Goal: Ask a question: Seek information or help from site administrators or community

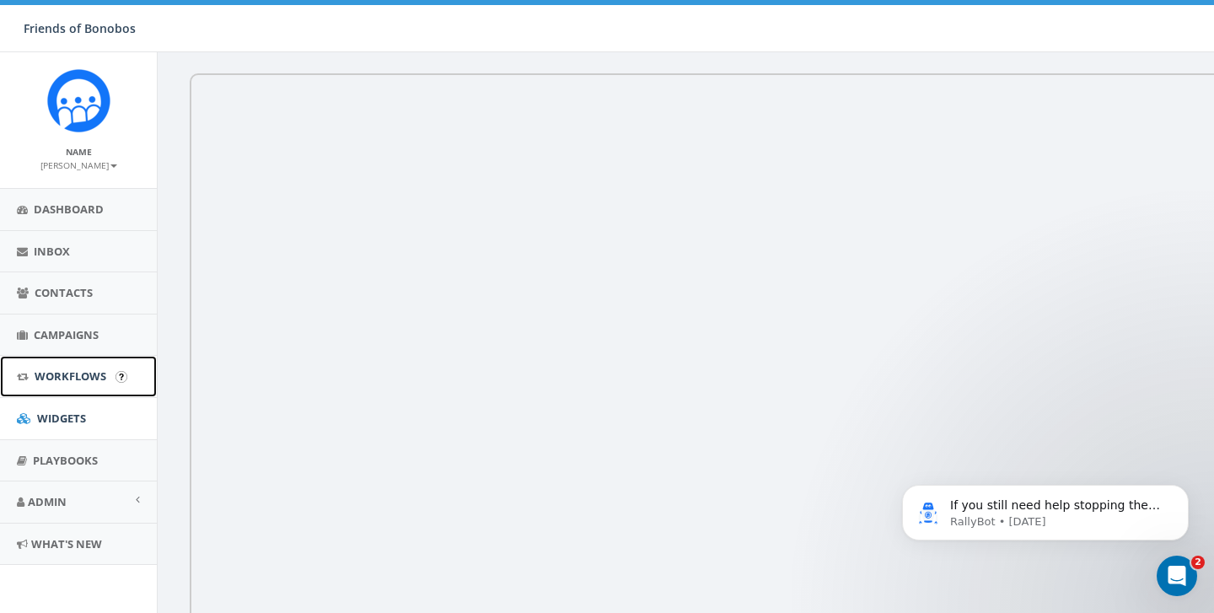
click at [67, 387] on link "Workflows" at bounding box center [78, 376] width 157 height 41
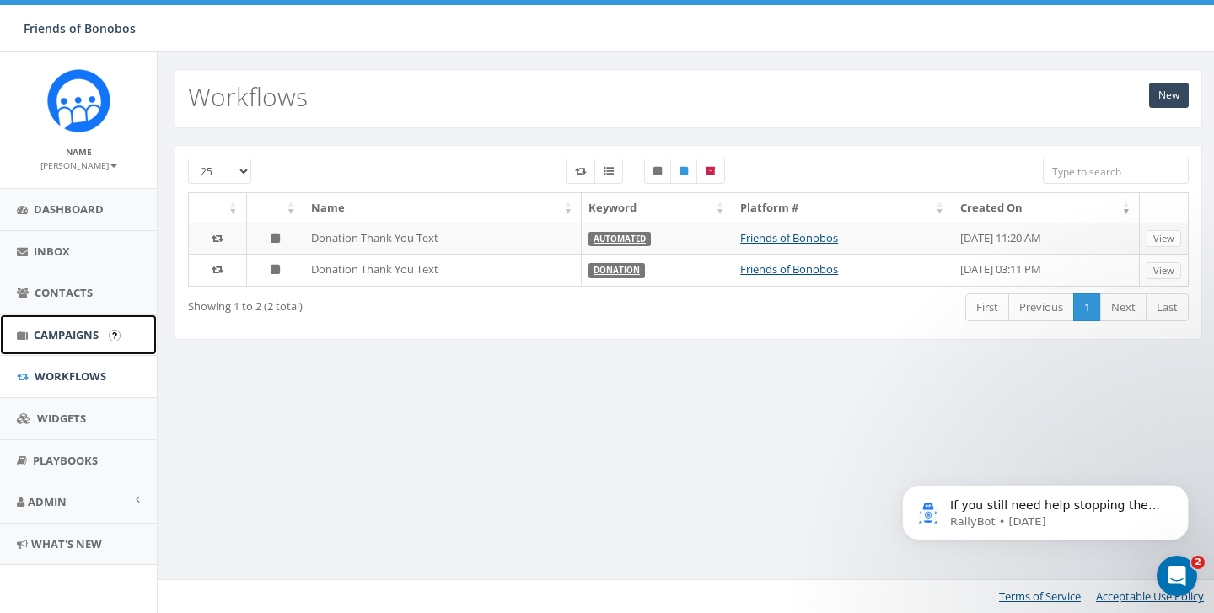
click at [80, 331] on span "Campaigns" at bounding box center [66, 334] width 65 height 15
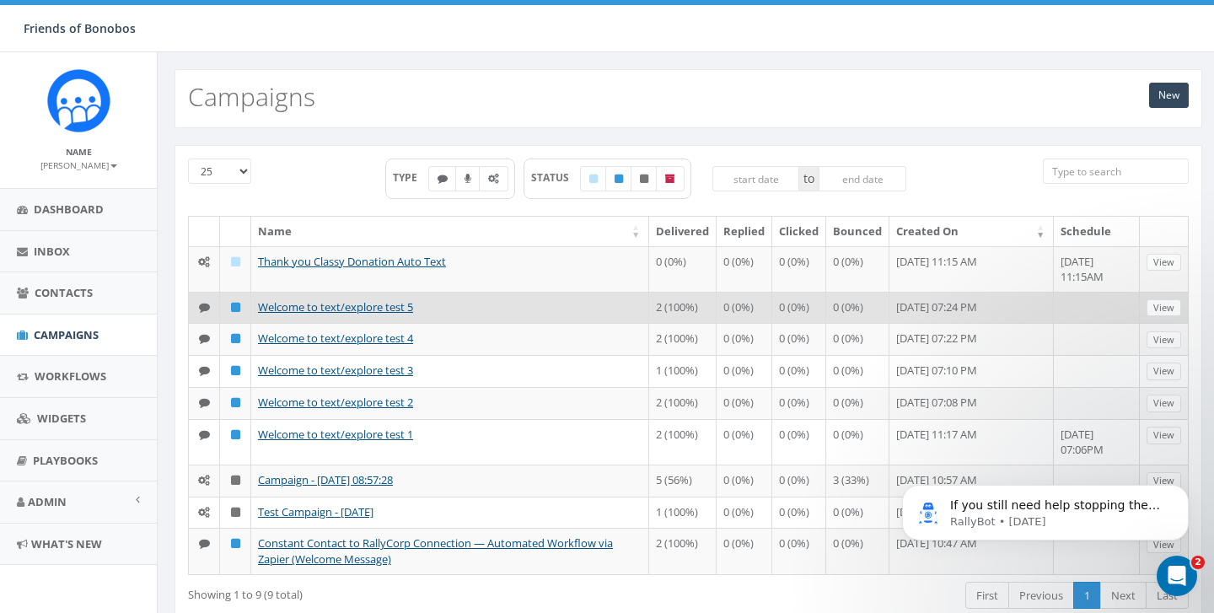
click at [552, 311] on td "Welcome to text/explore test 5" at bounding box center [450, 308] width 398 height 32
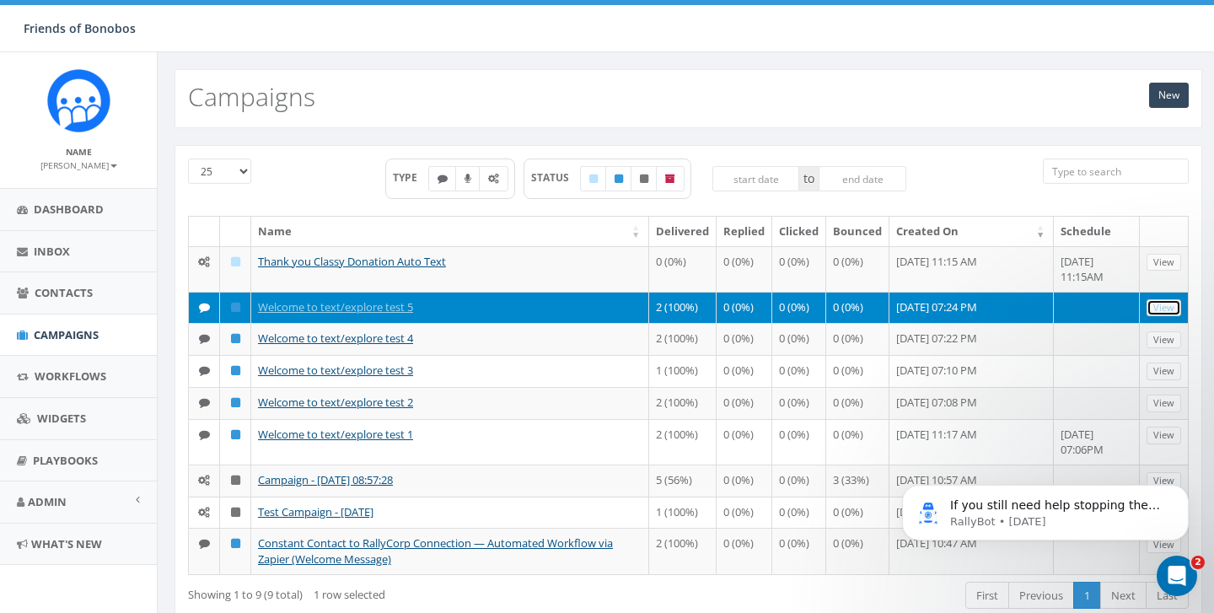
click at [1159, 313] on link "View" at bounding box center [1164, 308] width 35 height 18
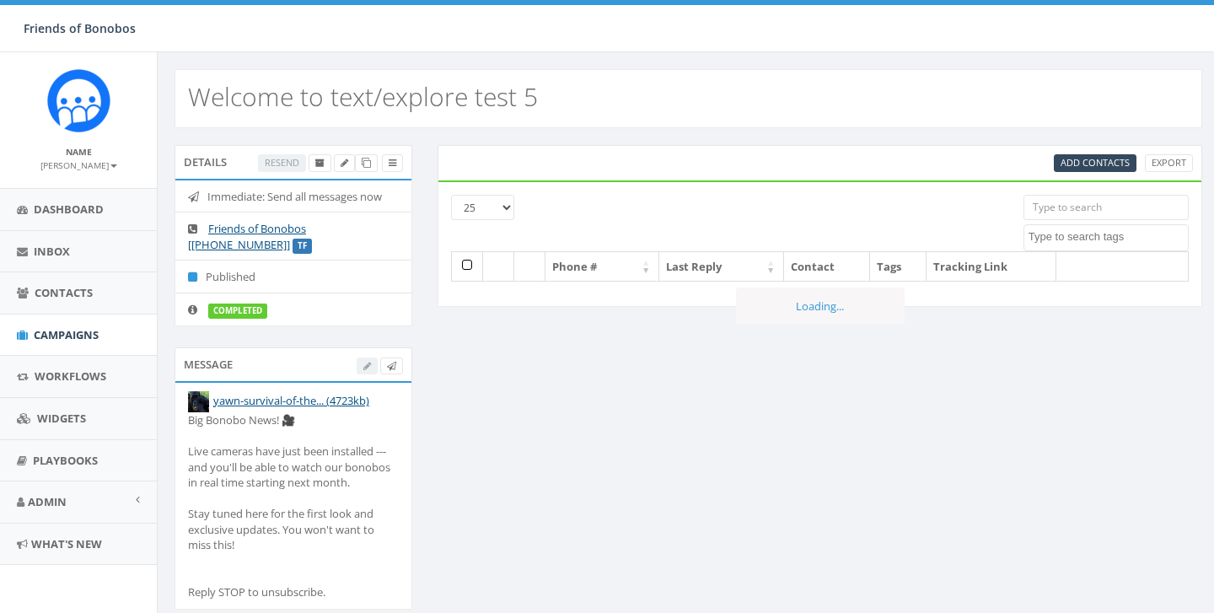
select select
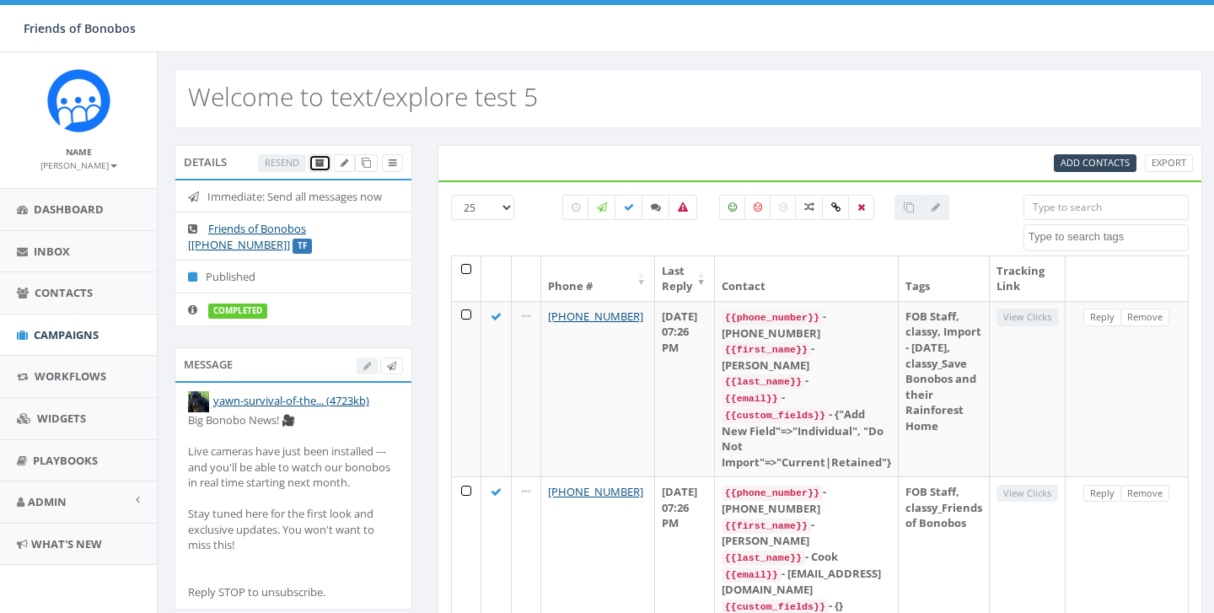
click at [322, 162] on icon at bounding box center [319, 163] width 9 height 9
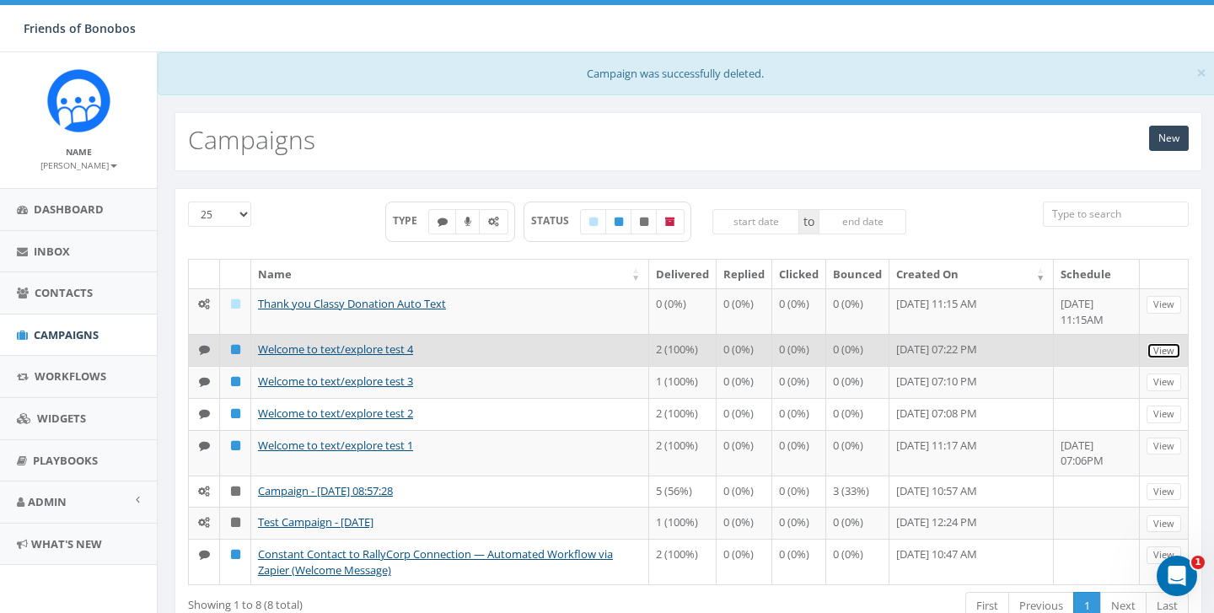
click at [1170, 345] on link "View" at bounding box center [1164, 351] width 35 height 18
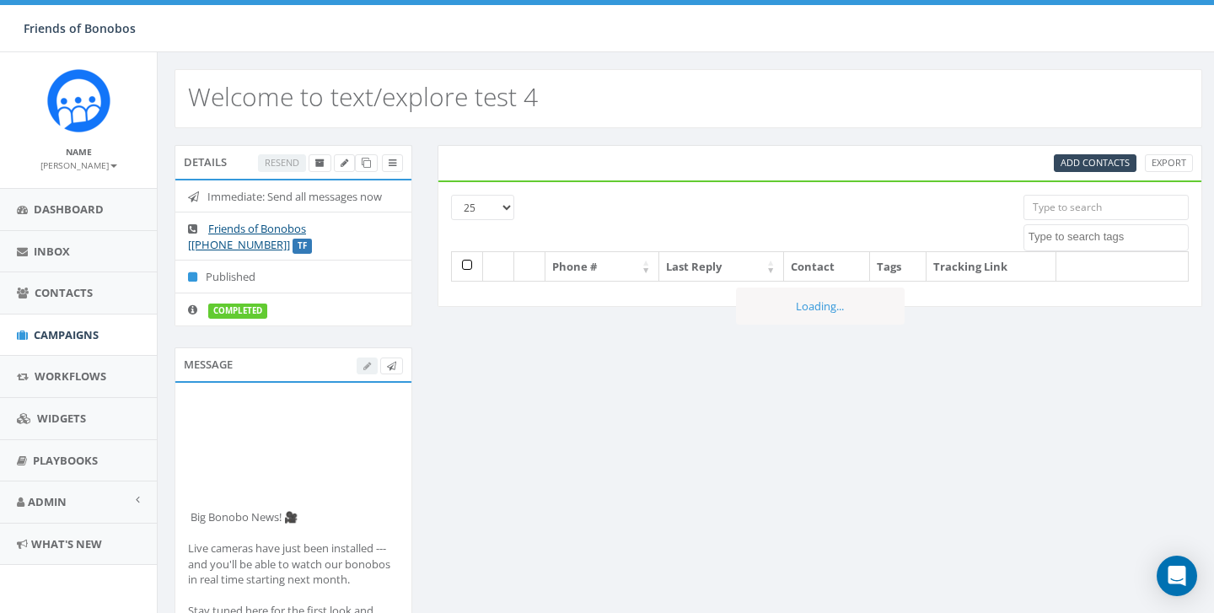
select select
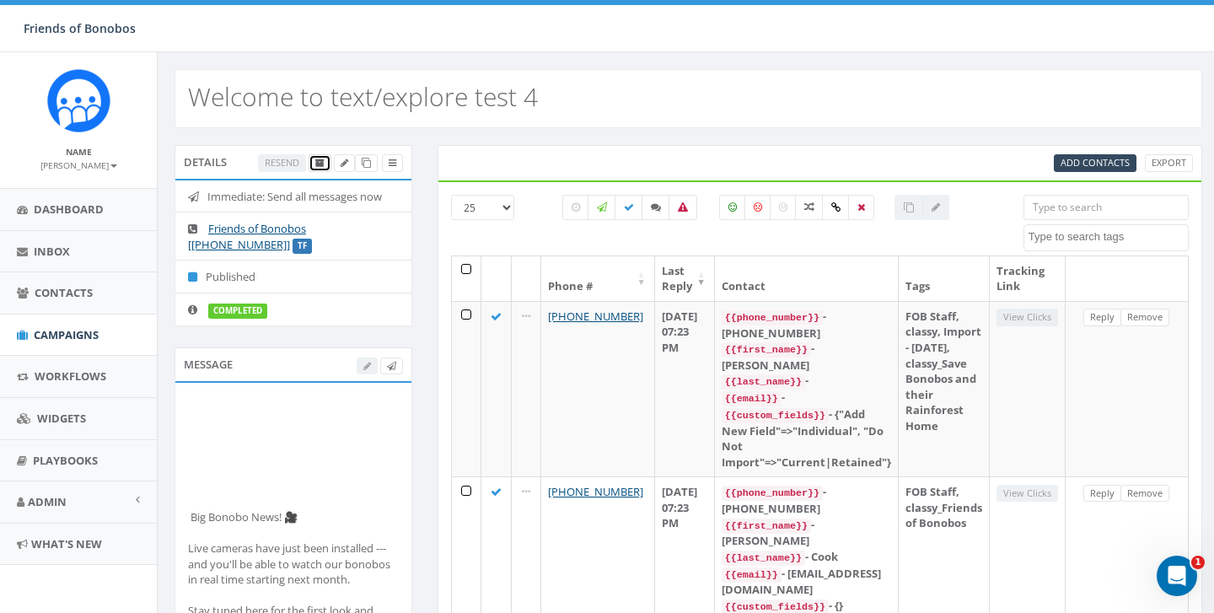
click at [324, 162] on link at bounding box center [320, 163] width 23 height 18
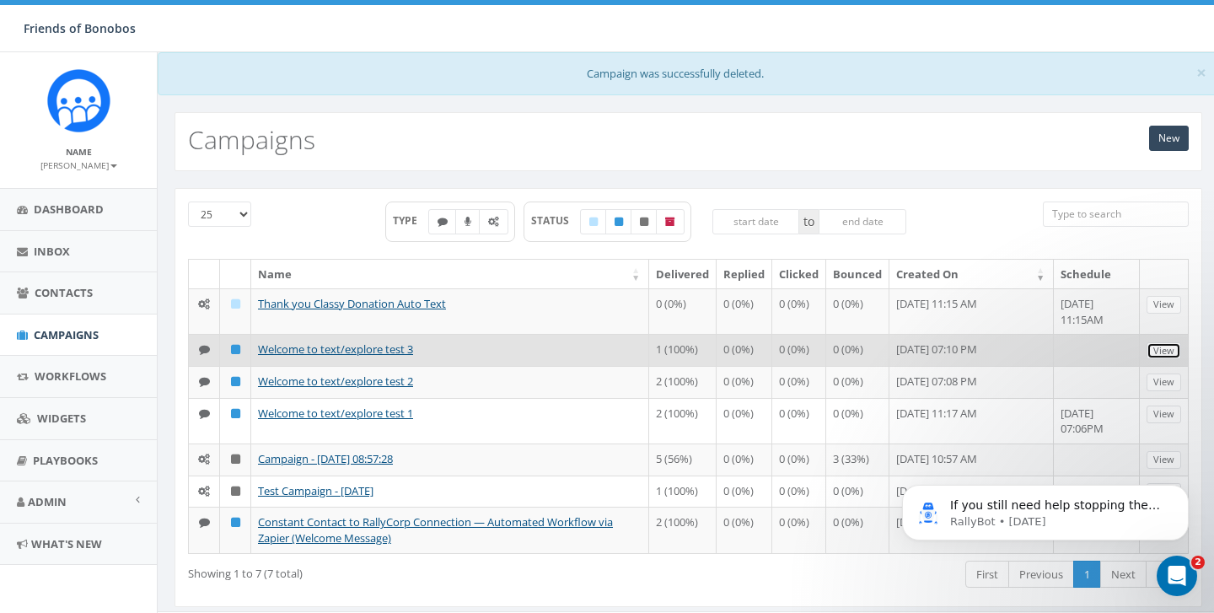
click at [1154, 352] on link "View" at bounding box center [1164, 351] width 35 height 18
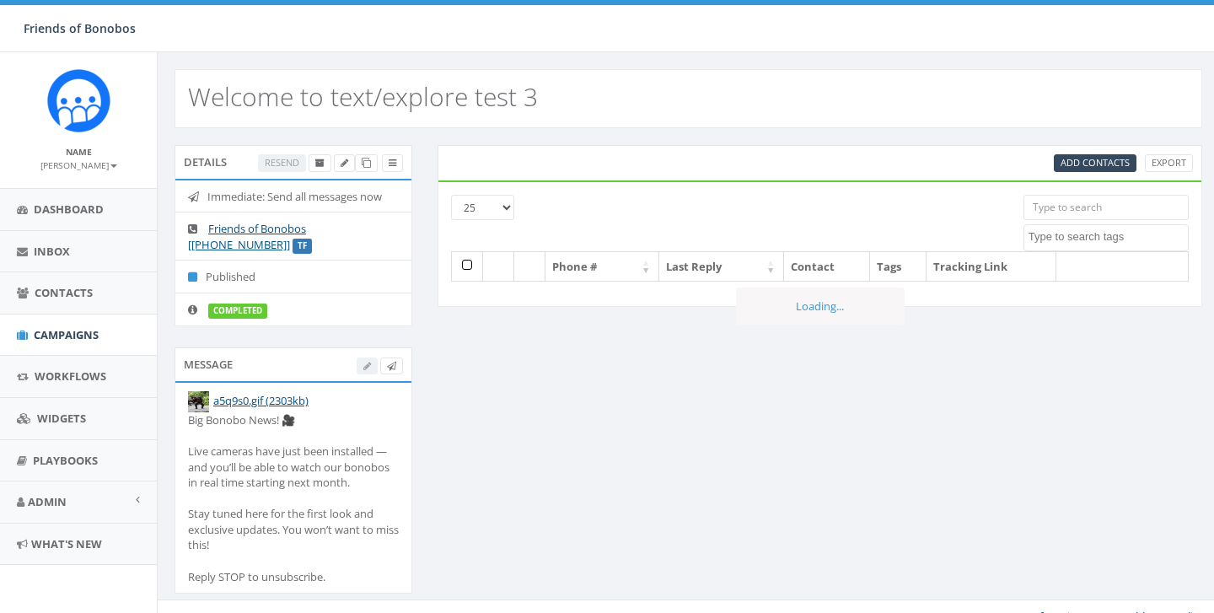
select select
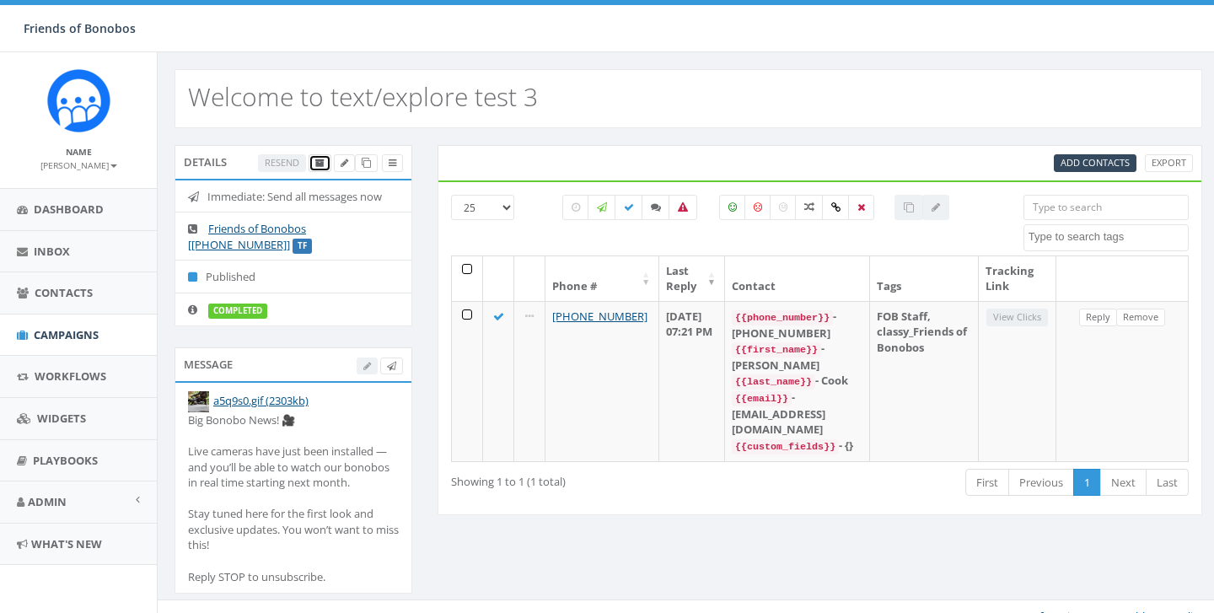
click at [316, 159] on icon at bounding box center [319, 163] width 9 height 9
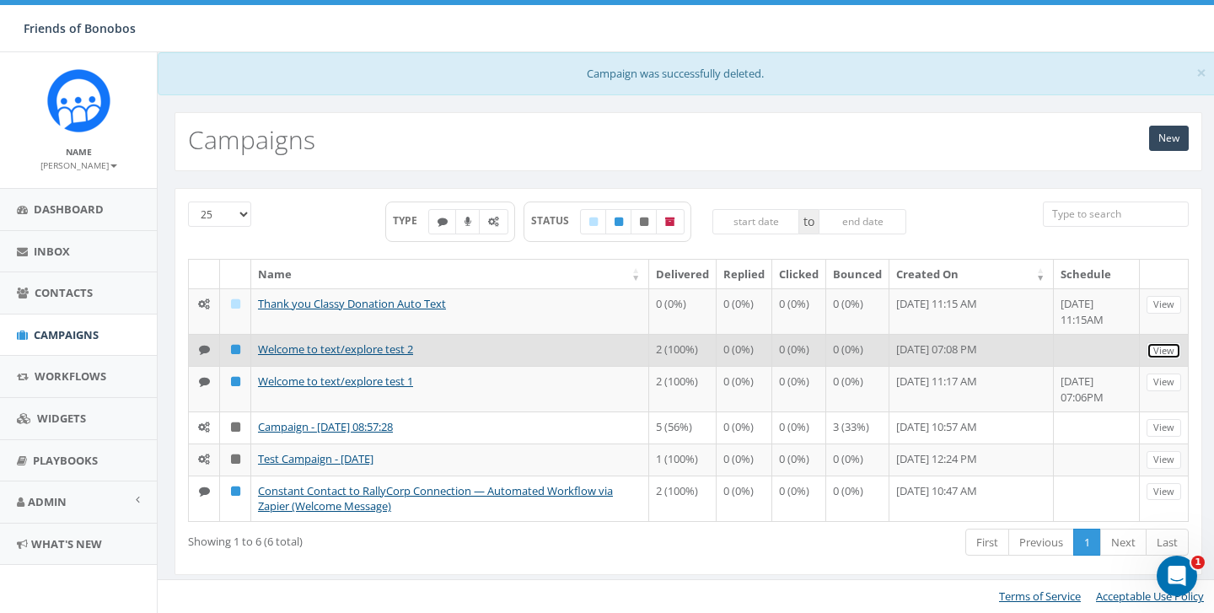
click at [1163, 354] on link "View" at bounding box center [1164, 351] width 35 height 18
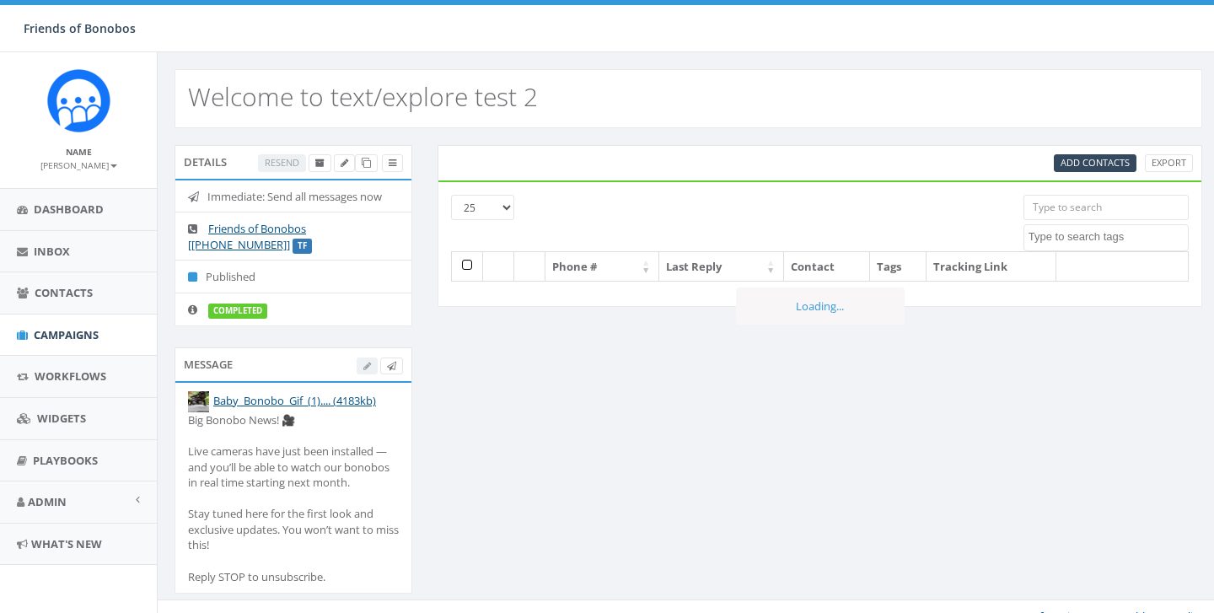
select select
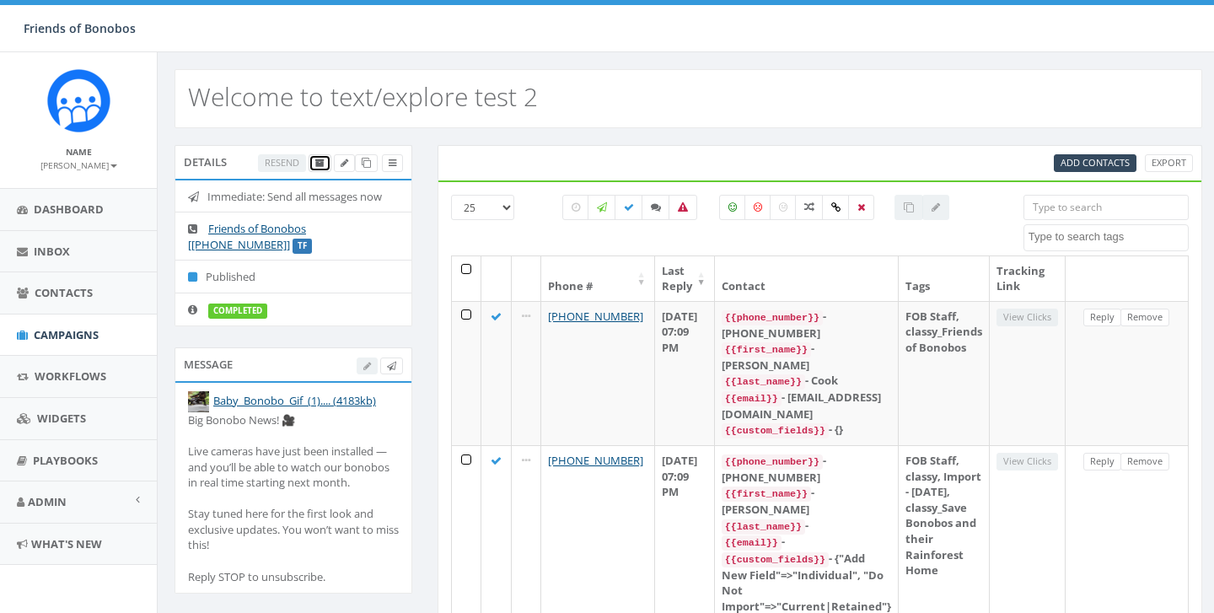
click at [315, 162] on icon at bounding box center [319, 163] width 9 height 9
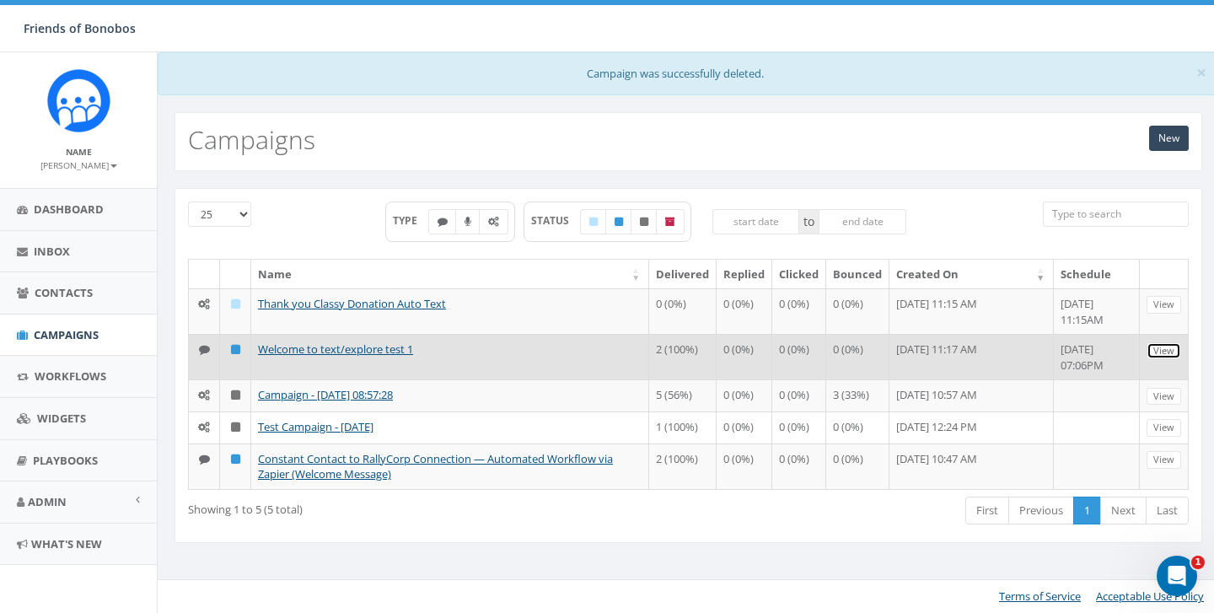
click at [1159, 350] on link "View" at bounding box center [1164, 351] width 35 height 18
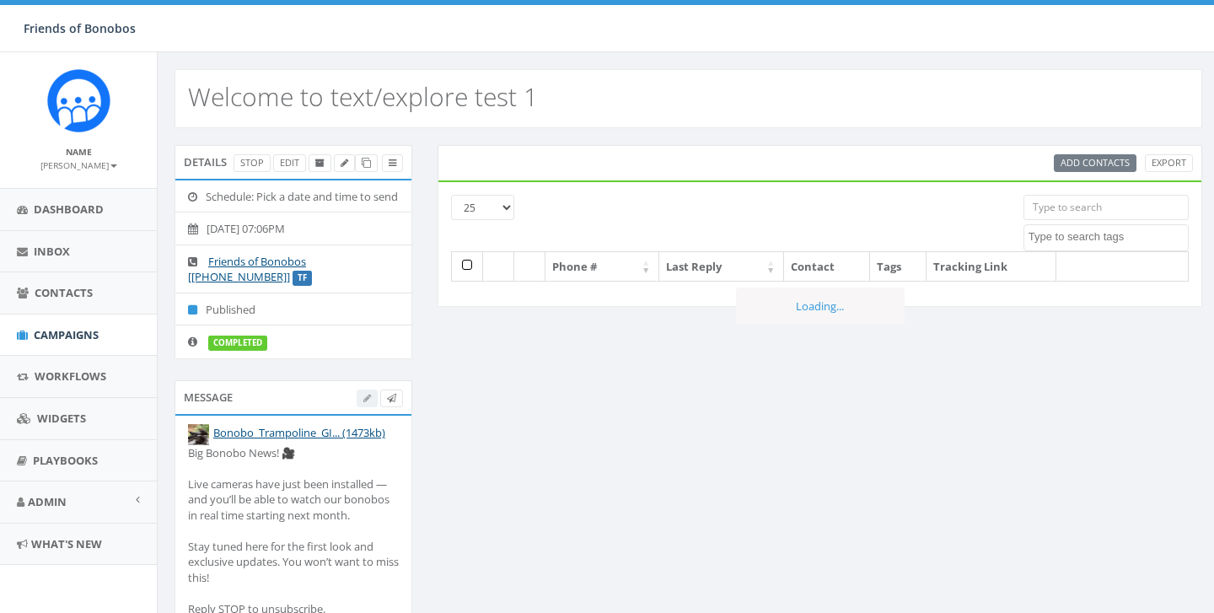
select select
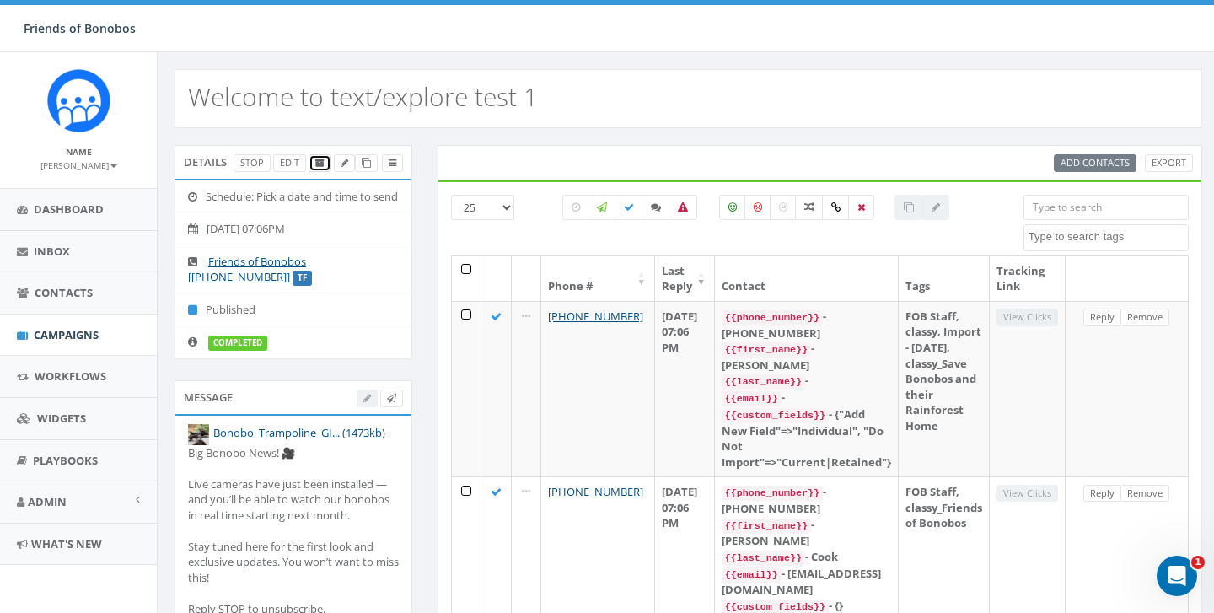
click at [319, 166] on icon at bounding box center [319, 163] width 9 height 9
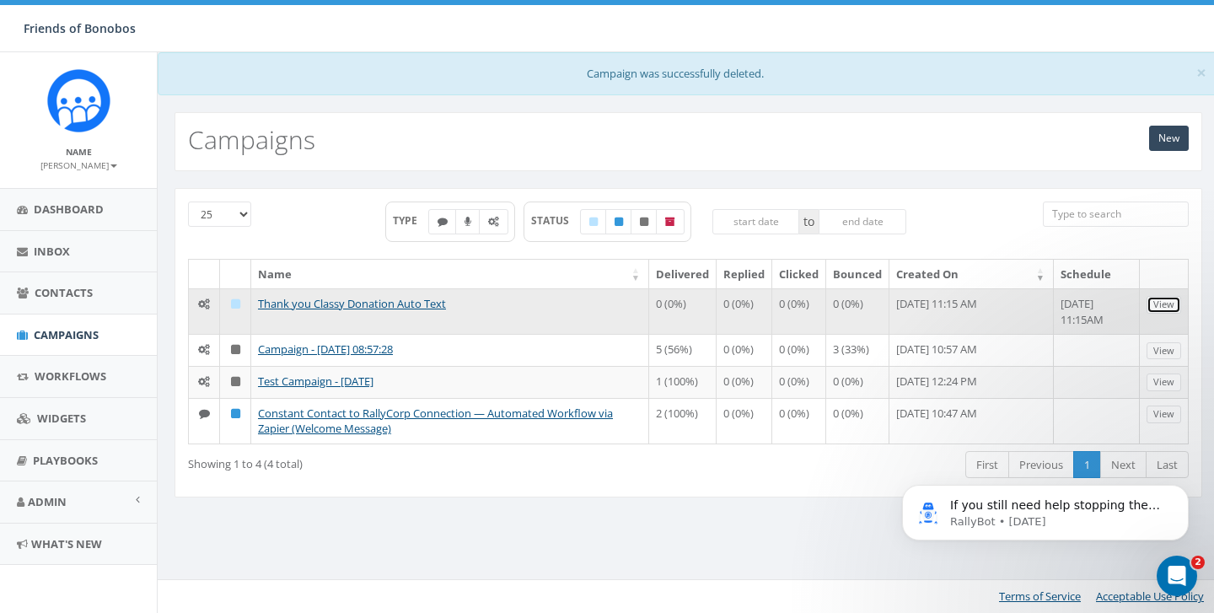
click at [1169, 309] on link "View" at bounding box center [1164, 305] width 35 height 18
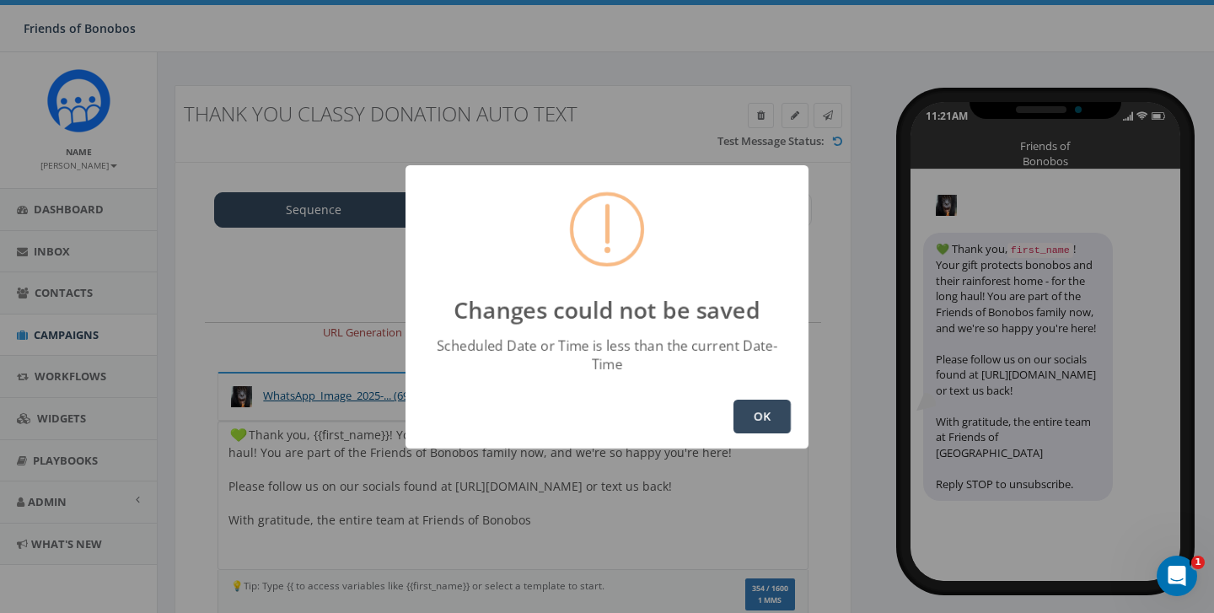
click at [760, 402] on button "OK" at bounding box center [762, 417] width 57 height 34
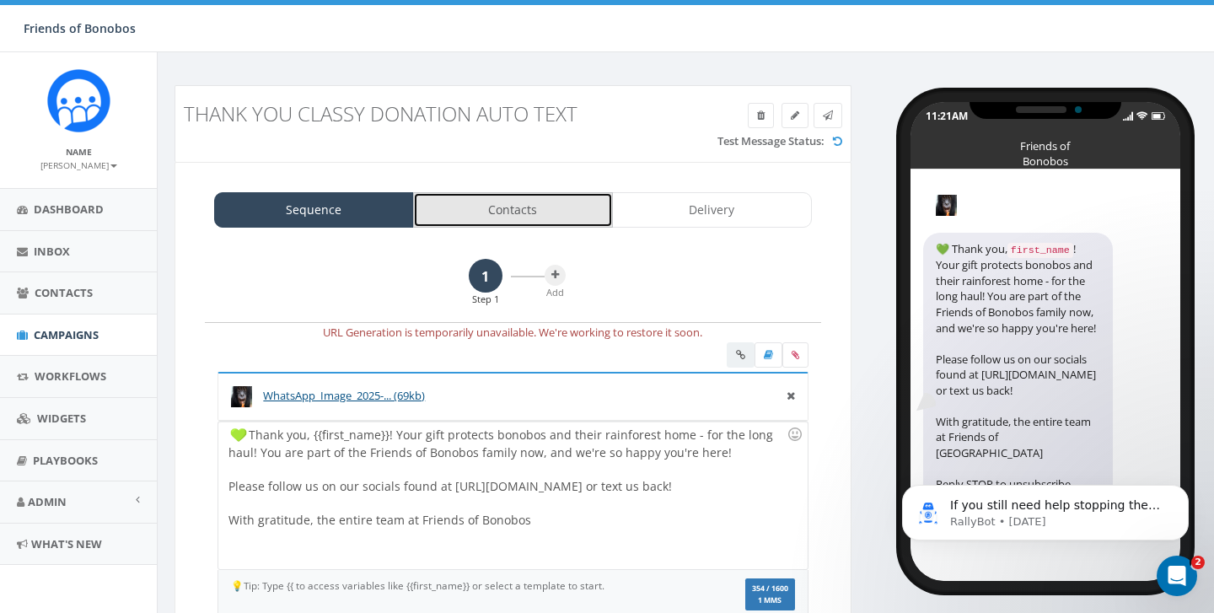
click at [511, 210] on link "Contacts" at bounding box center [513, 209] width 200 height 35
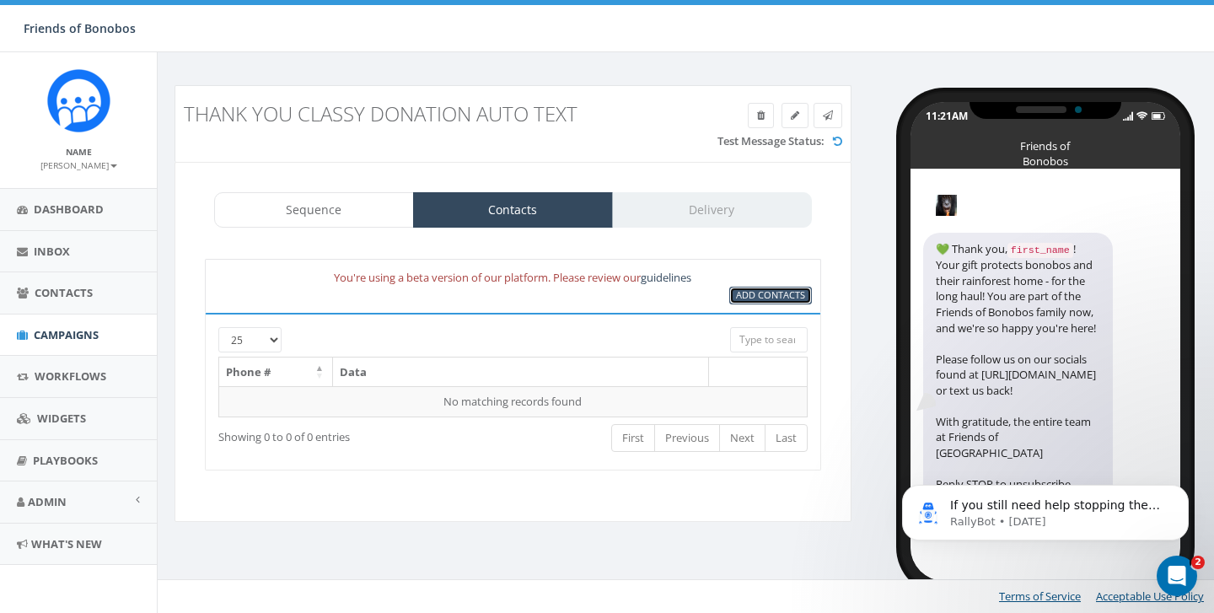
click at [755, 293] on span "Add Contacts" at bounding box center [770, 294] width 69 height 13
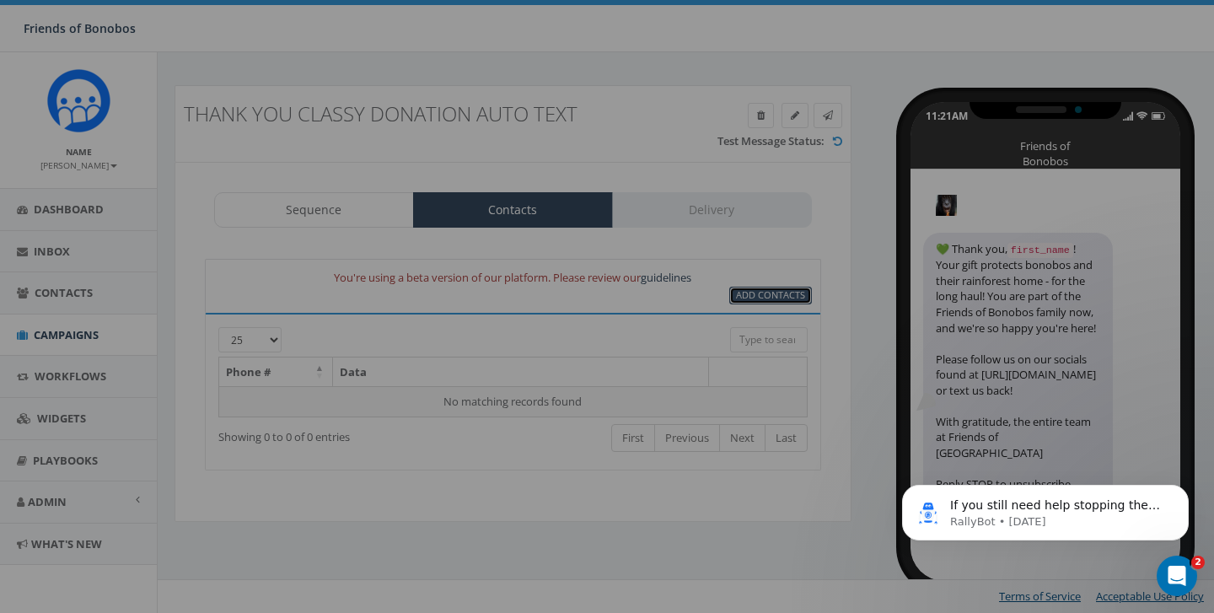
select select
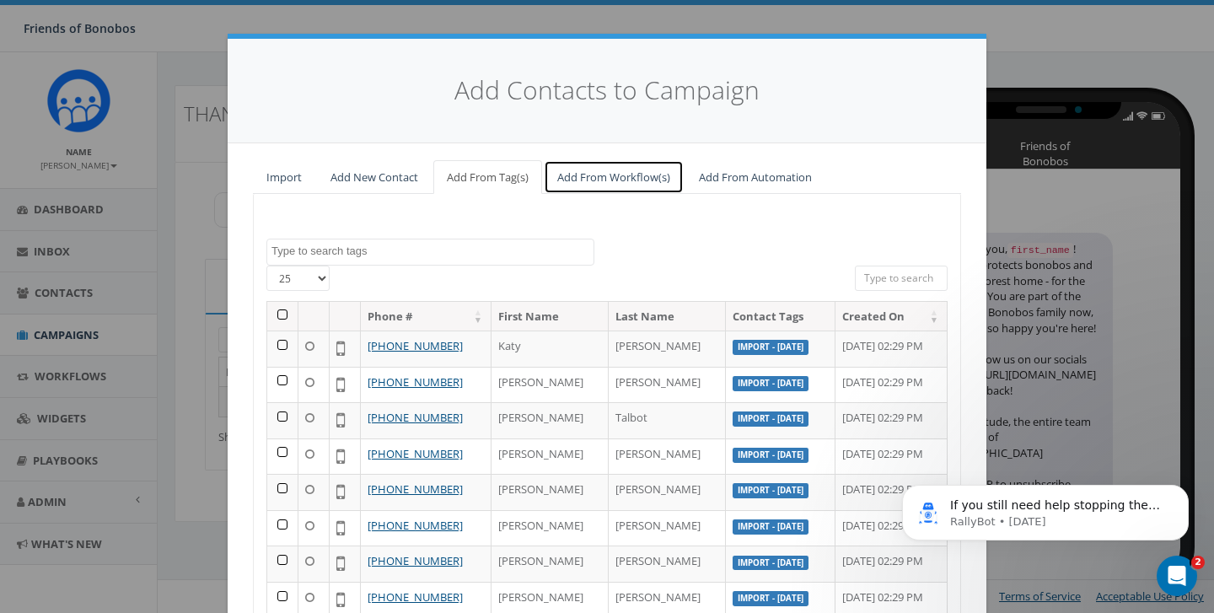
click at [609, 171] on link "Add From Workflow(s)" at bounding box center [614, 177] width 140 height 35
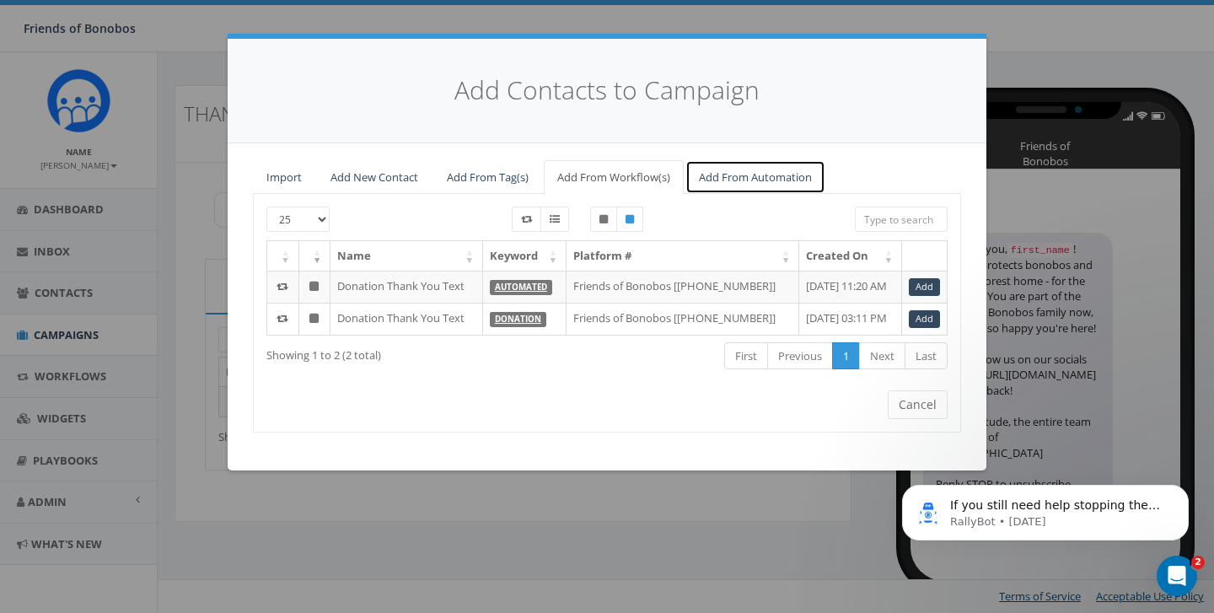
click at [752, 172] on link "Add From Automation" at bounding box center [756, 177] width 140 height 35
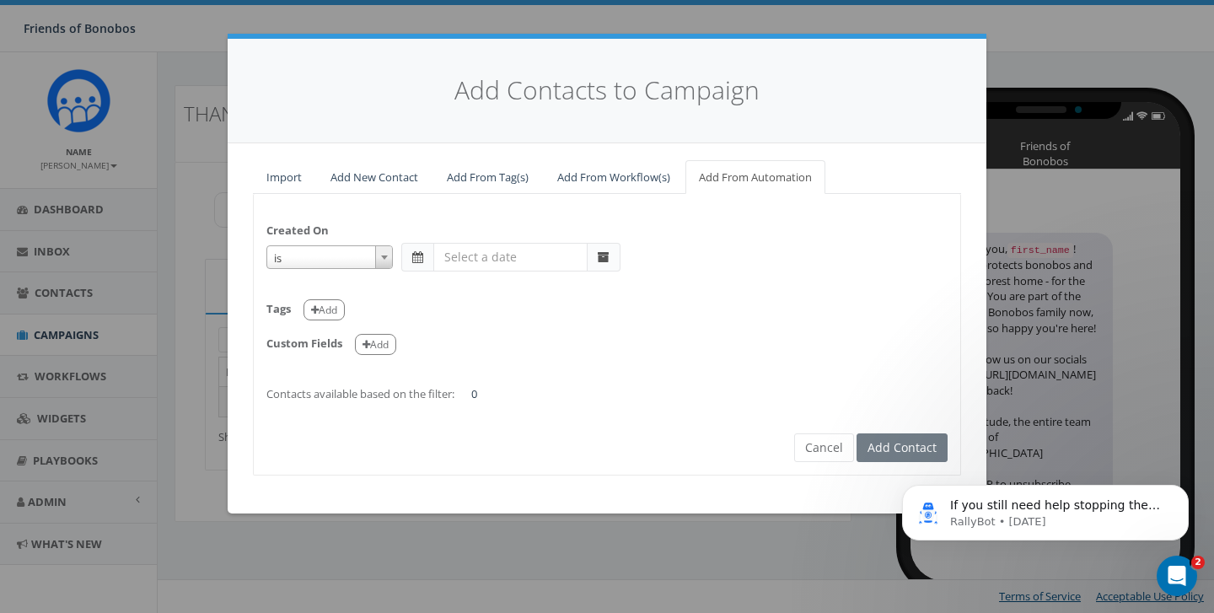
click at [378, 261] on span at bounding box center [383, 257] width 17 height 22
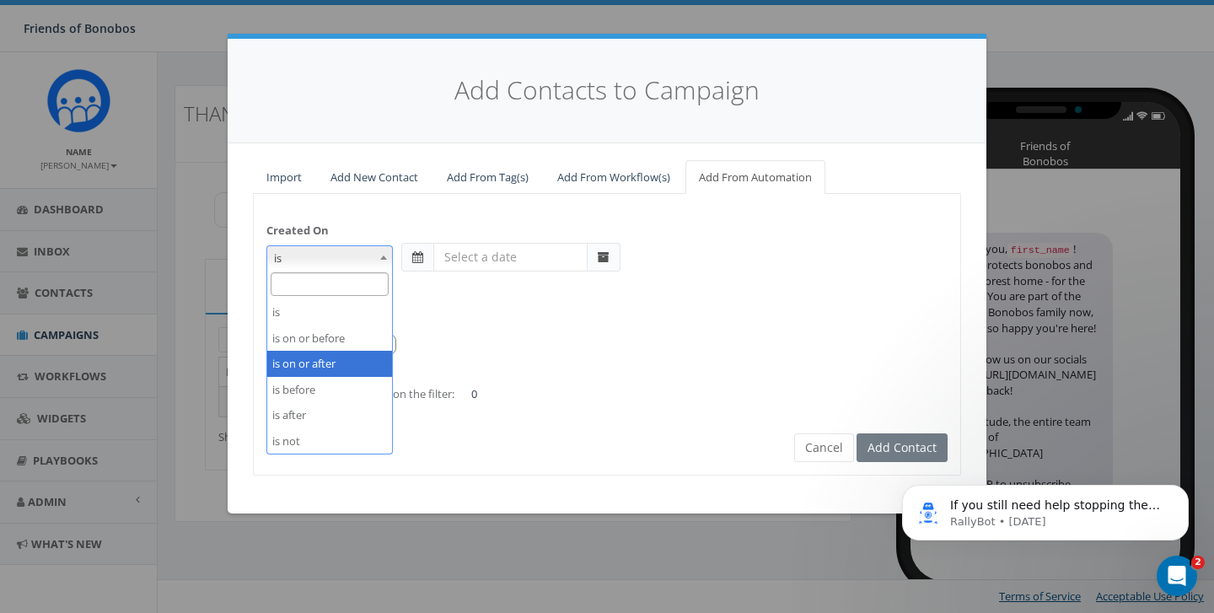
select select "is on or after"
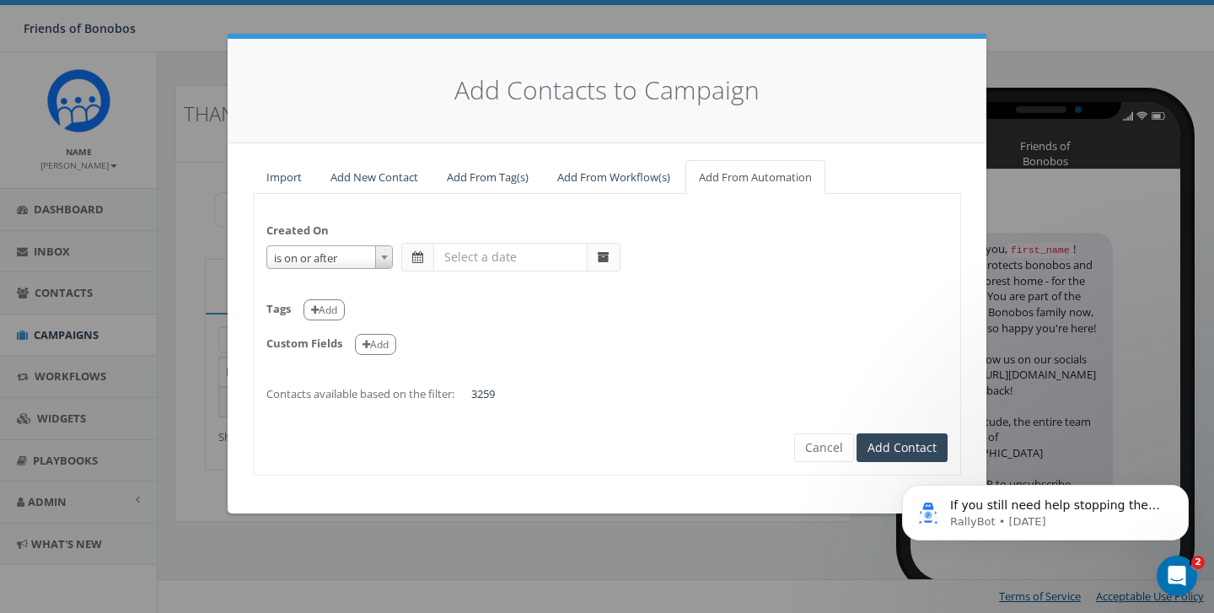
click at [420, 247] on span at bounding box center [417, 257] width 32 height 29
click at [514, 255] on input "text" at bounding box center [510, 257] width 154 height 29
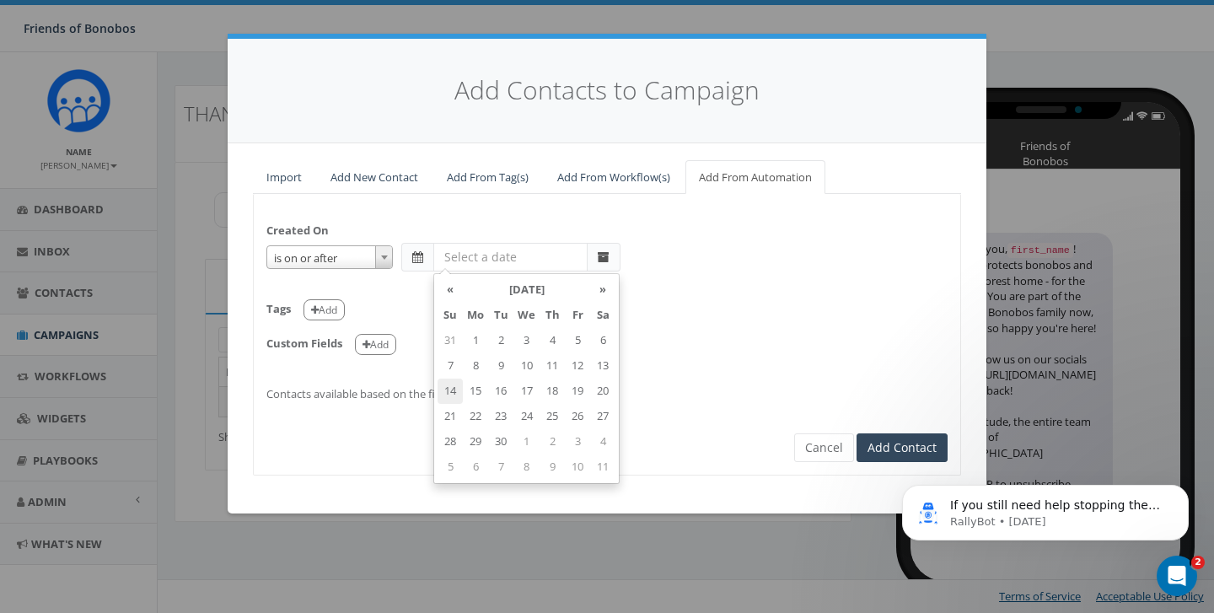
click at [449, 391] on td "14" at bounding box center [450, 391] width 25 height 25
type input "2025-09-14"
click at [397, 303] on div "Tags Add" at bounding box center [606, 304] width 681 height 35
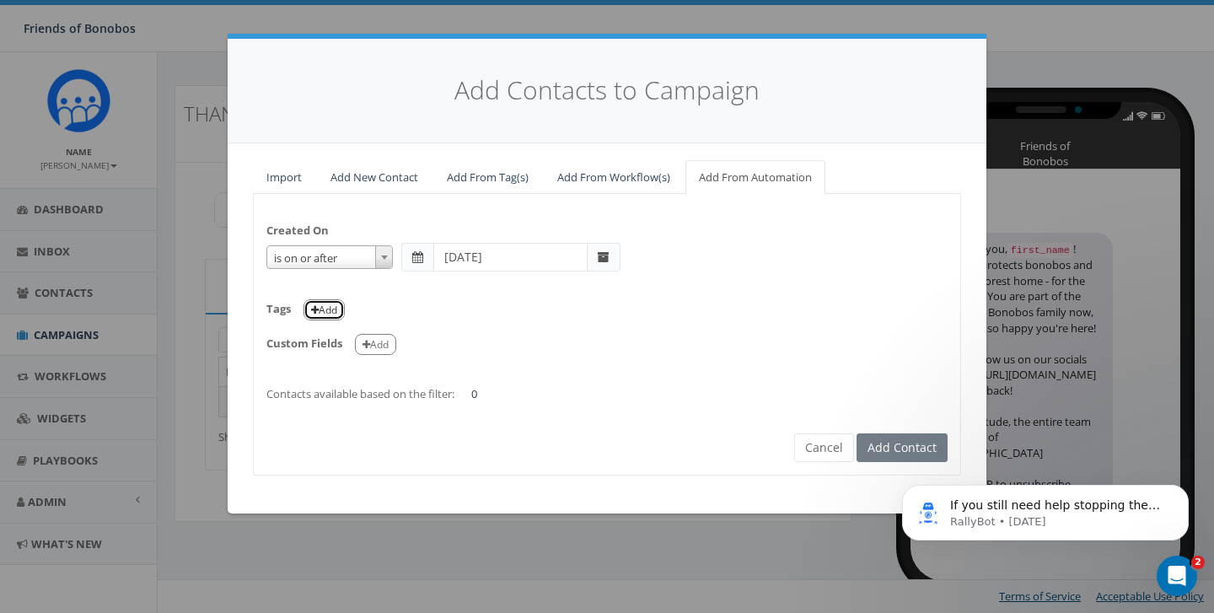
click at [332, 309] on button "Add" at bounding box center [324, 309] width 41 height 21
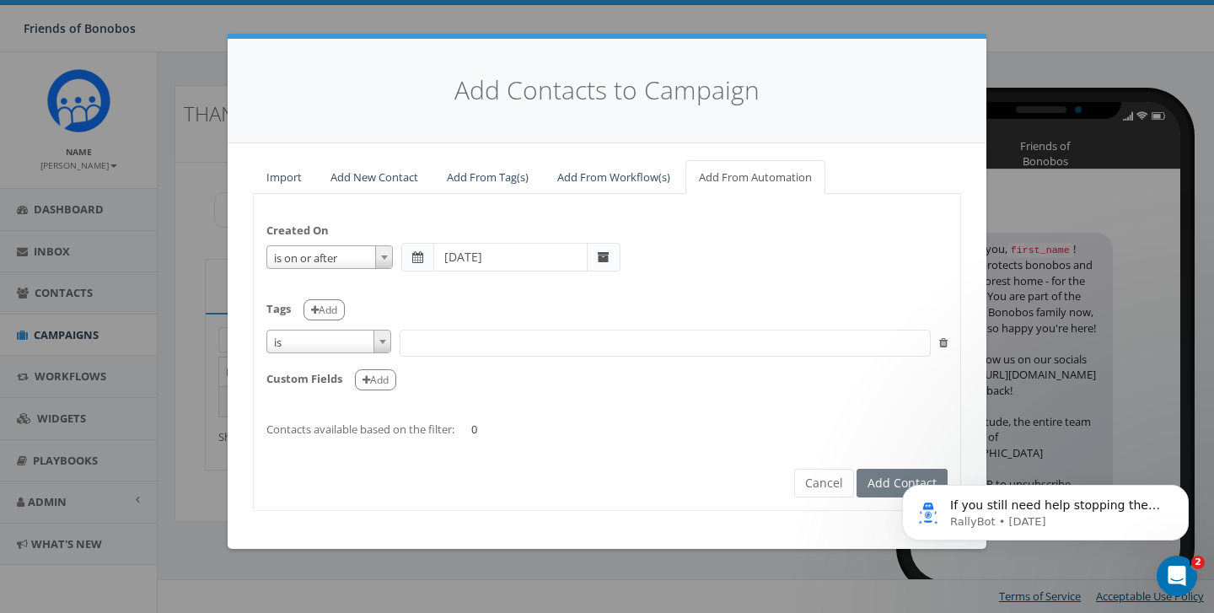
click at [428, 341] on span at bounding box center [665, 343] width 531 height 27
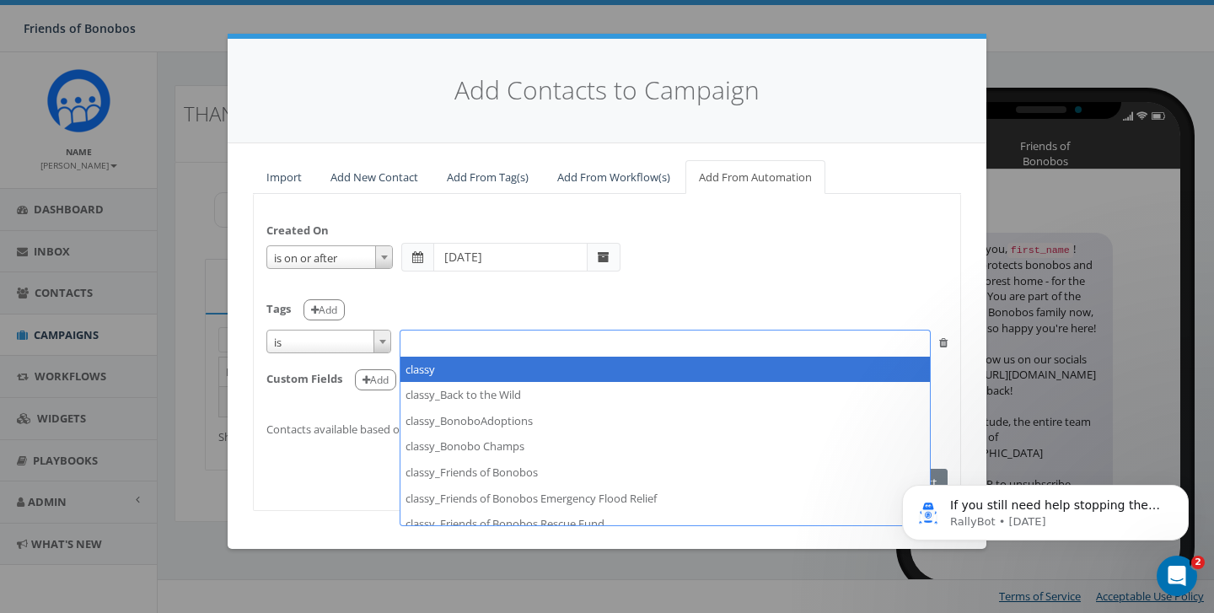
select select "classy"
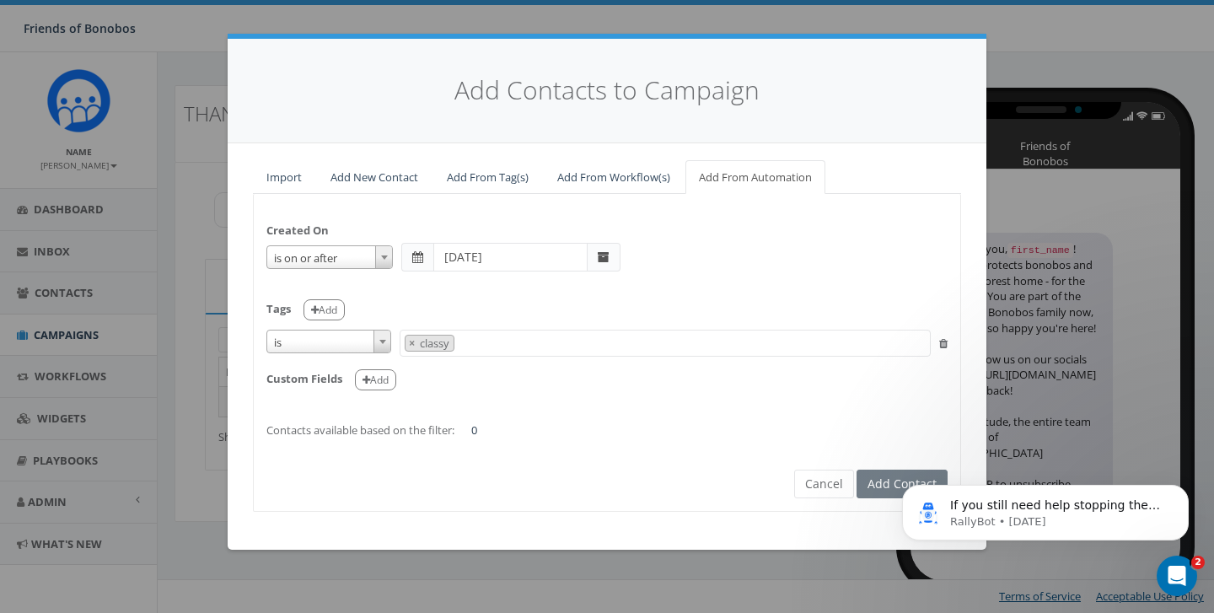
click at [390, 352] on span "is" at bounding box center [328, 342] width 125 height 24
click at [385, 346] on span at bounding box center [382, 342] width 17 height 22
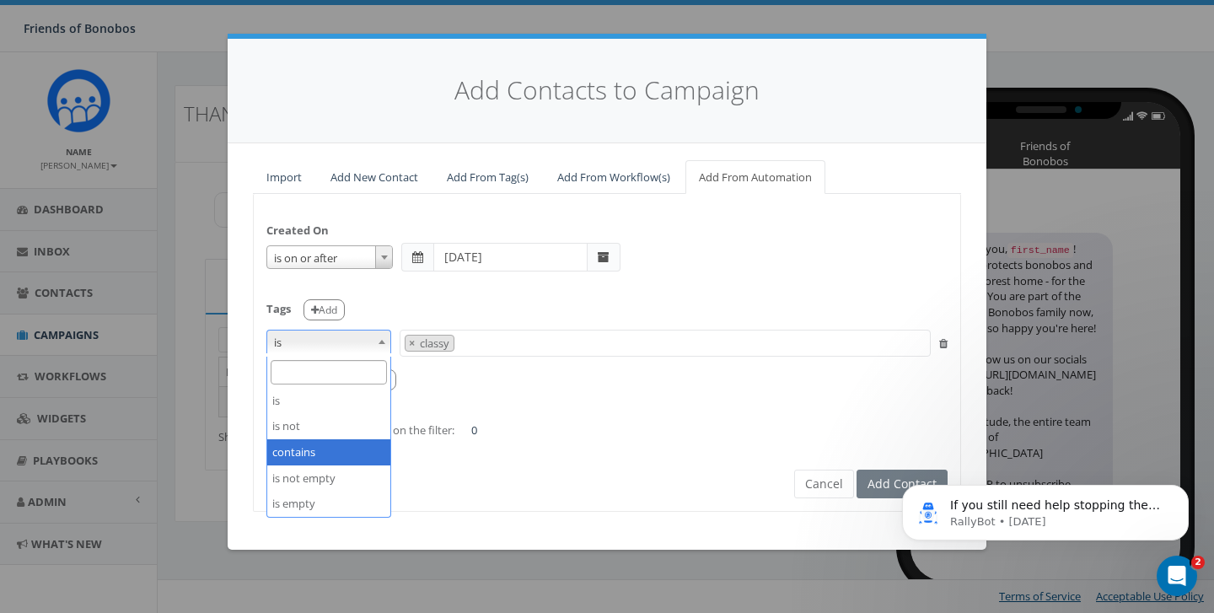
select select "contains"
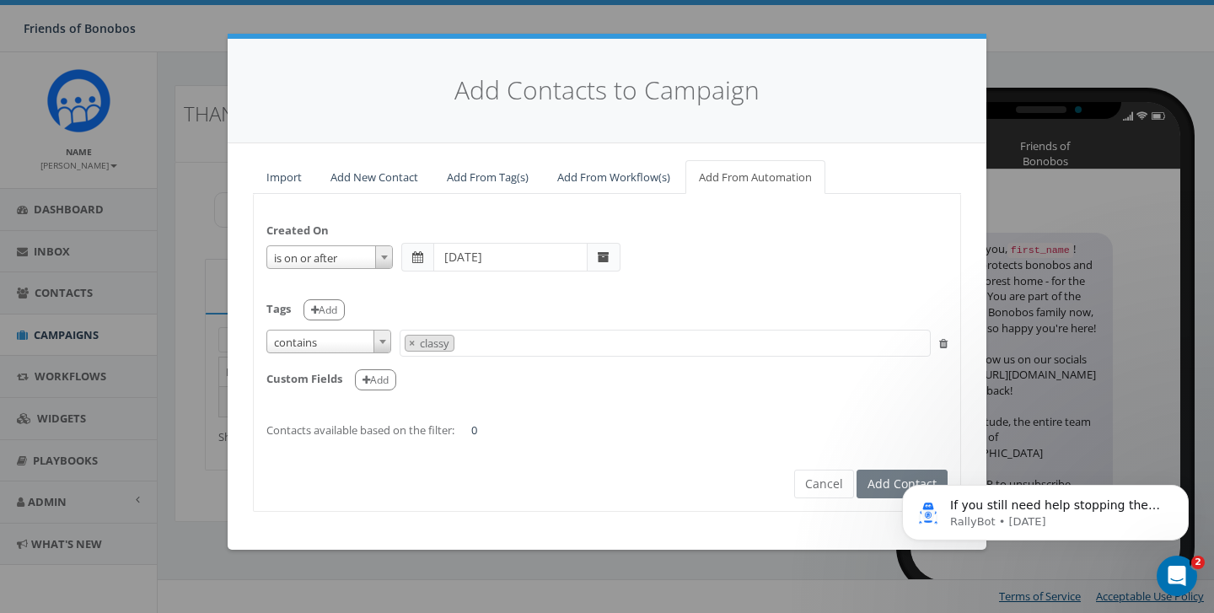
click at [601, 264] on span at bounding box center [604, 257] width 33 height 29
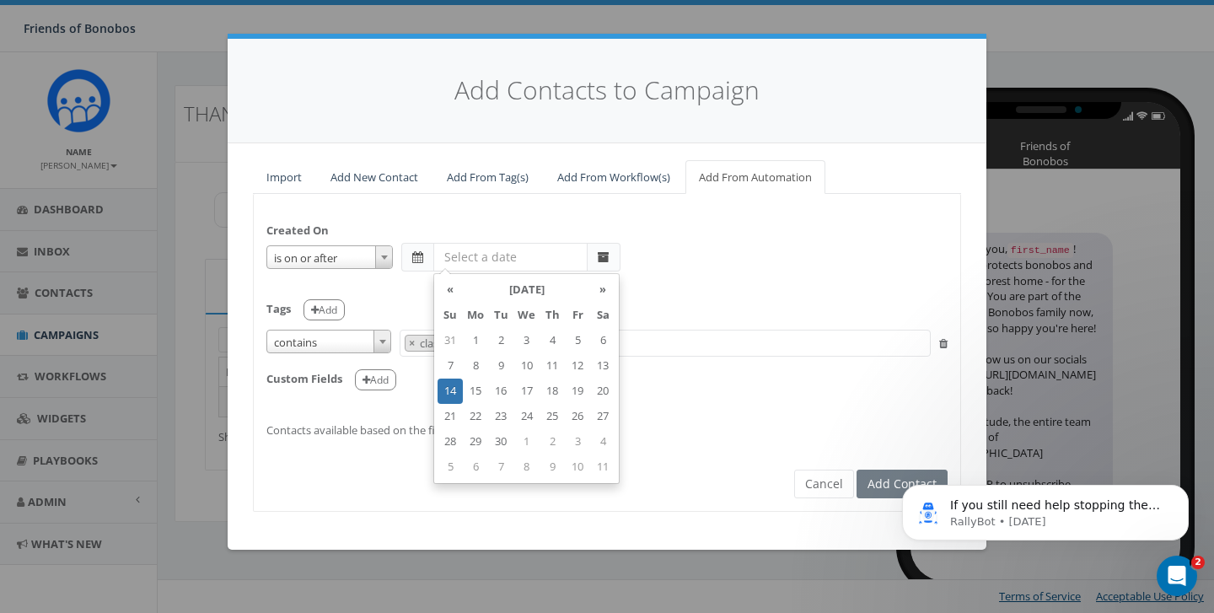
click at [532, 258] on input "text" at bounding box center [510, 257] width 154 height 29
click at [605, 368] on td "13" at bounding box center [602, 365] width 25 height 25
type input "2025-09-13"
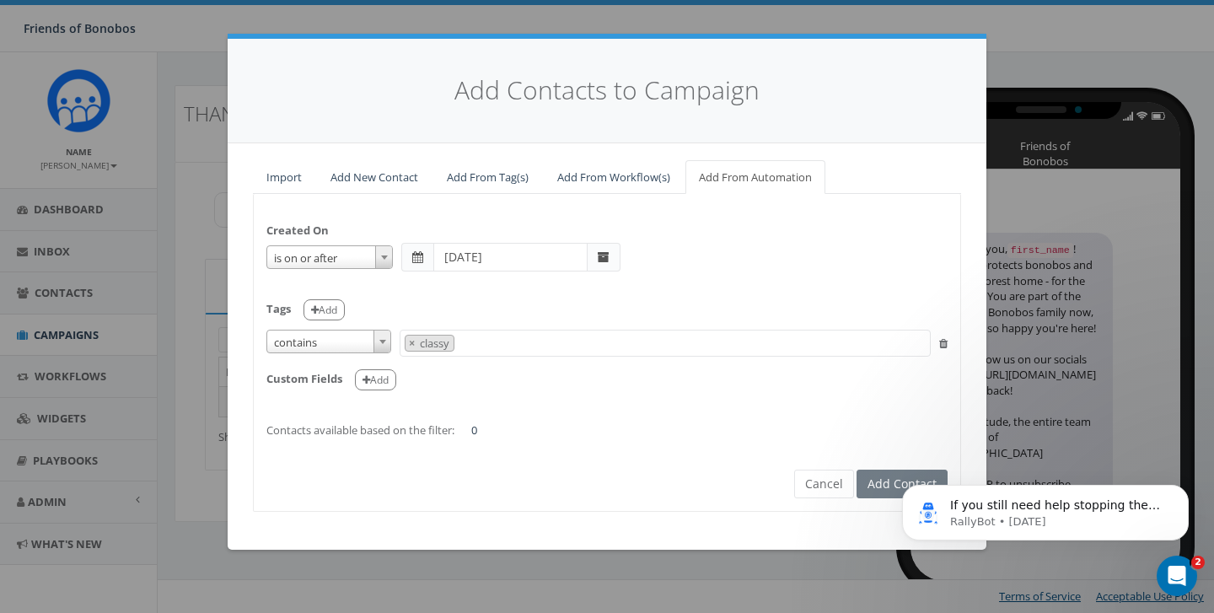
click at [403, 273] on div "Created On is is on or before is on or after is before is after is not is on or…" at bounding box center [607, 322] width 707 height 231
click at [880, 494] on html "If you still need help stopping the campaign messages, I'm here to assist you. …" at bounding box center [1045, 508] width 337 height 118
click at [1182, 491] on icon "Dismiss notification" at bounding box center [1184, 489] width 9 height 9
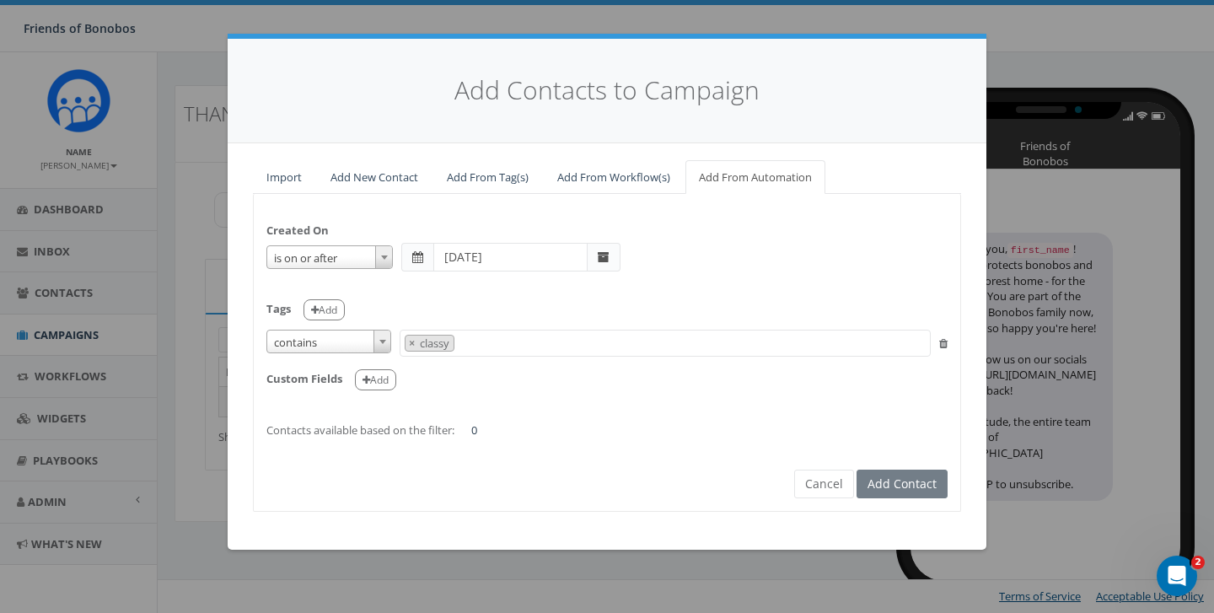
click at [415, 251] on span at bounding box center [417, 257] width 11 height 12
click at [419, 257] on span at bounding box center [417, 257] width 11 height 12
click at [607, 266] on span at bounding box center [604, 257] width 33 height 29
click at [537, 252] on input "text" at bounding box center [510, 257] width 154 height 29
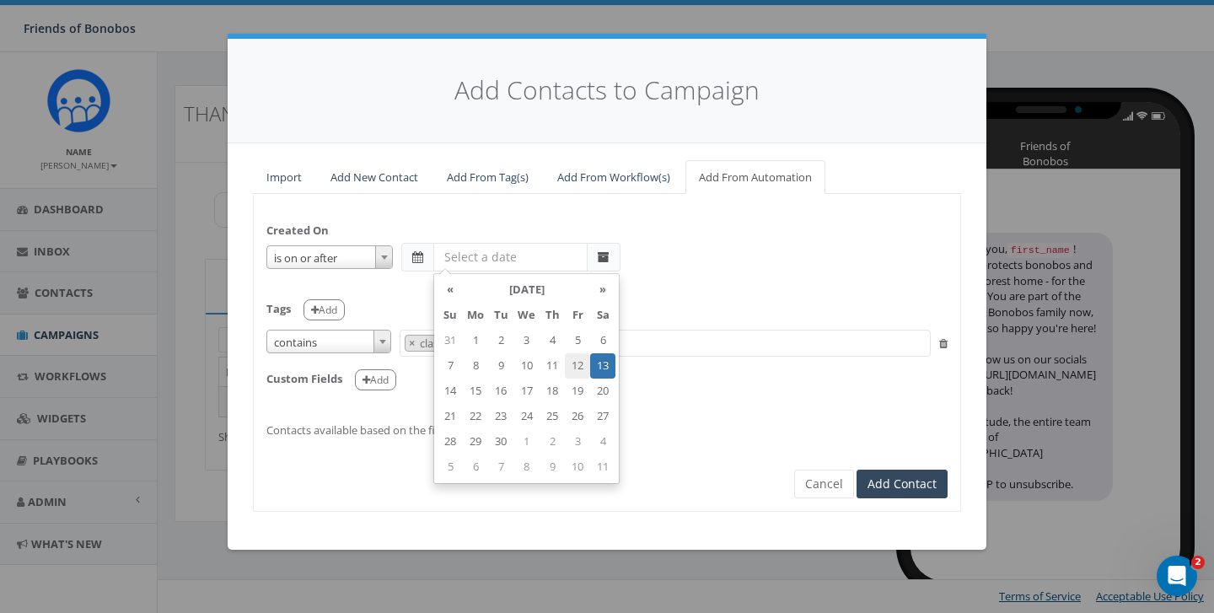
click at [582, 368] on td "12" at bounding box center [577, 365] width 25 height 25
type input "2025-09-12"
click at [417, 254] on span at bounding box center [417, 257] width 11 height 12
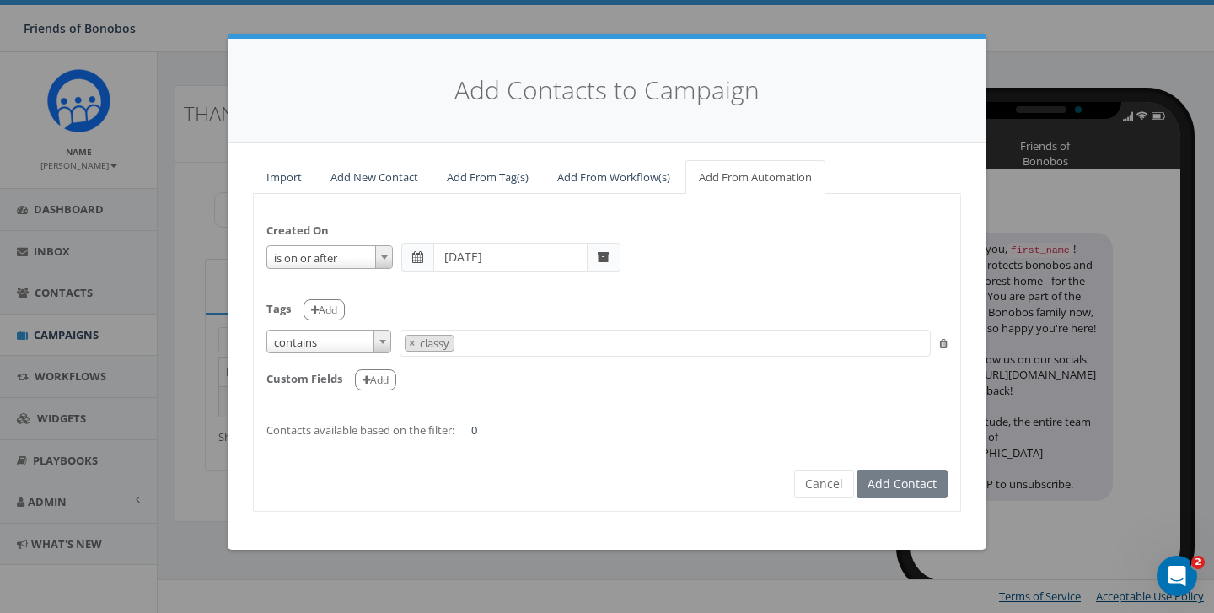
click at [616, 255] on span at bounding box center [604, 257] width 33 height 29
click at [418, 259] on span at bounding box center [417, 257] width 11 height 12
click at [591, 309] on div "Tags Add" at bounding box center [606, 304] width 681 height 35
click at [425, 261] on span at bounding box center [417, 257] width 32 height 29
click at [616, 257] on span at bounding box center [604, 257] width 33 height 29
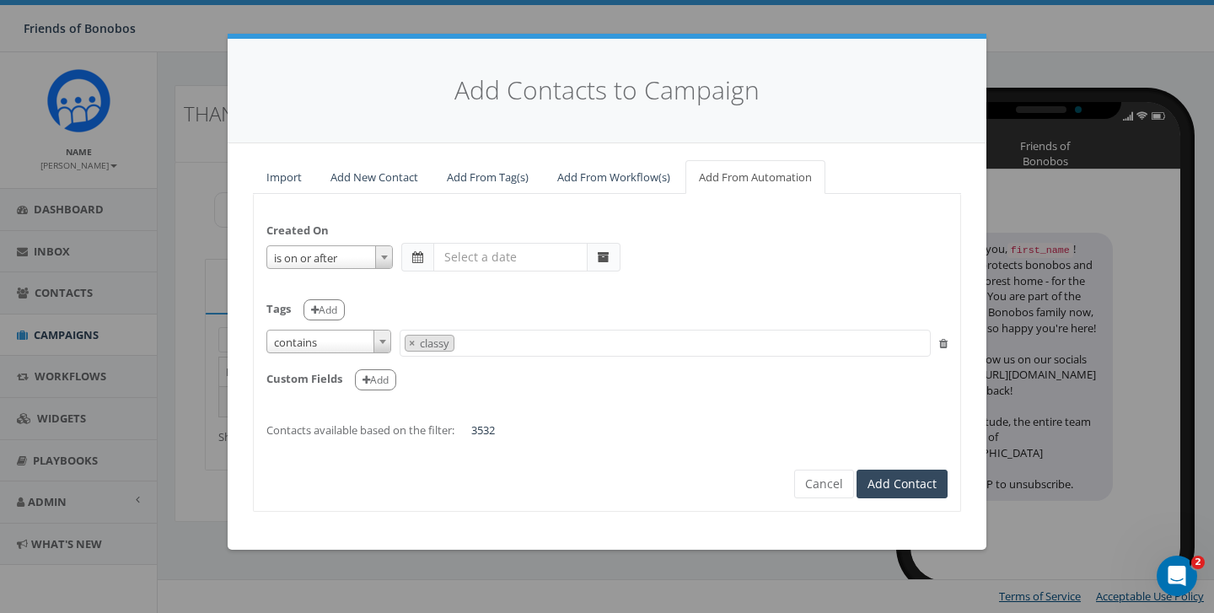
click at [417, 260] on span at bounding box center [417, 257] width 11 height 12
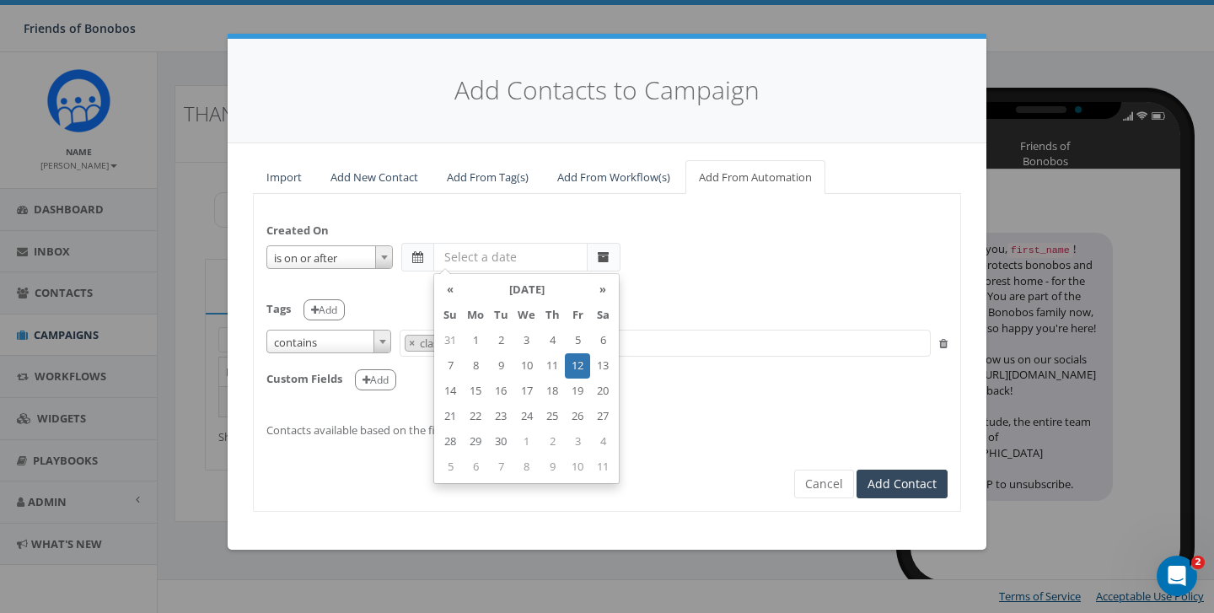
click at [476, 263] on input "text" at bounding box center [510, 257] width 154 height 29
click at [473, 394] on td "15" at bounding box center [475, 391] width 25 height 25
type input "2025-09-15"
click at [659, 244] on div "is is on or before is on or after is before is after is not is on or after 2025…" at bounding box center [606, 257] width 681 height 29
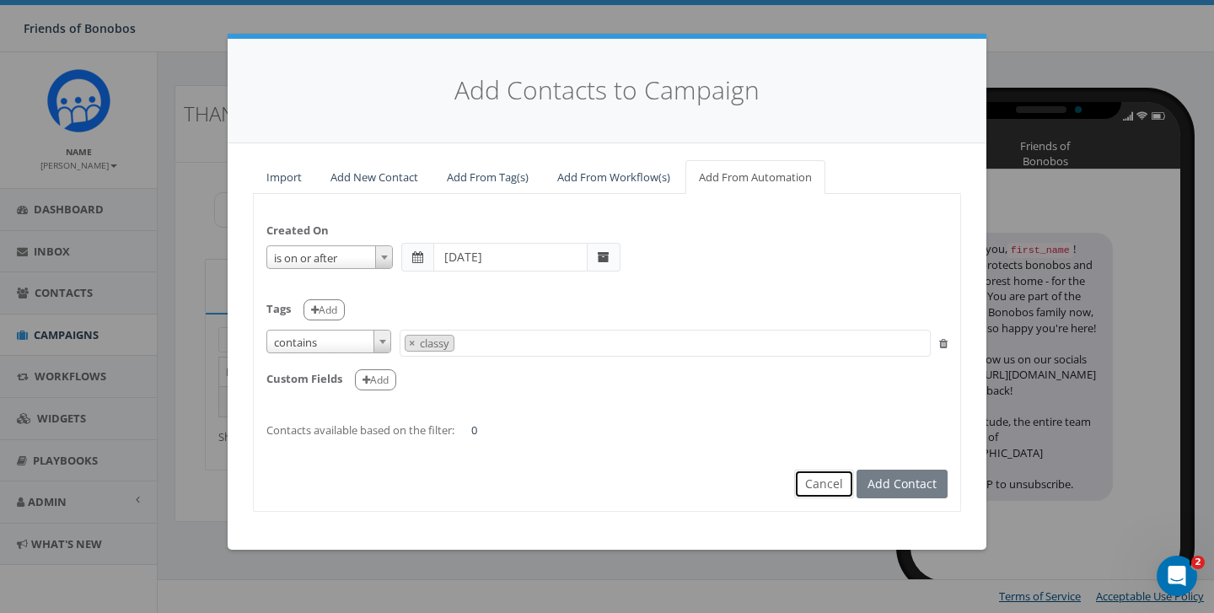
click at [840, 491] on button "Cancel" at bounding box center [824, 484] width 60 height 29
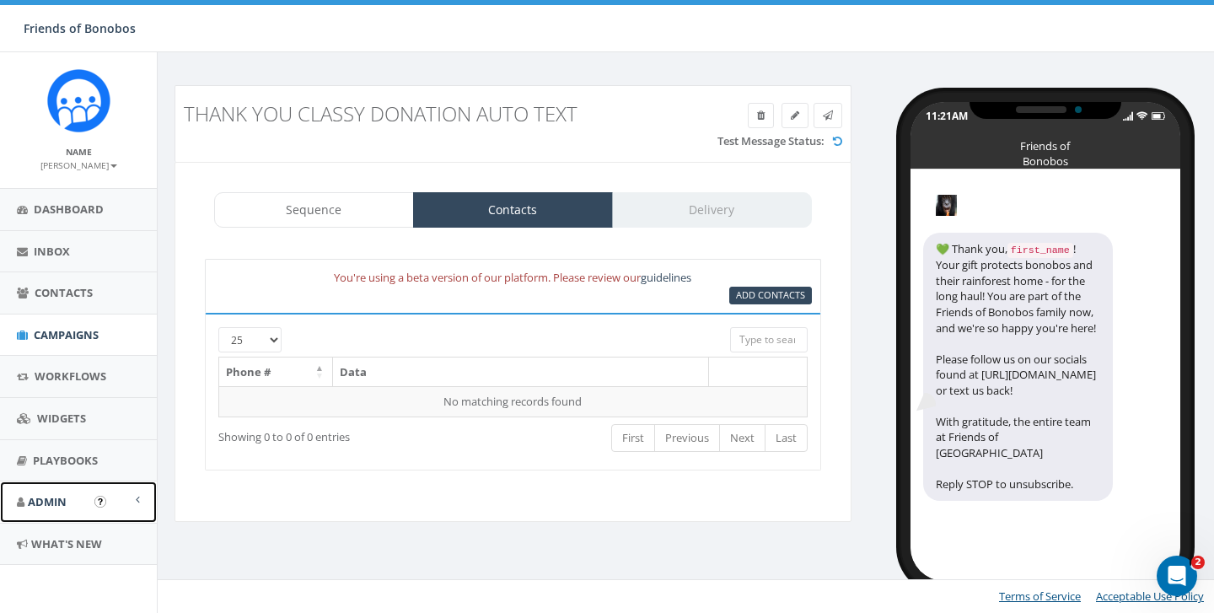
click at [68, 500] on link "Admin" at bounding box center [78, 501] width 157 height 41
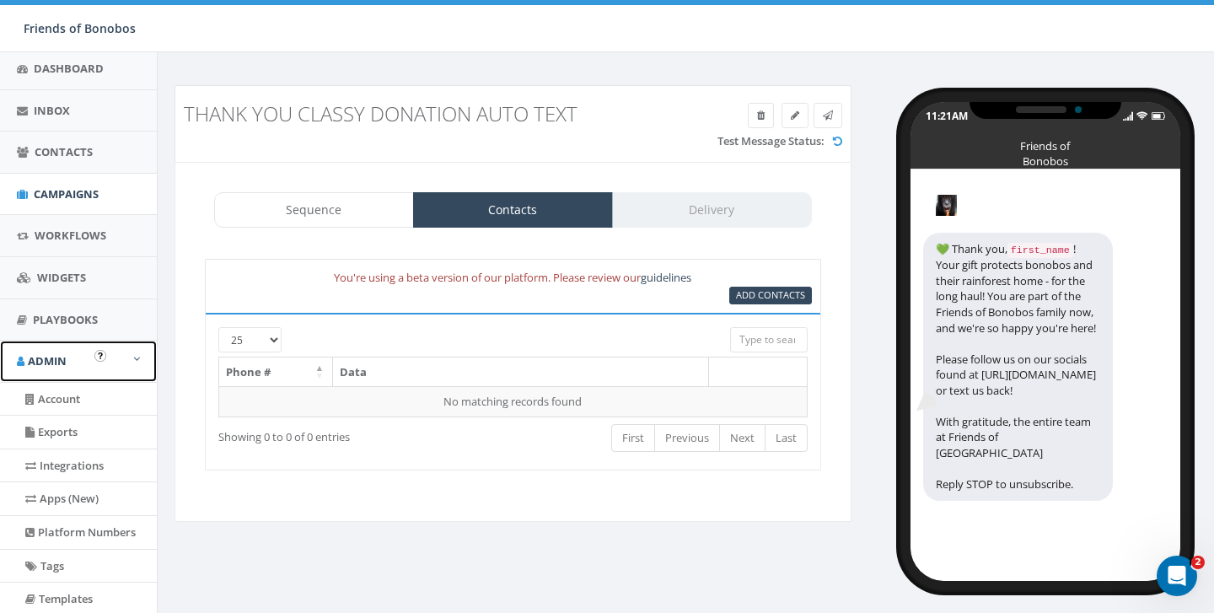
scroll to position [190, 0]
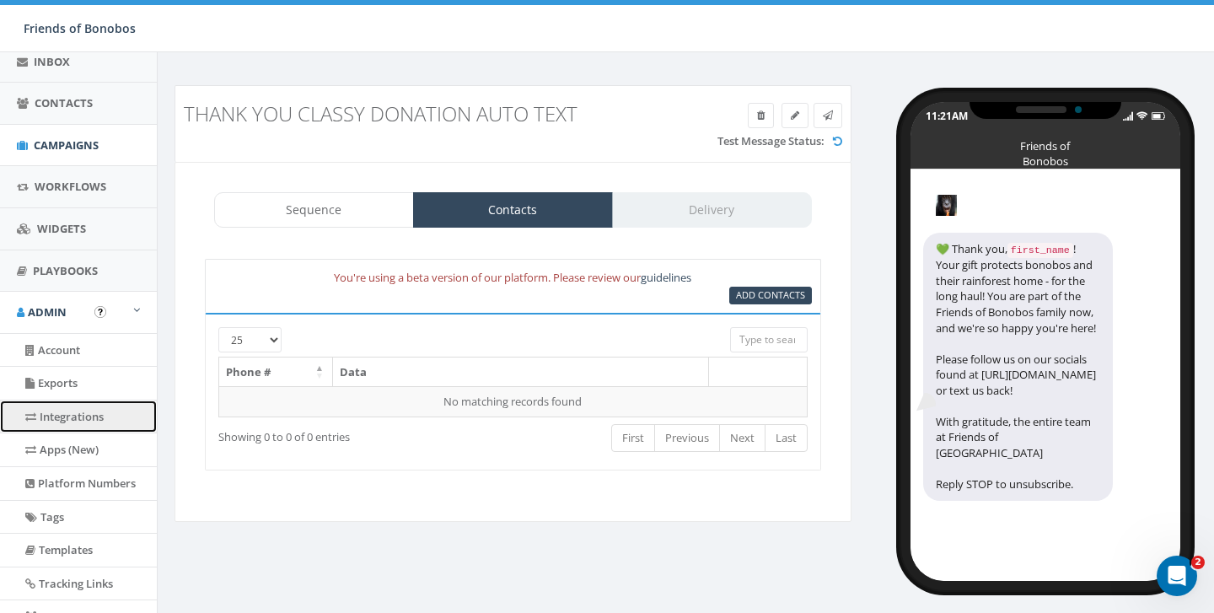
click at [72, 417] on link "Integrations" at bounding box center [78, 417] width 157 height 33
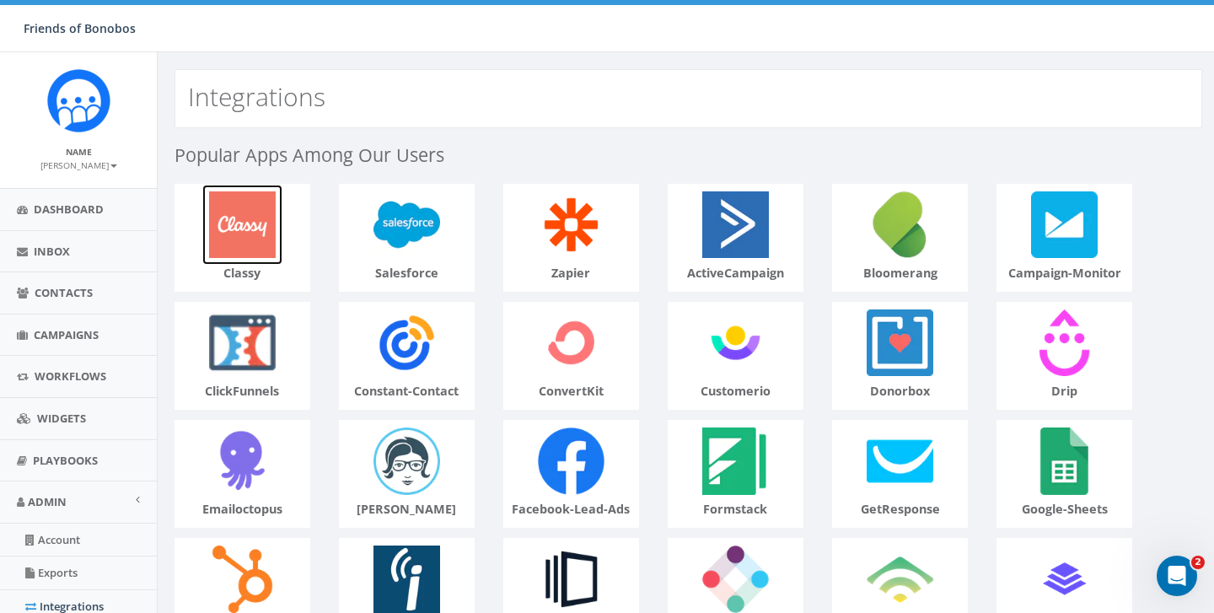
click at [267, 213] on img at bounding box center [242, 225] width 80 height 80
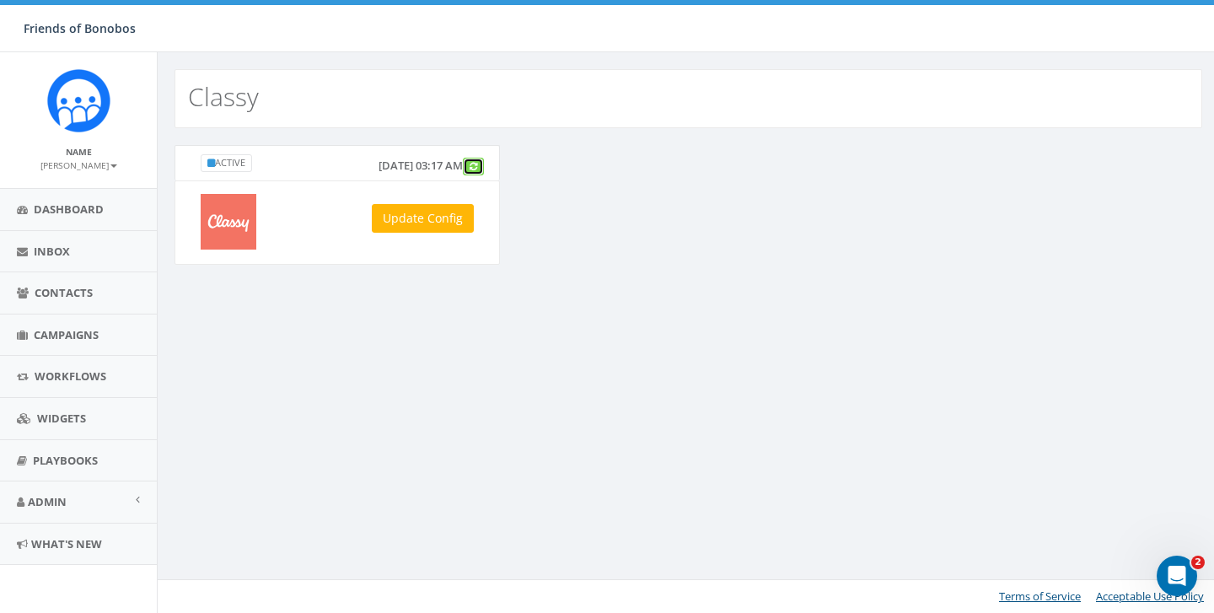
click at [476, 165] on icon at bounding box center [474, 166] width 8 height 9
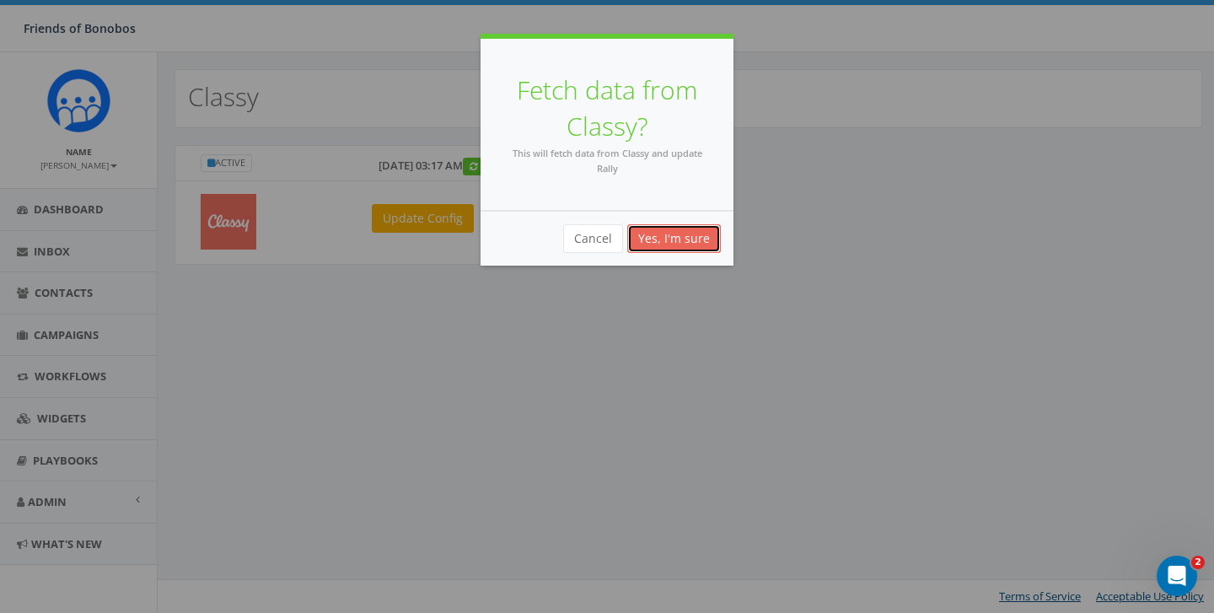
click at [681, 234] on button "Yes, I'm sure" at bounding box center [674, 238] width 94 height 29
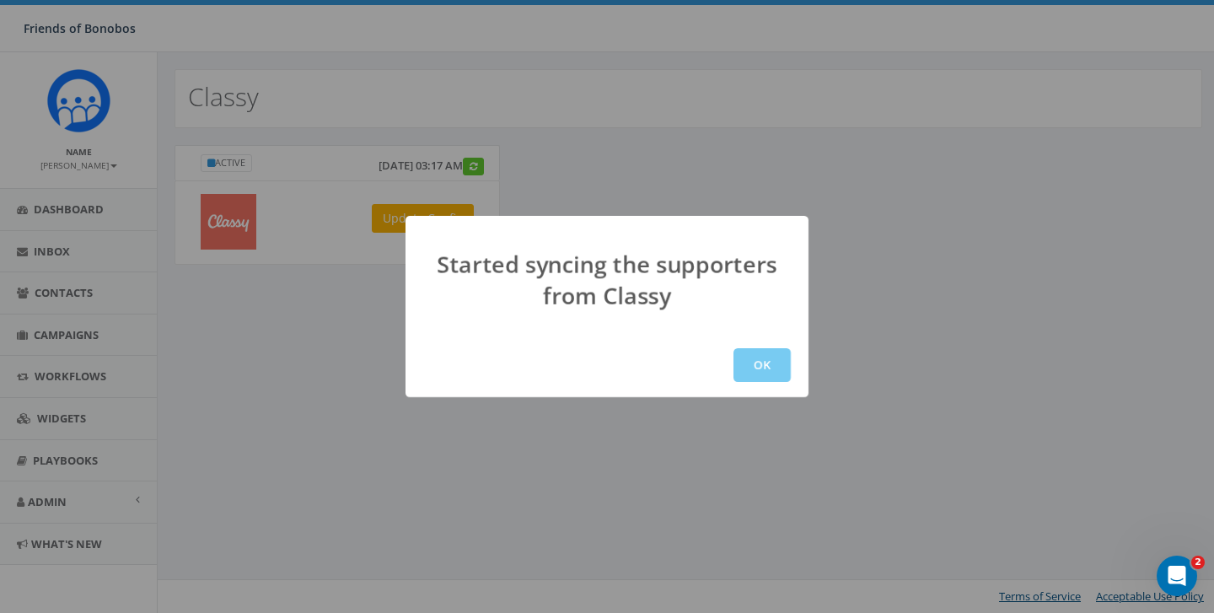
click at [766, 373] on button "OK" at bounding box center [762, 365] width 57 height 34
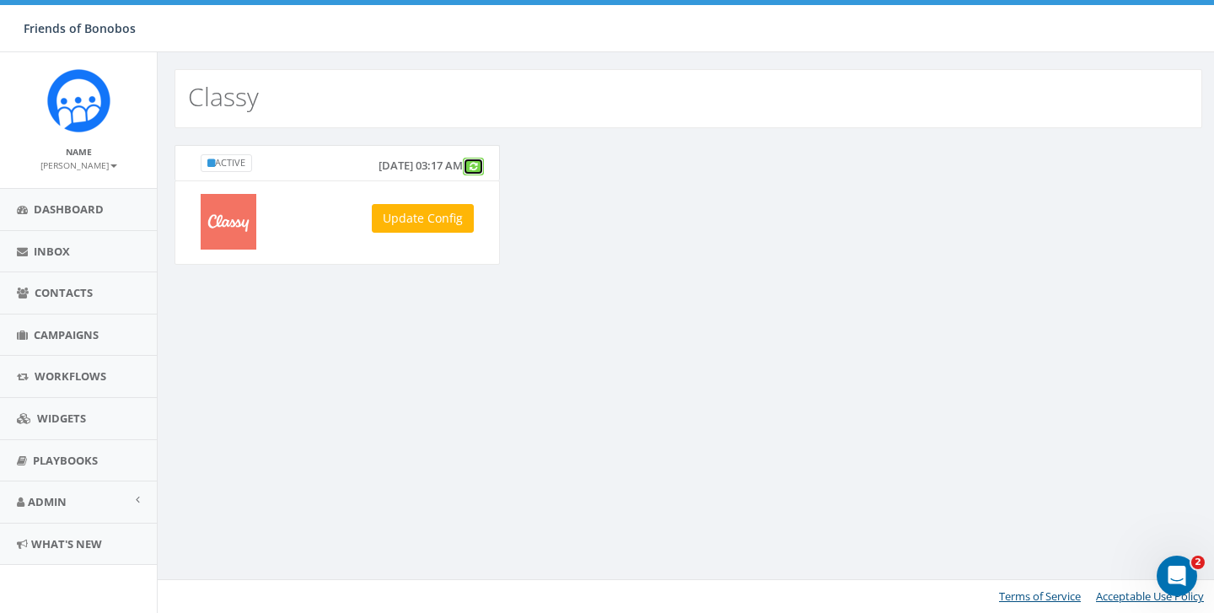
click at [472, 168] on icon at bounding box center [474, 166] width 8 height 9
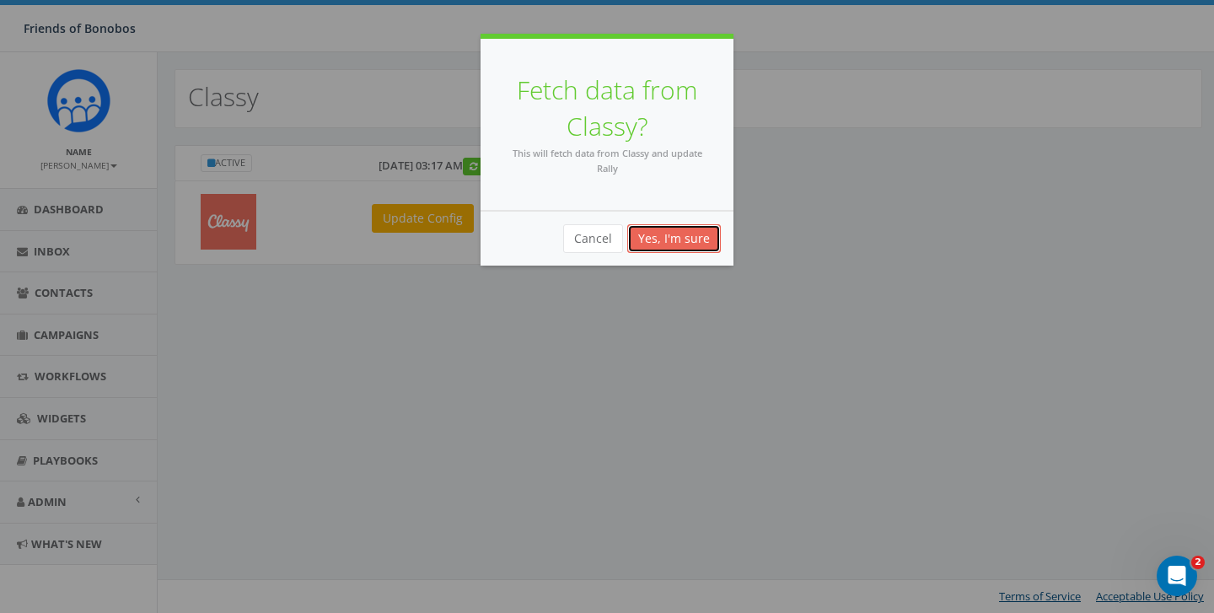
click at [659, 229] on button "Yes, I'm sure" at bounding box center [674, 238] width 94 height 29
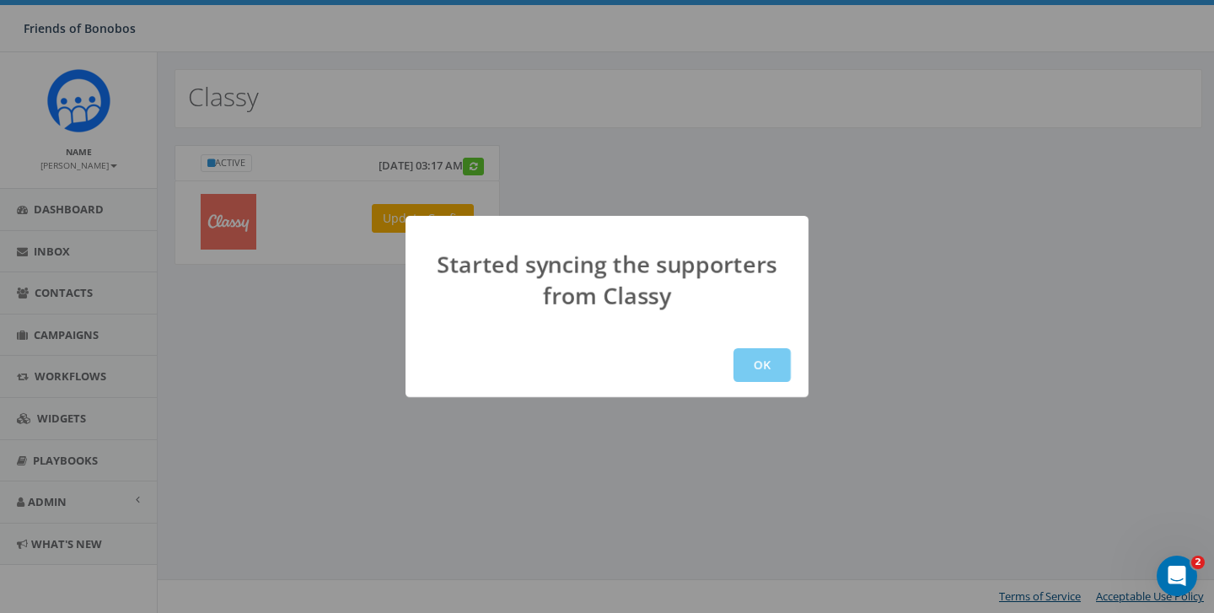
click at [761, 369] on button "OK" at bounding box center [762, 365] width 57 height 34
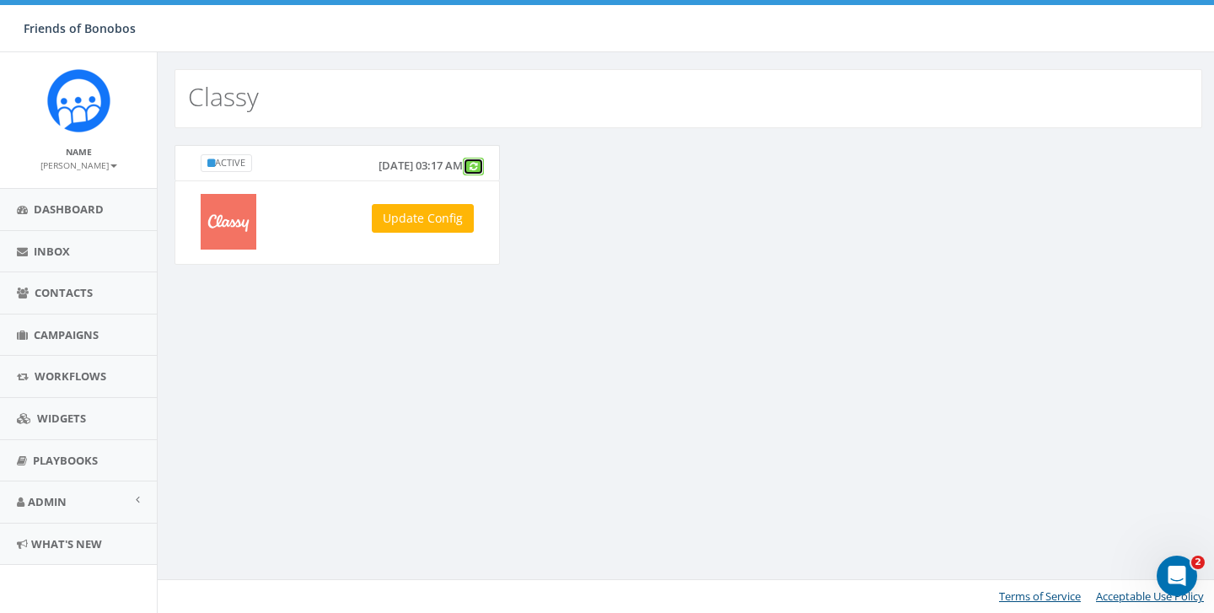
click at [478, 161] on link at bounding box center [473, 167] width 21 height 18
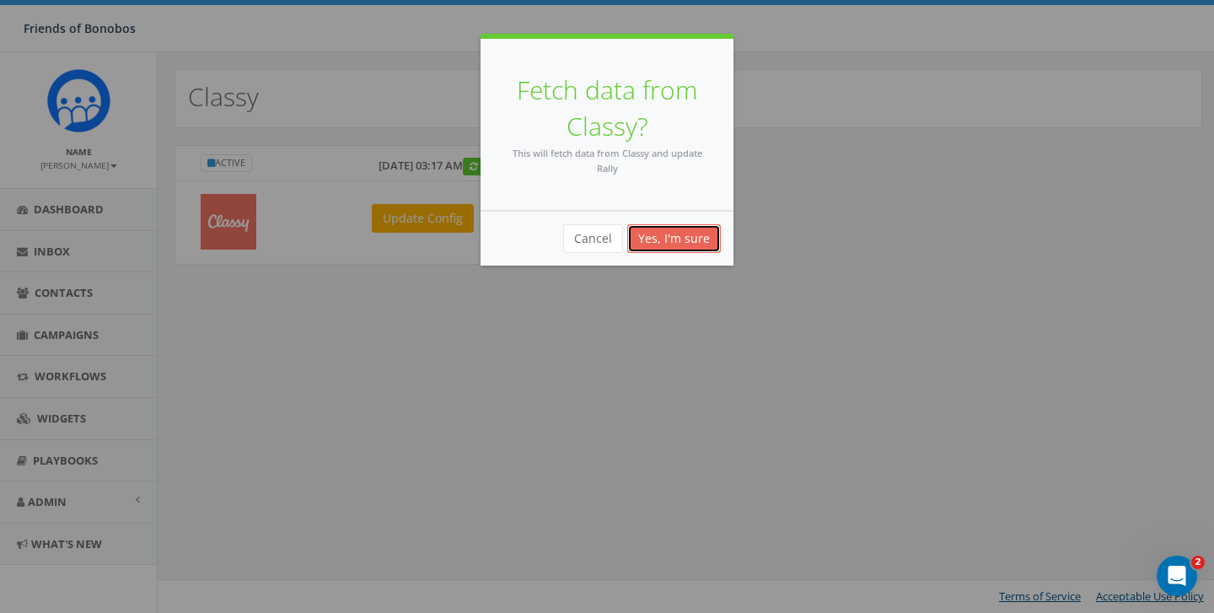
click at [662, 248] on button "Yes, I'm sure" at bounding box center [674, 238] width 94 height 29
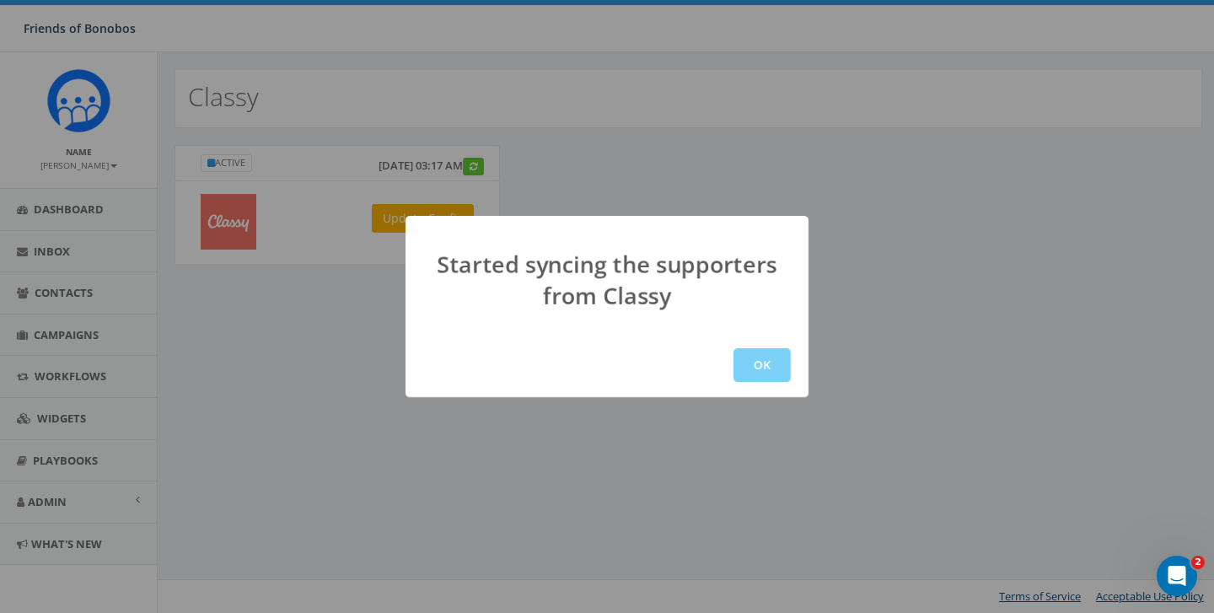
click at [771, 379] on button "OK" at bounding box center [762, 365] width 57 height 34
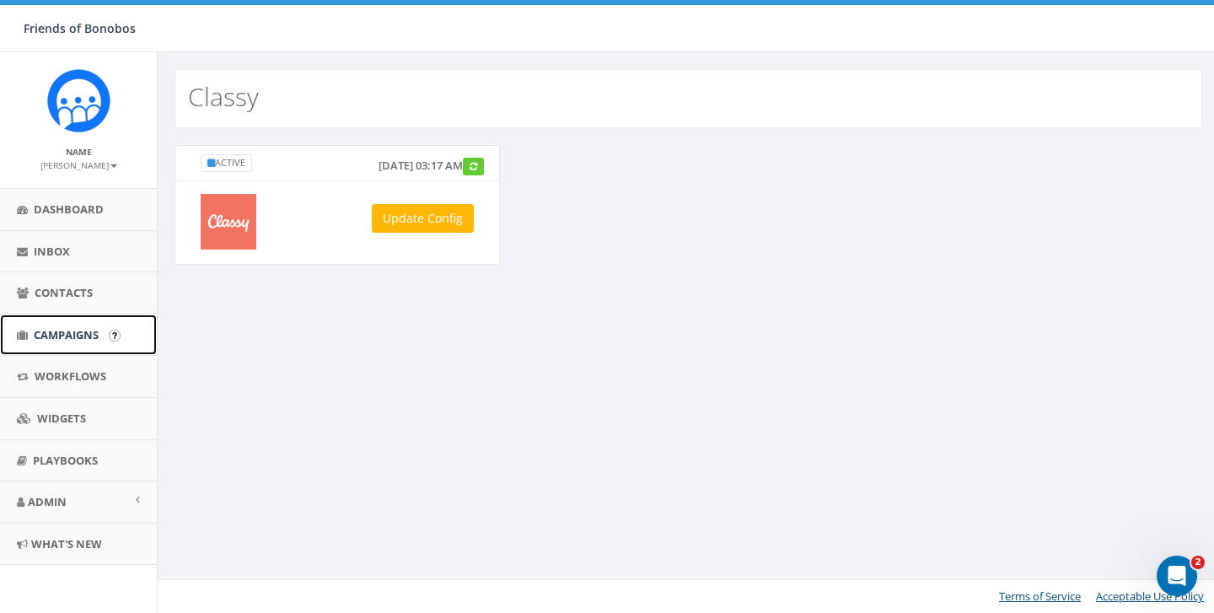
click at [74, 332] on span "Campaigns" at bounding box center [66, 334] width 65 height 15
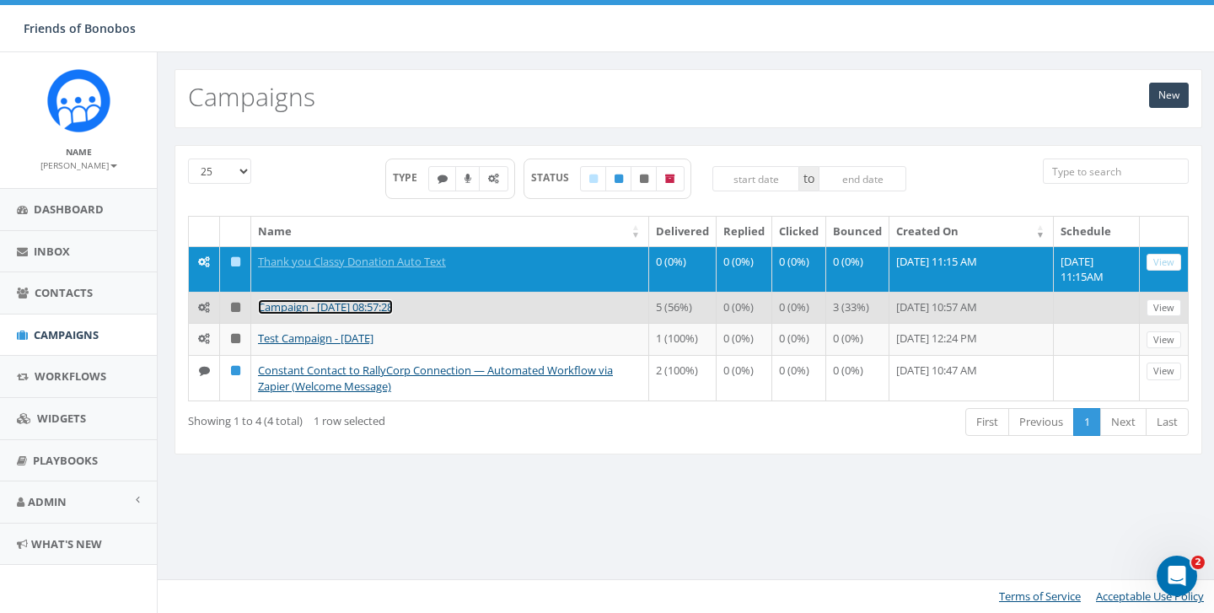
click at [297, 313] on link "Campaign - [DATE] 08:57:28" at bounding box center [325, 306] width 135 height 15
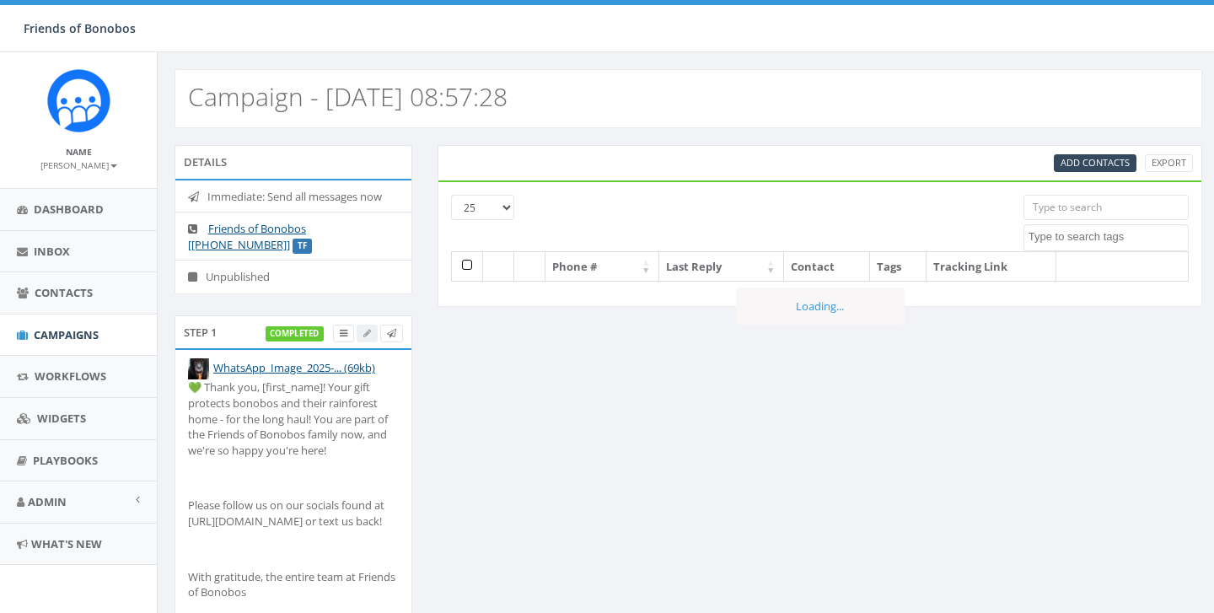
select select
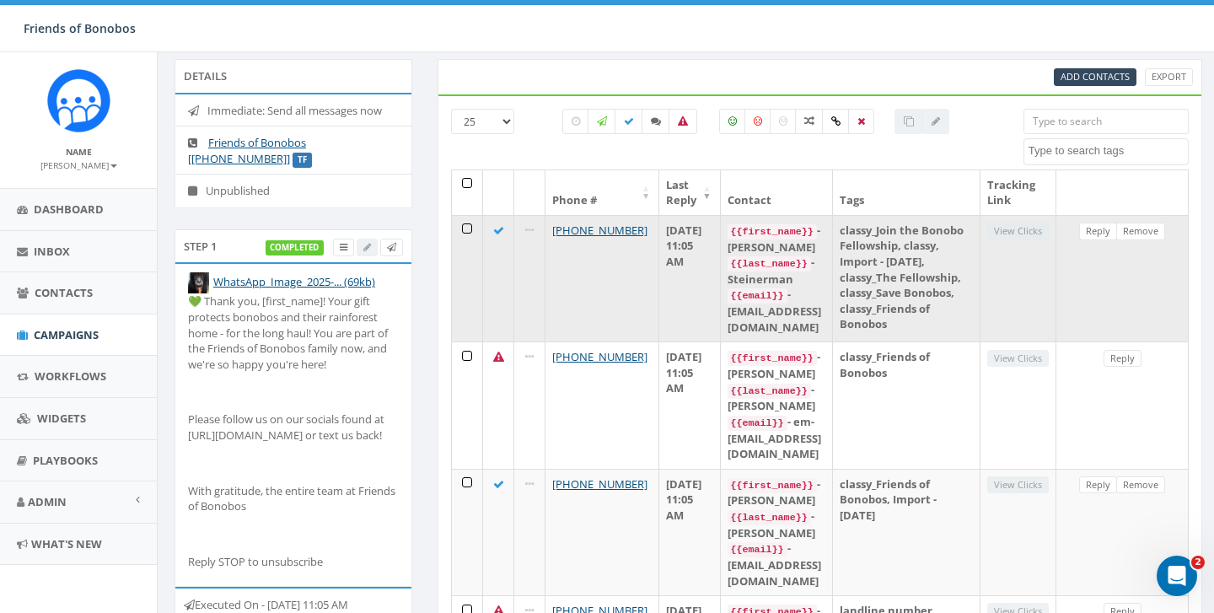
scroll to position [83, 0]
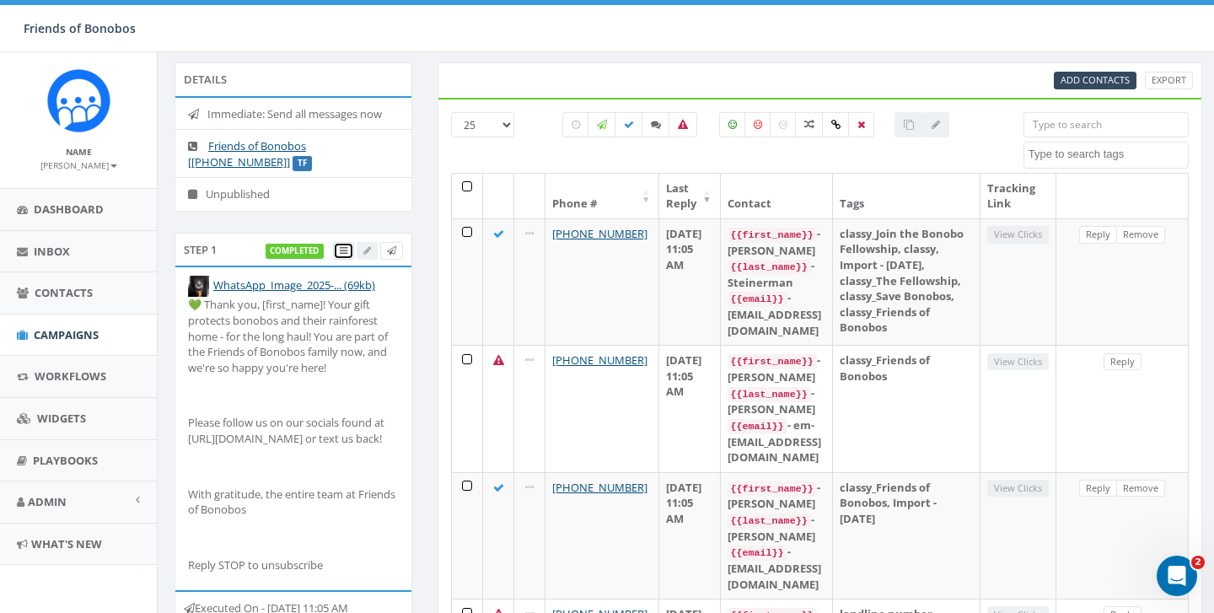
click at [348, 252] on link at bounding box center [343, 251] width 21 height 18
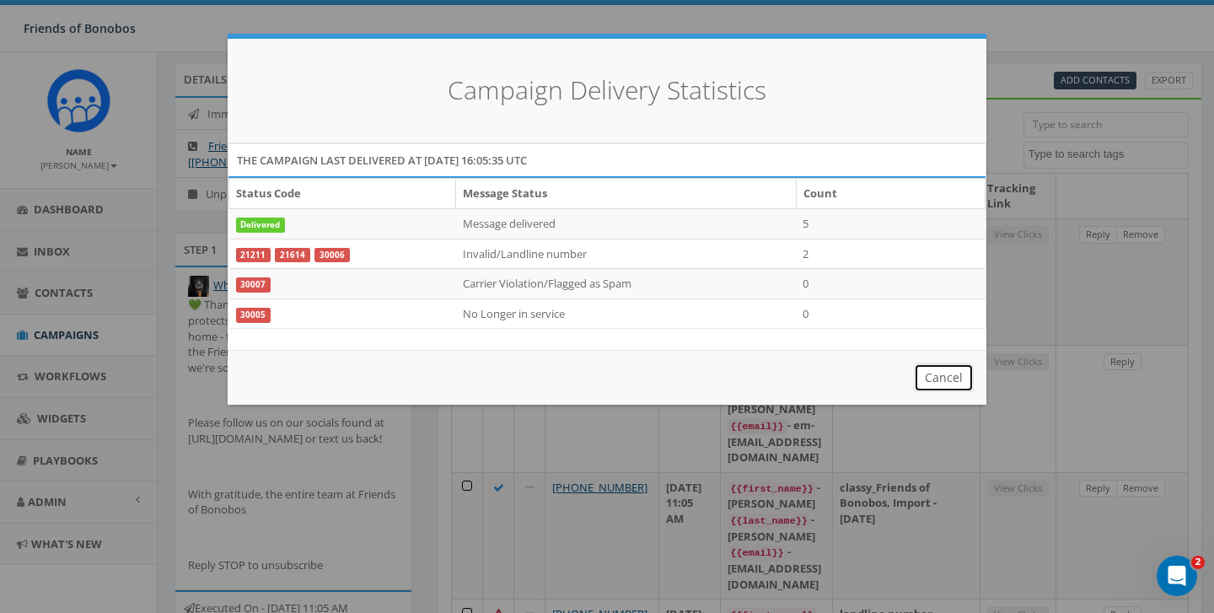
click at [939, 381] on button "Cancel" at bounding box center [944, 377] width 60 height 29
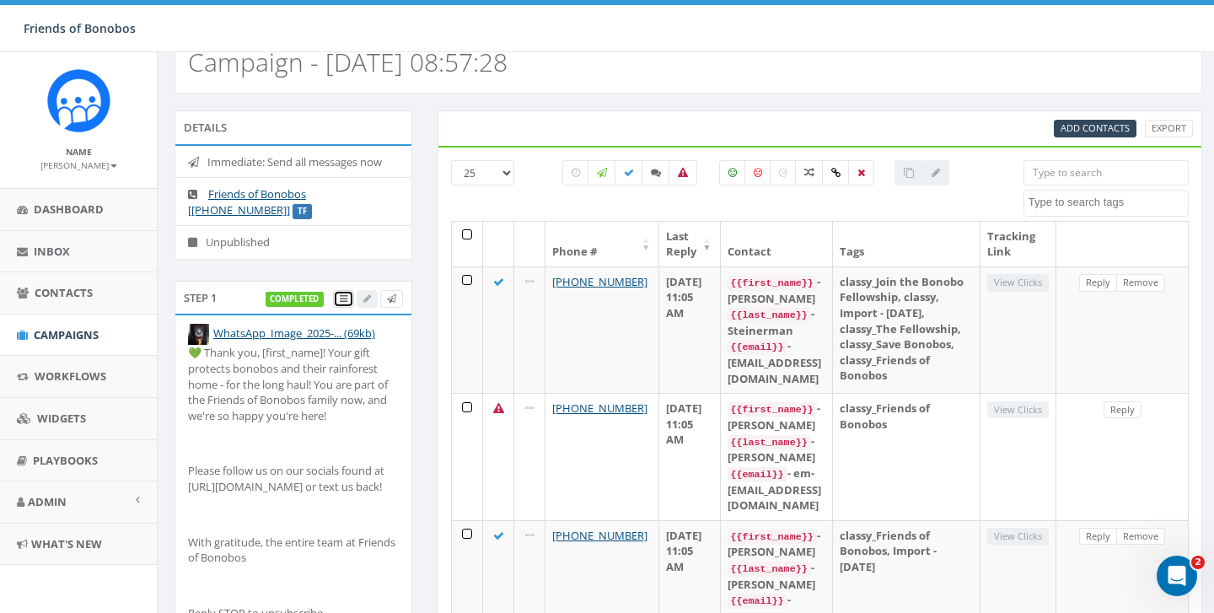
scroll to position [0, 0]
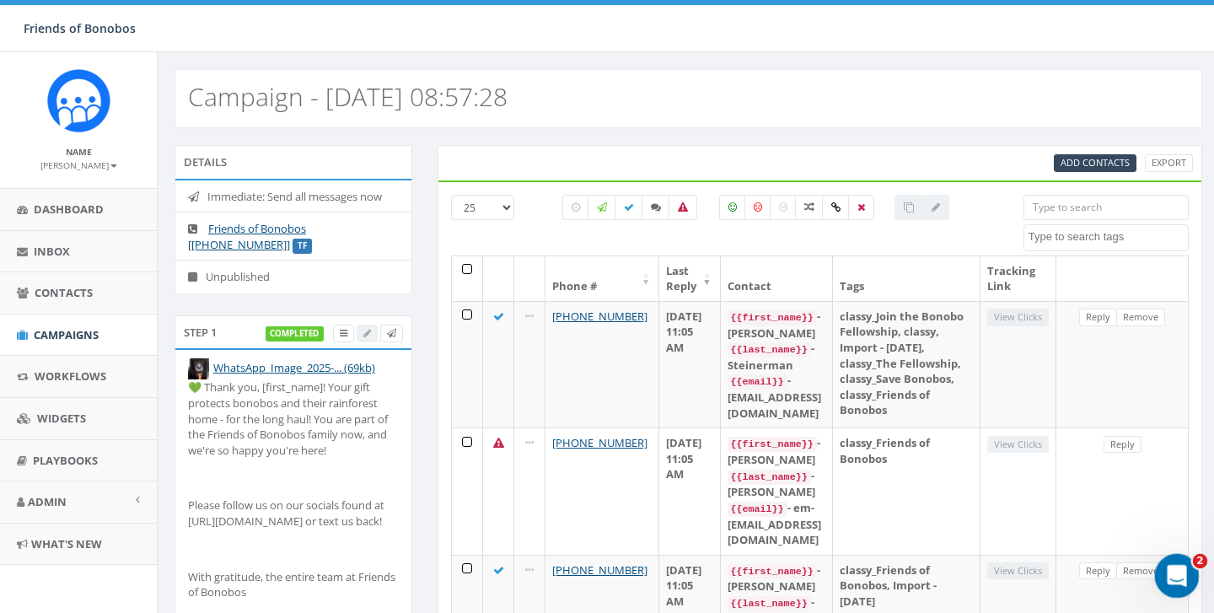
click at [1177, 569] on icon "Open Intercom Messenger" at bounding box center [1175, 574] width 28 height 28
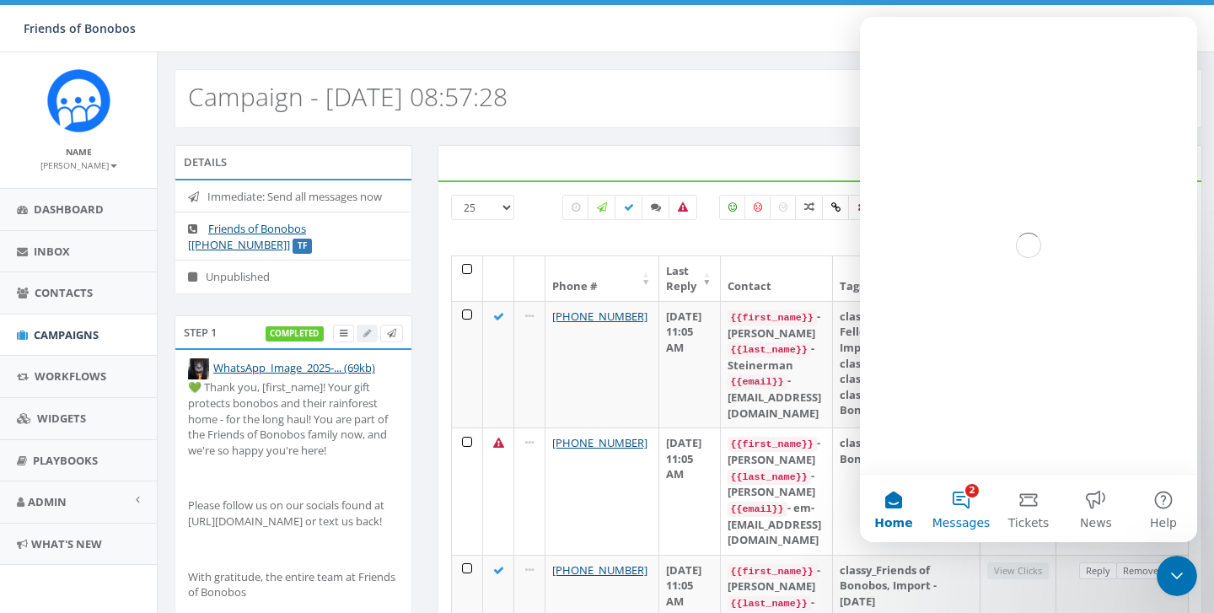
click at [960, 494] on button "2 Messages" at bounding box center [961, 508] width 67 height 67
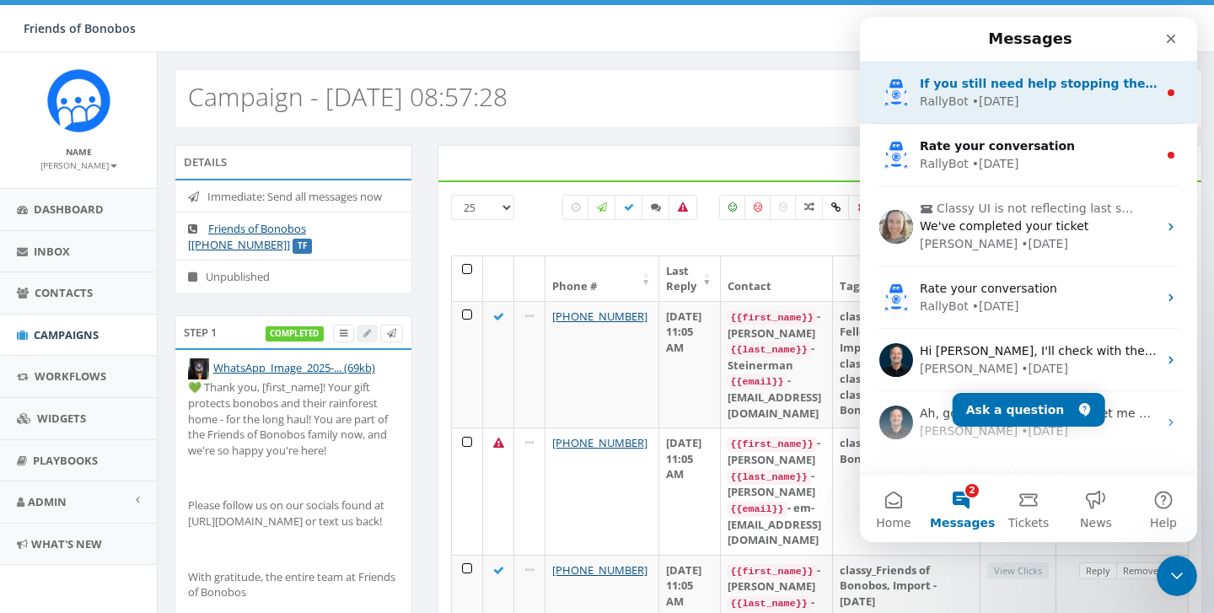
click at [1050, 101] on div "RallyBot • [DATE]" at bounding box center [1039, 102] width 238 height 18
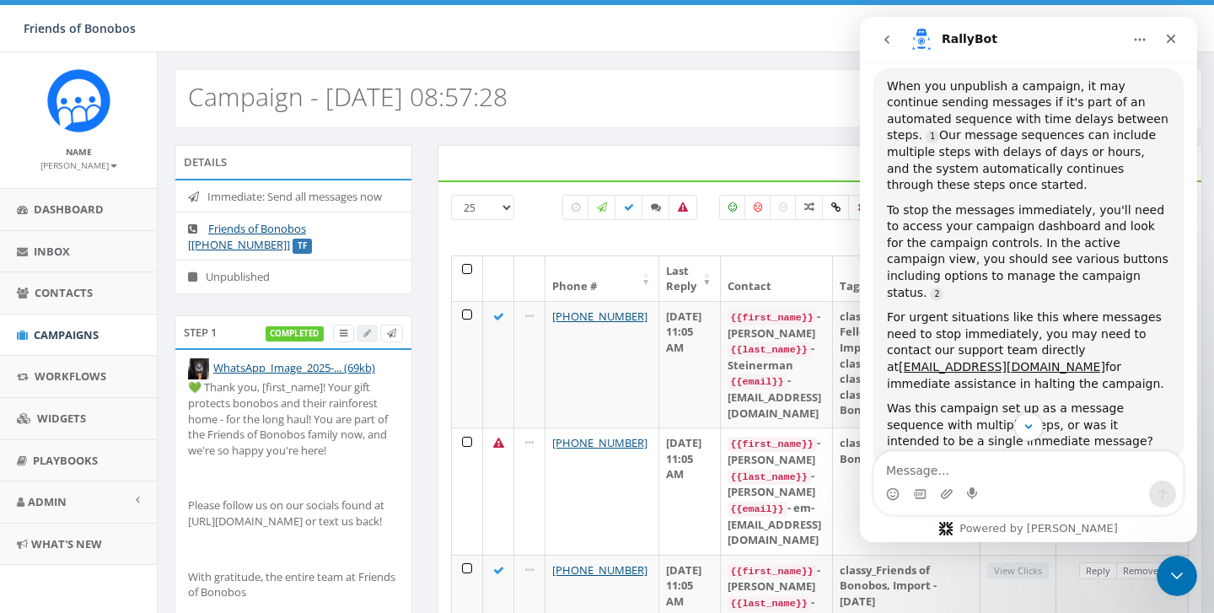
scroll to position [385, 0]
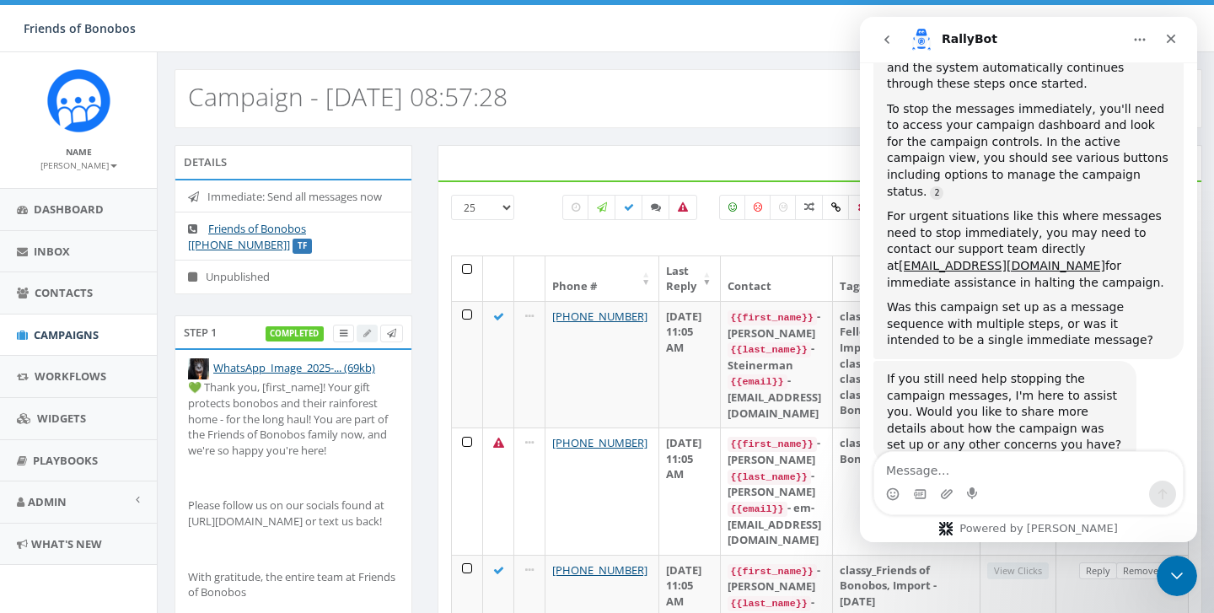
click at [981, 481] on div "Intercom messenger" at bounding box center [1028, 494] width 309 height 27
click at [948, 491] on icon "Upload attachment" at bounding box center [947, 493] width 12 height 9
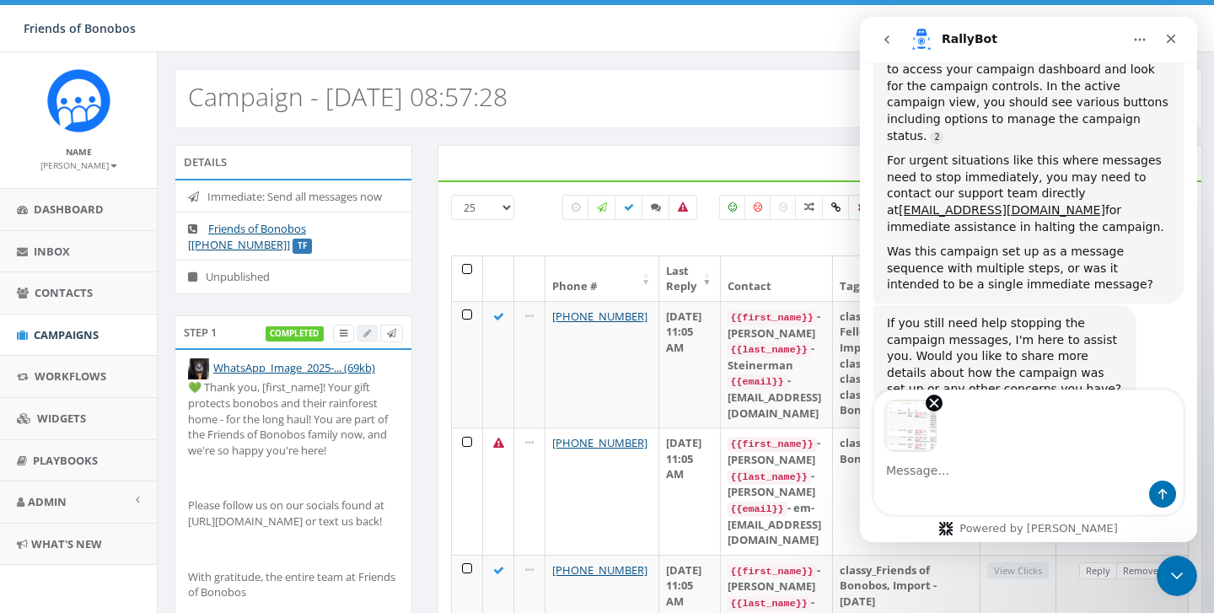
scroll to position [446, 0]
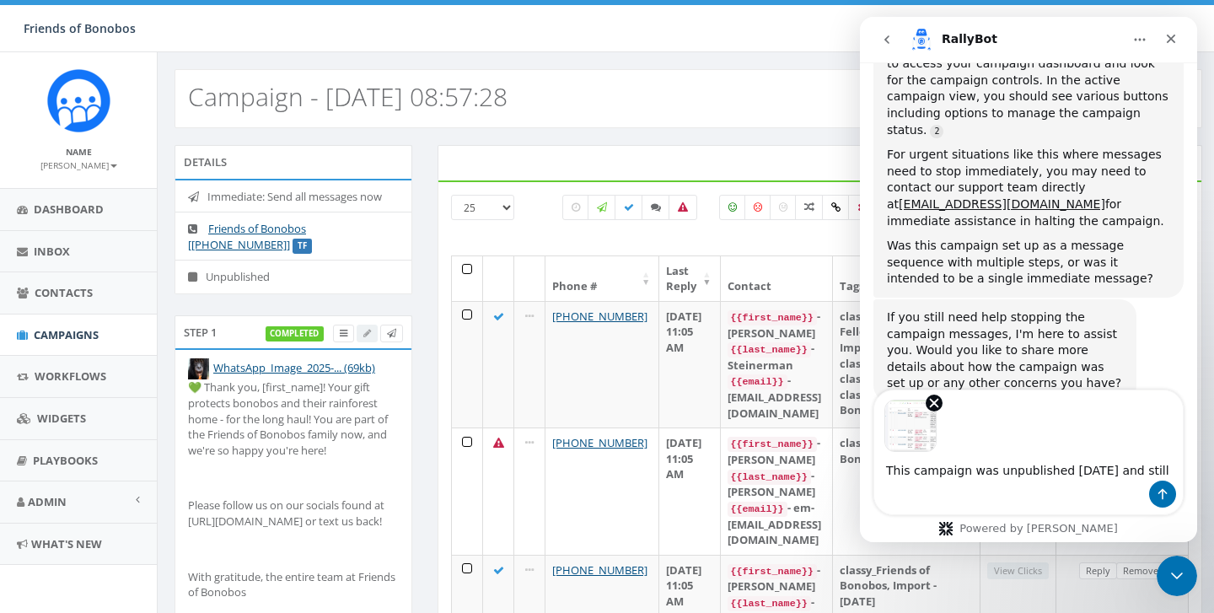
click at [1070, 469] on textarea "This campaign was unpublished [DATE] and still" at bounding box center [1028, 466] width 309 height 29
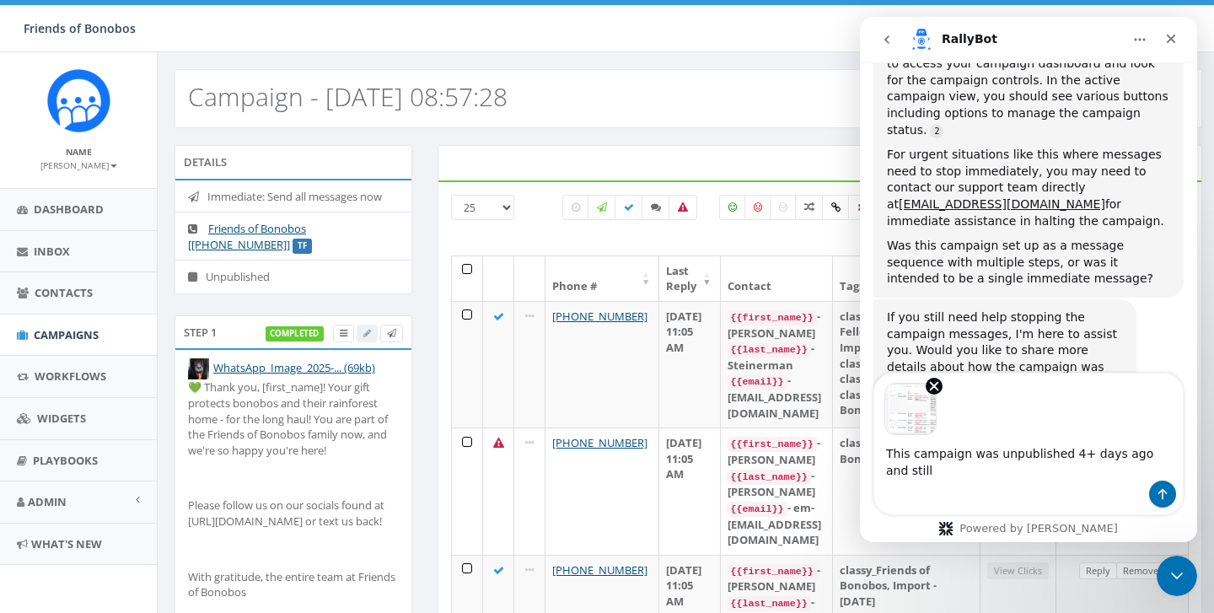
click at [1184, 465] on div "This campaign was unpublished 4+ days ago and still This campaign was unpublish…" at bounding box center [1028, 444] width 337 height 143
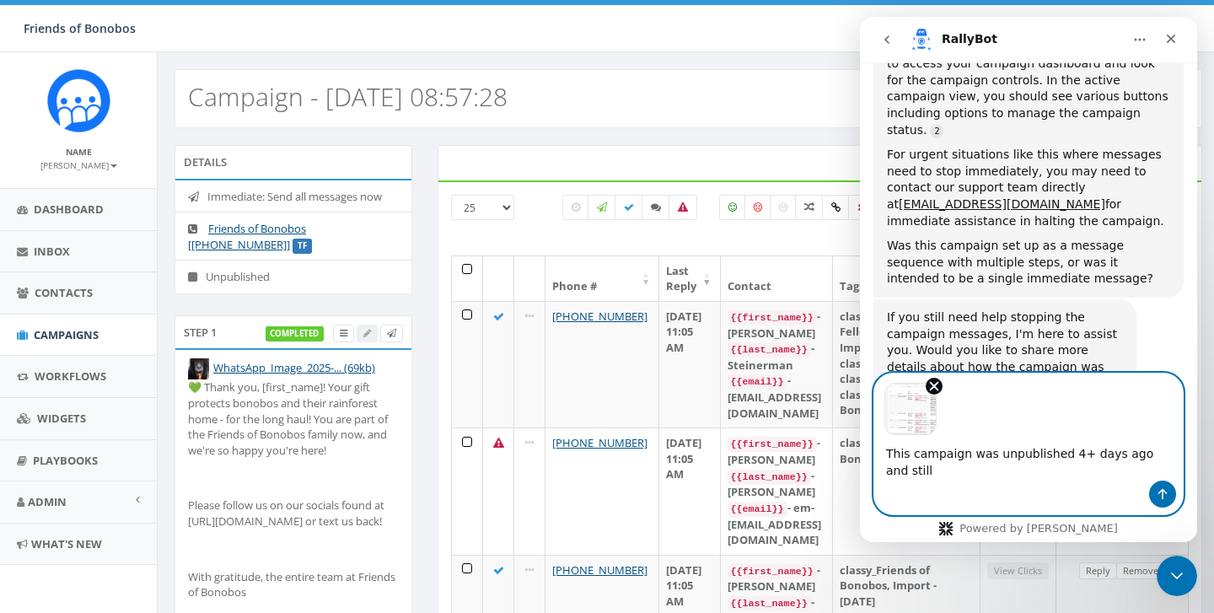
click at [1157, 469] on textarea "This campaign was unpublished 4+ days ago and still" at bounding box center [1028, 458] width 309 height 46
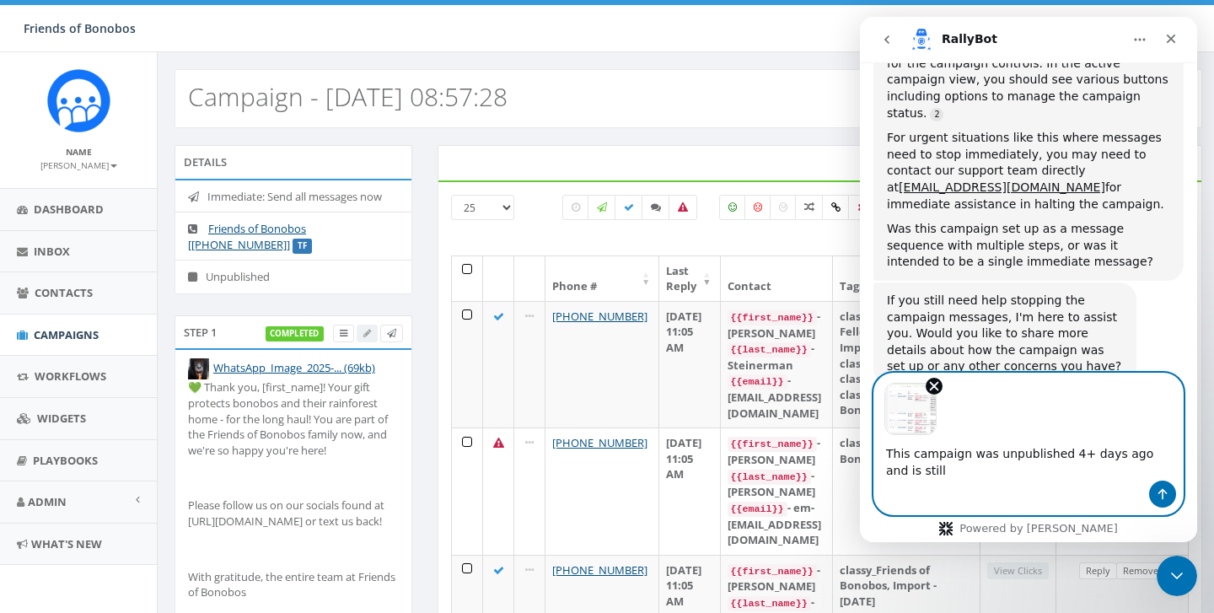
click at [1107, 466] on textarea "This campaign was unpublished 4+ days ago and is still" at bounding box center [1028, 458] width 309 height 46
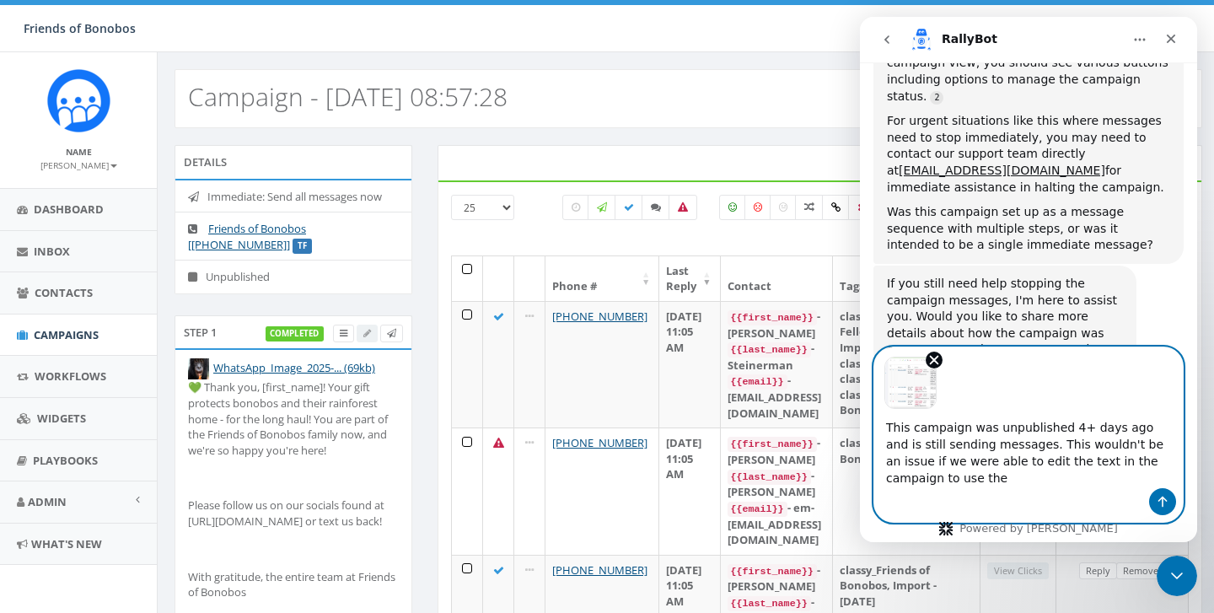
scroll to position [489, 0]
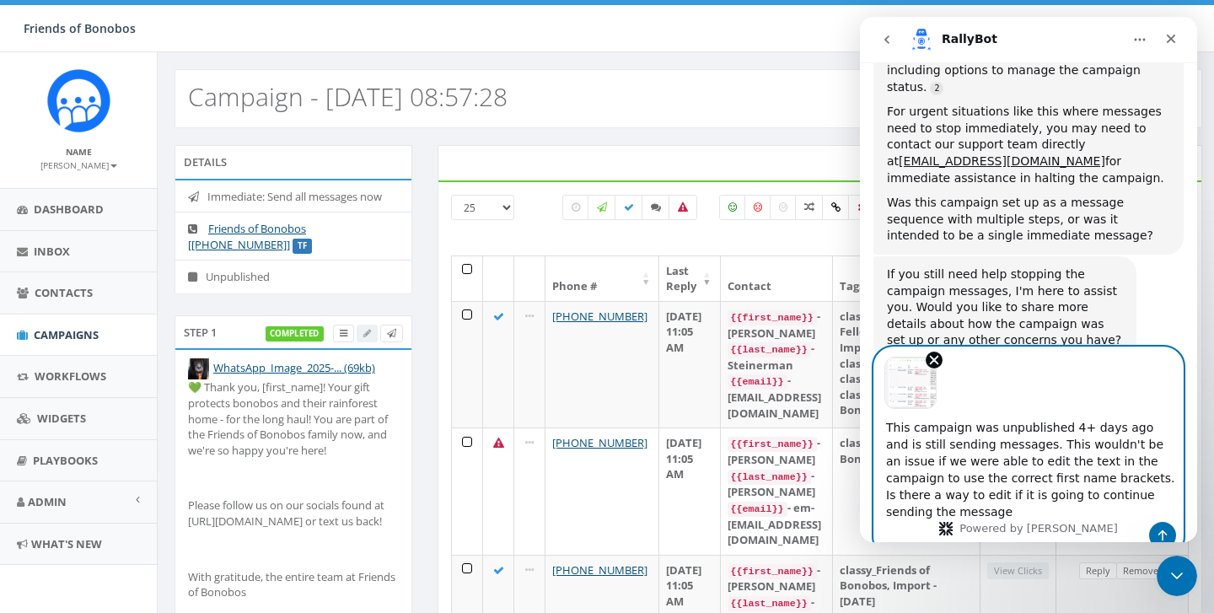
type textarea "This campaign was unpublished 4+ days ago and is still sending messages. This w…"
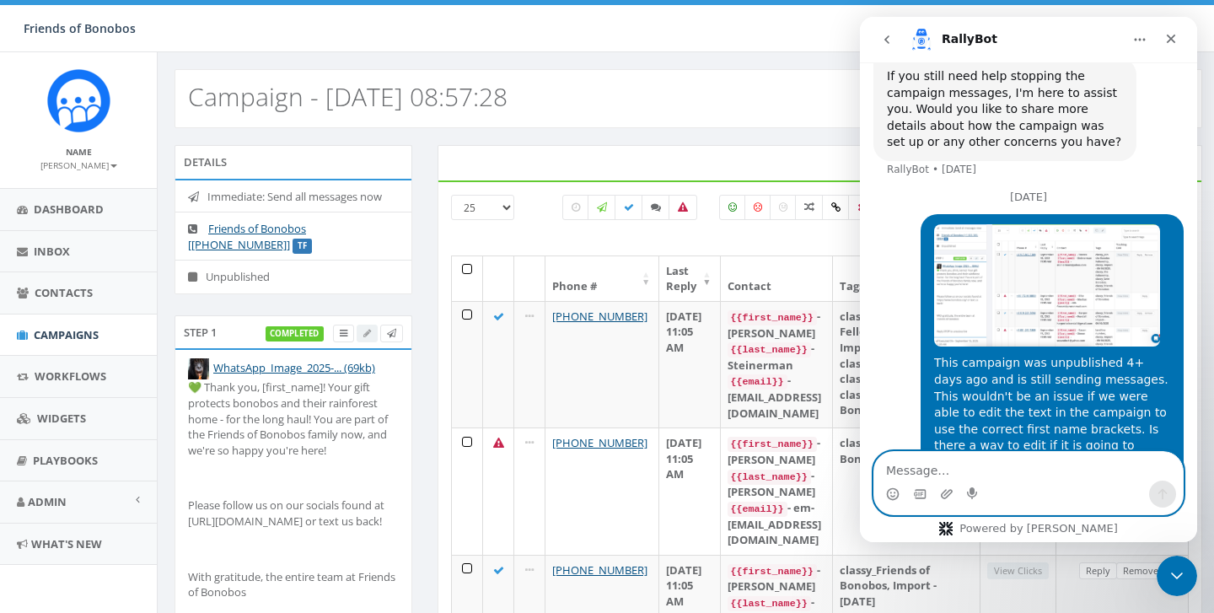
scroll to position [742, 0]
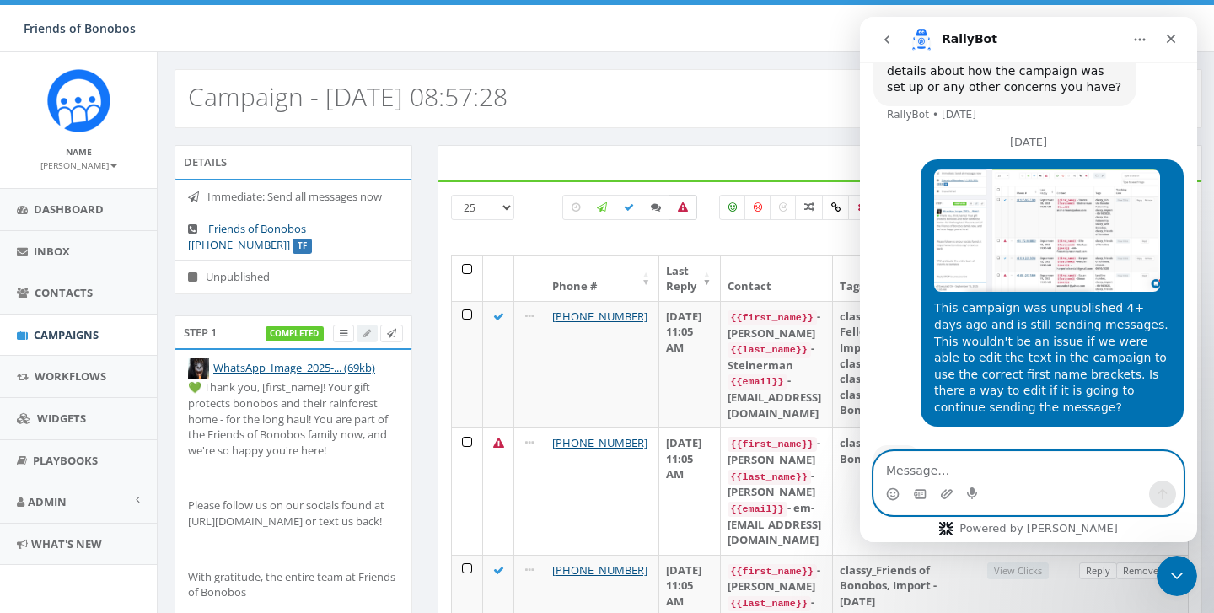
click at [684, 203] on icon at bounding box center [683, 207] width 10 height 10
checkbox input "true"
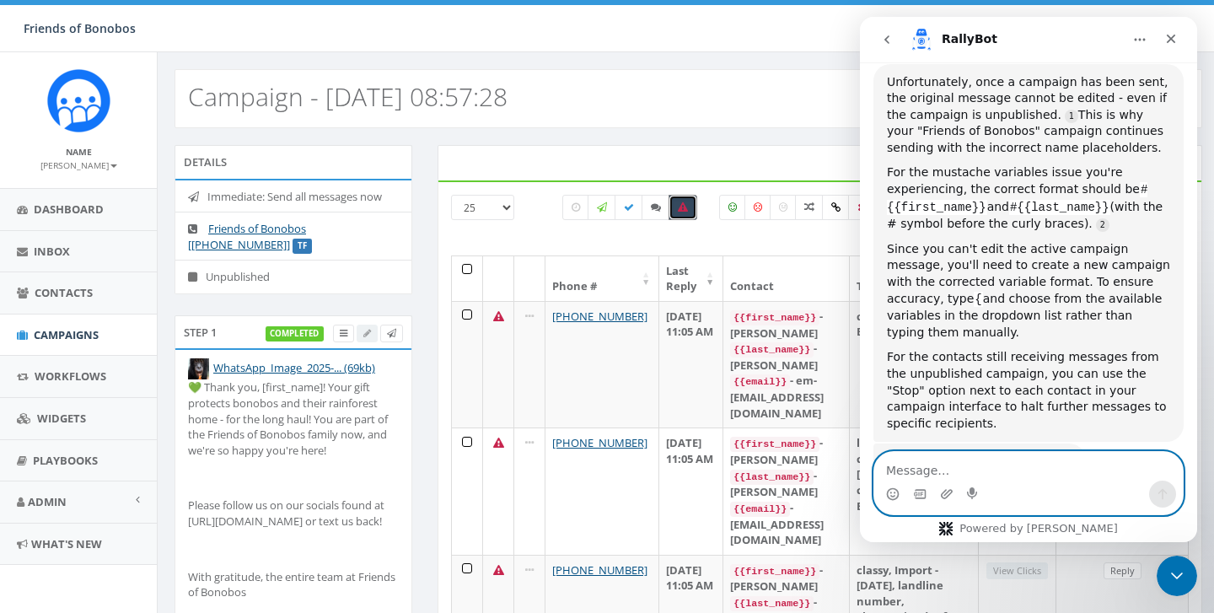
scroll to position [1100, 0]
click at [920, 465] on textarea "Message…" at bounding box center [1028, 466] width 309 height 29
type textarea "i"
type textarea "t"
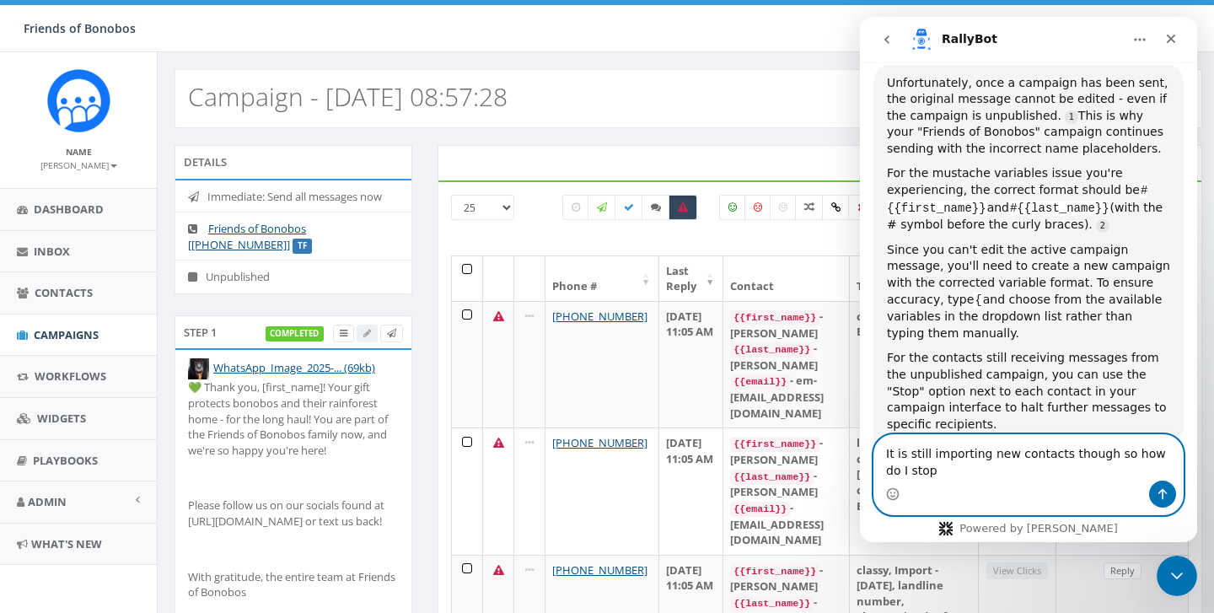
scroll to position [1118, 0]
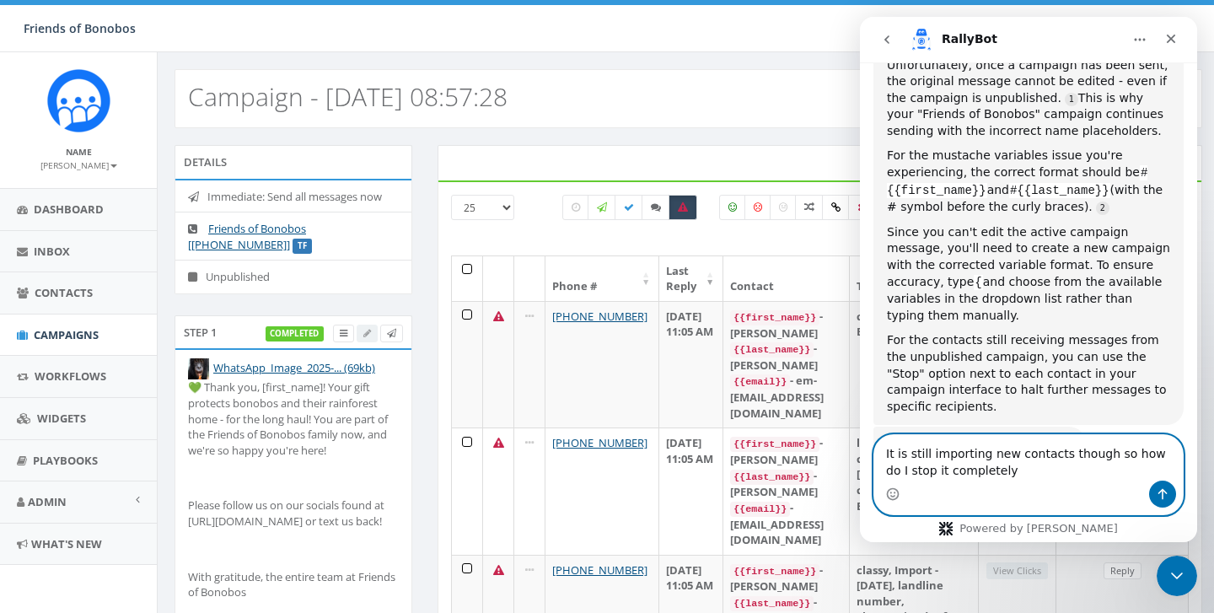
type textarea "It is still importing new contacts though so how do I stop it completely?"
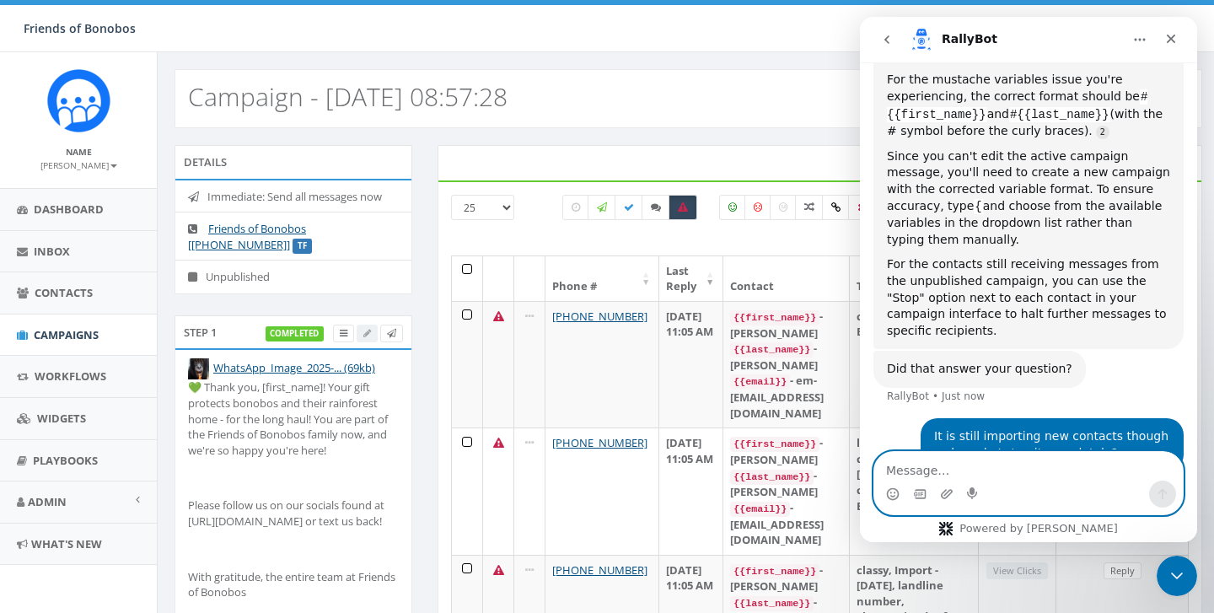
scroll to position [1224, 0]
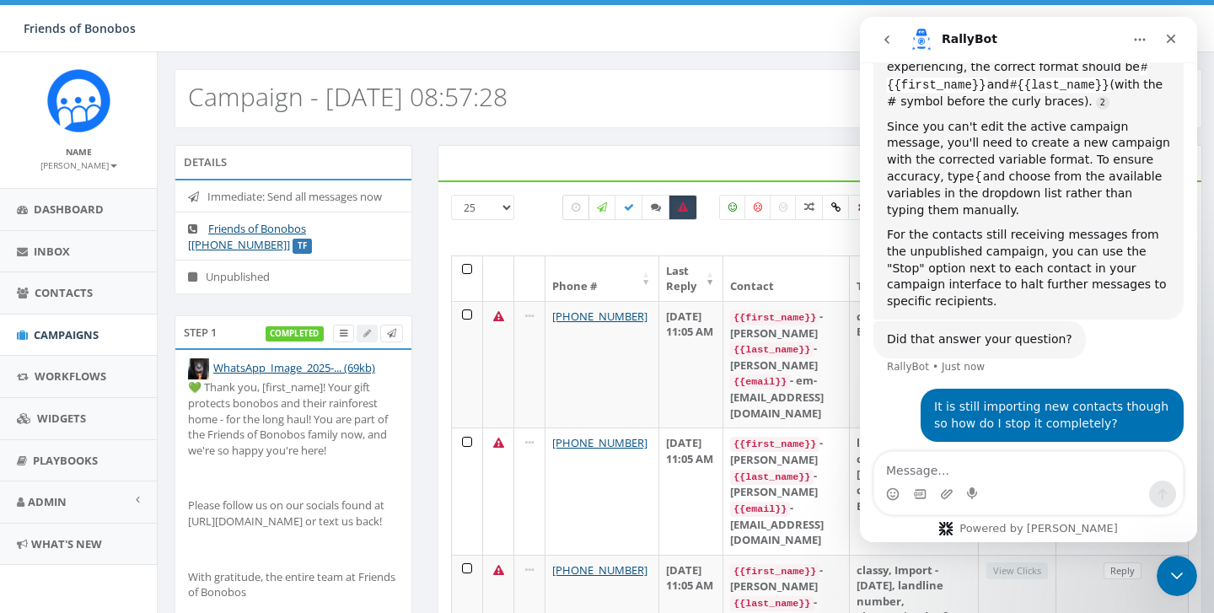
click at [578, 210] on icon at bounding box center [576, 207] width 8 height 10
checkbox input "true"
click at [686, 207] on icon at bounding box center [683, 207] width 10 height 10
checkbox input "false"
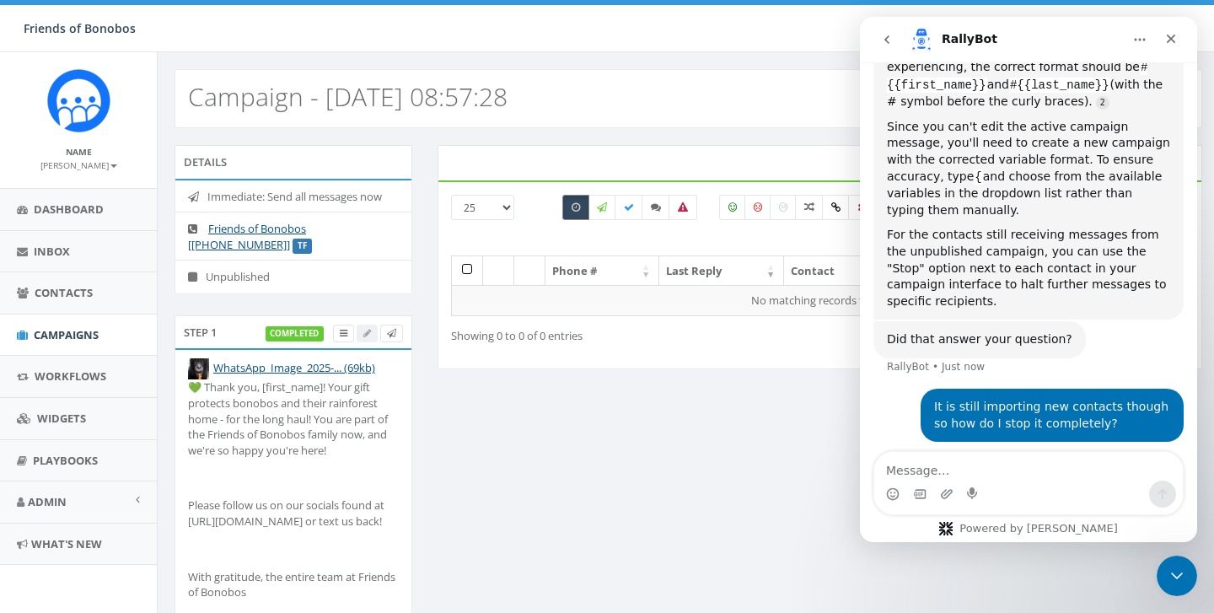
click at [582, 210] on label at bounding box center [575, 207] width 27 height 25
checkbox input "false"
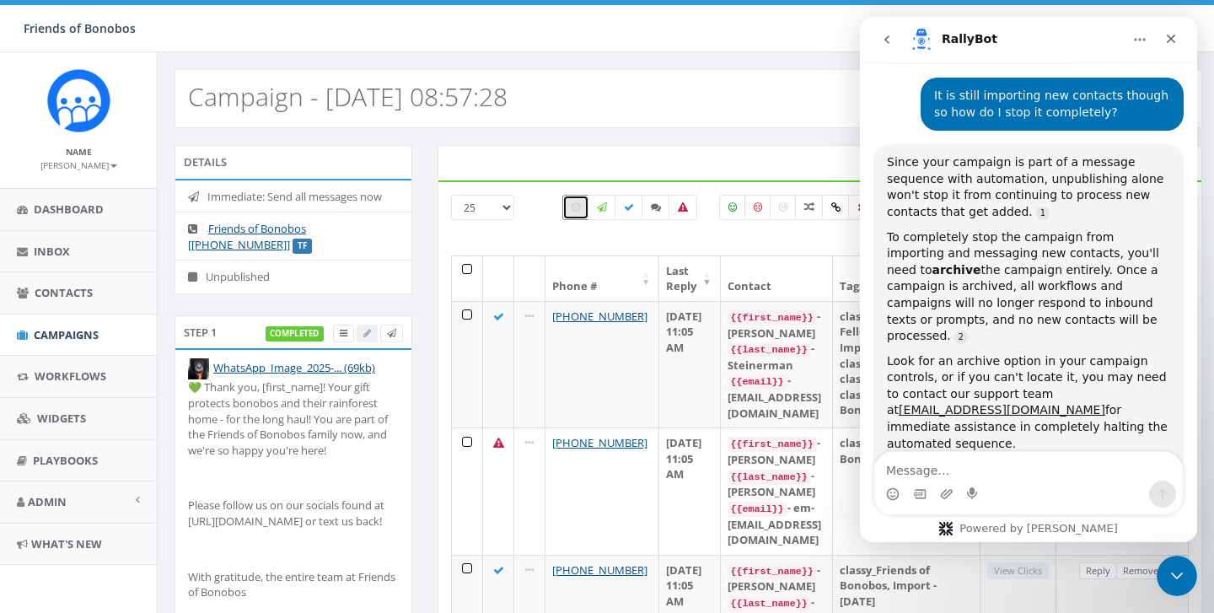
scroll to position [1525, 0]
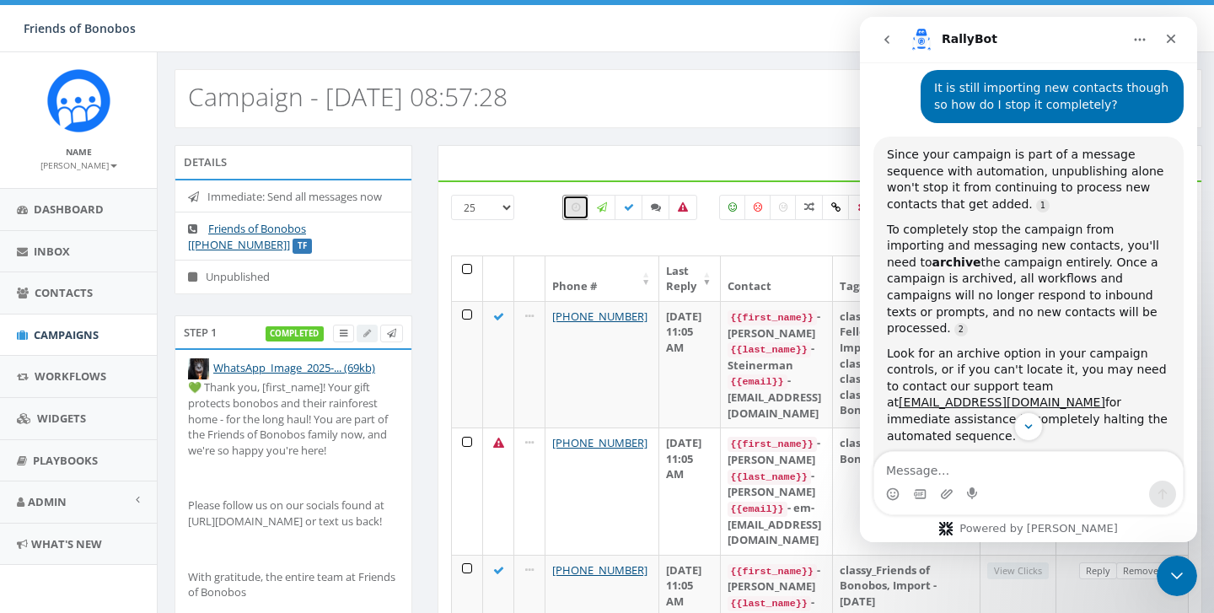
click at [886, 41] on icon "go back" at bounding box center [887, 39] width 5 height 8
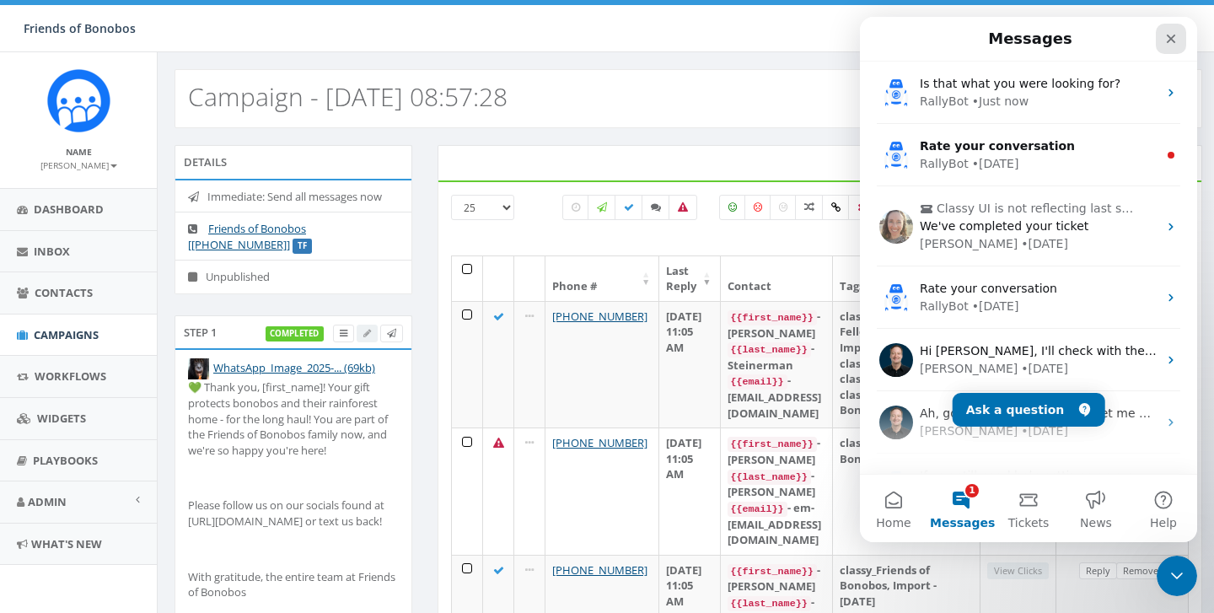
click at [1166, 47] on div "Close" at bounding box center [1171, 39] width 30 height 30
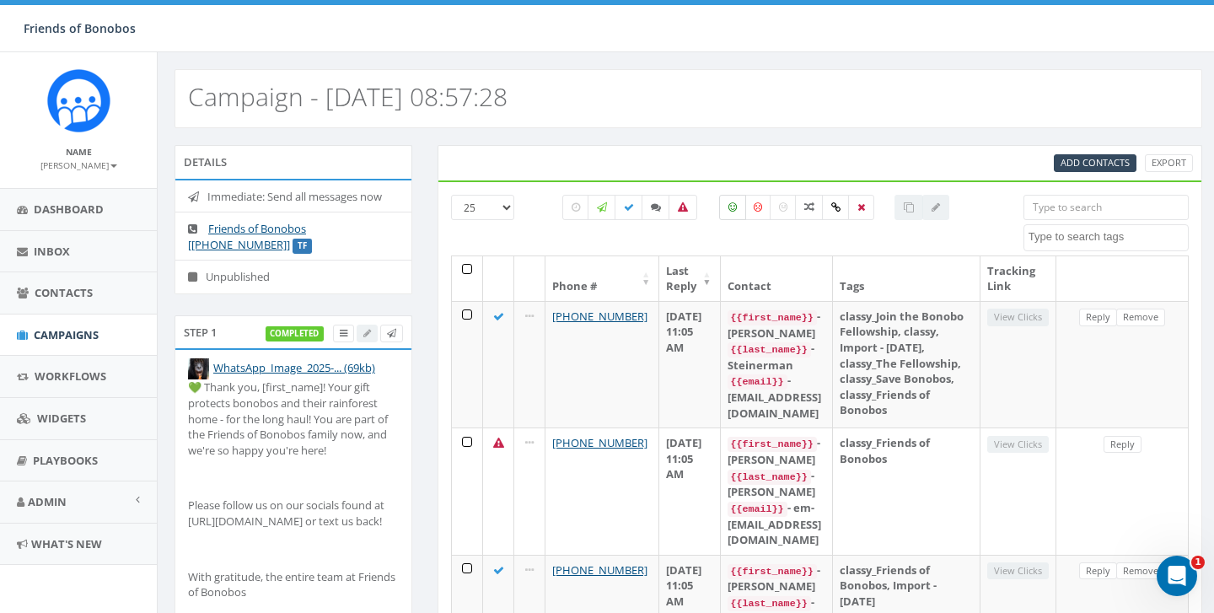
scroll to position [0, 0]
click at [337, 336] on link at bounding box center [343, 334] width 21 height 18
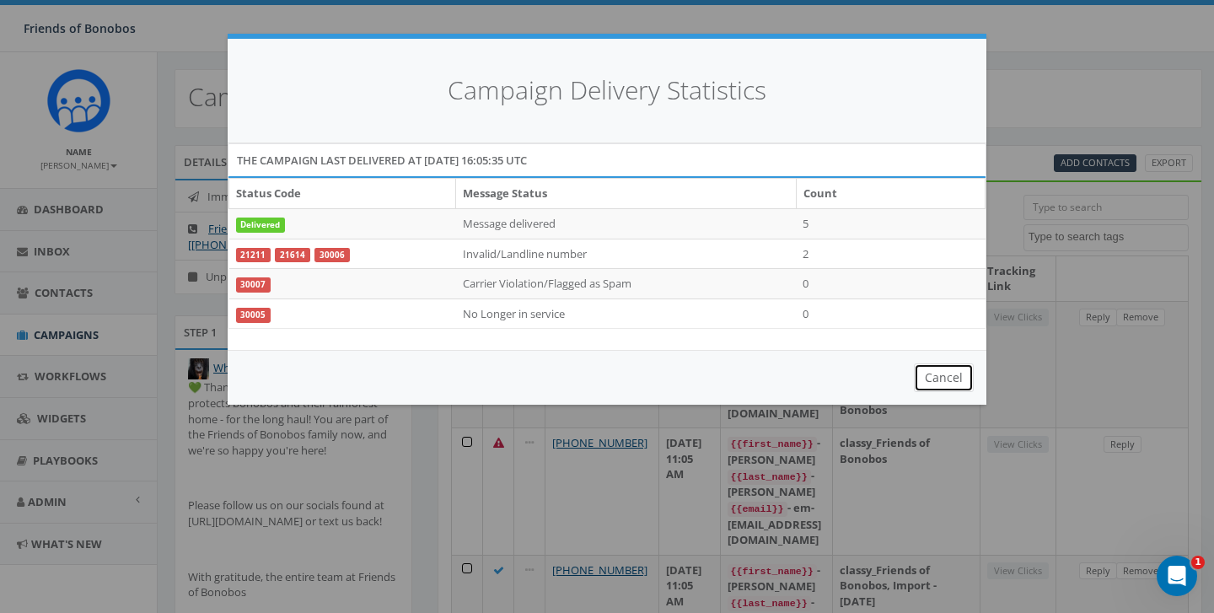
click at [946, 374] on button "Cancel" at bounding box center [944, 377] width 60 height 29
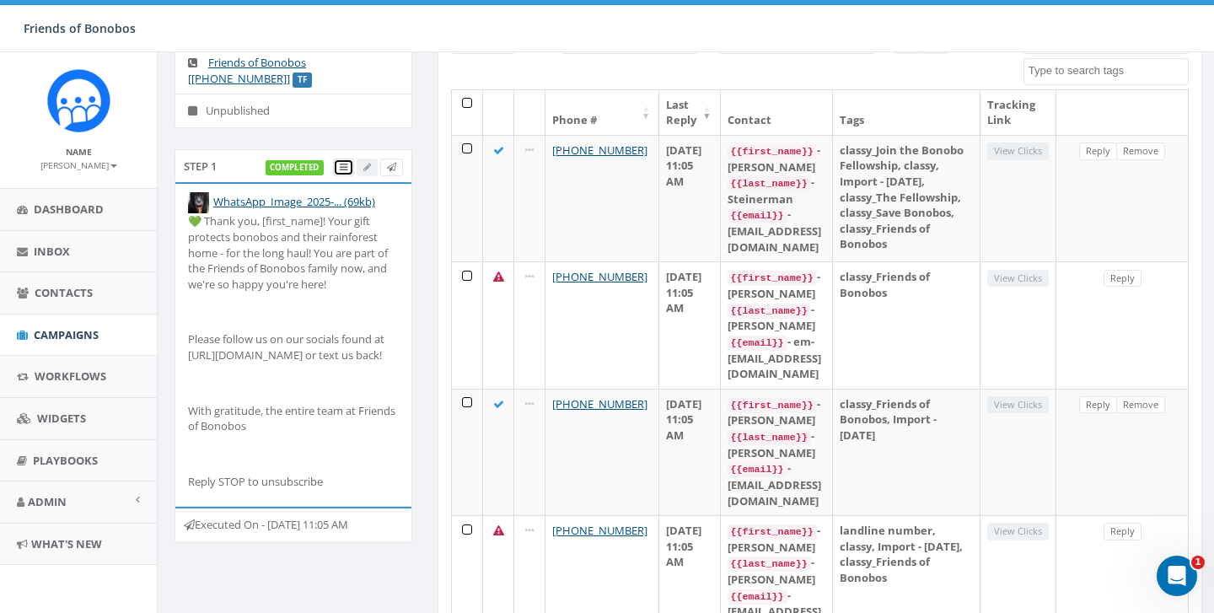
scroll to position [164, 0]
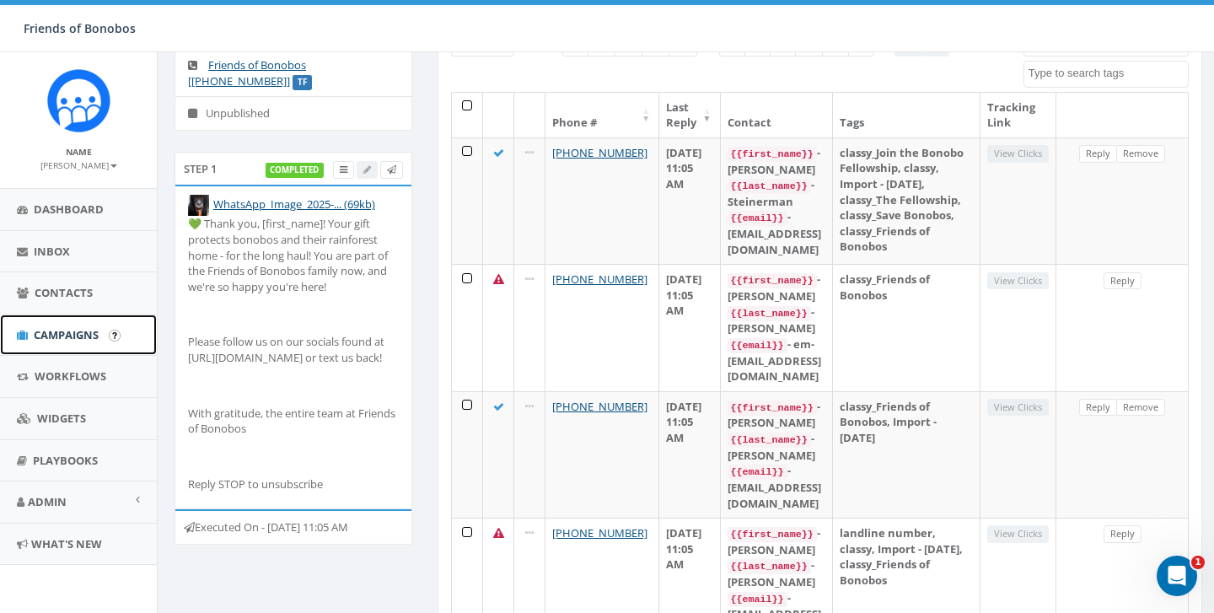
click at [77, 326] on link "Campaigns" at bounding box center [78, 335] width 157 height 41
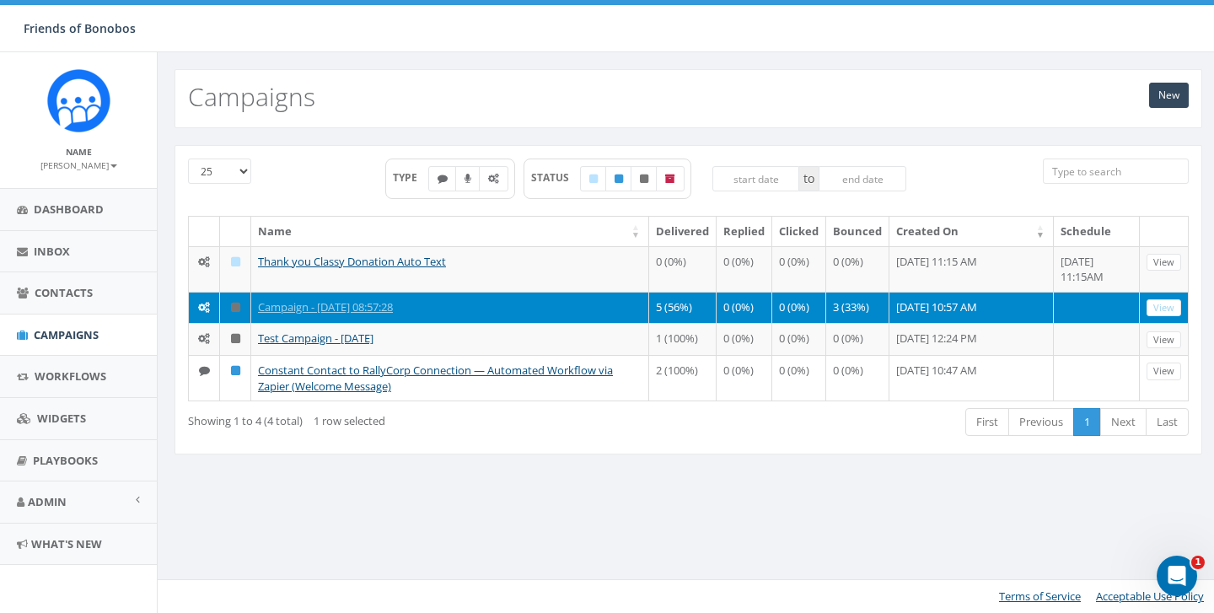
click at [239, 310] on td at bounding box center [235, 308] width 31 height 32
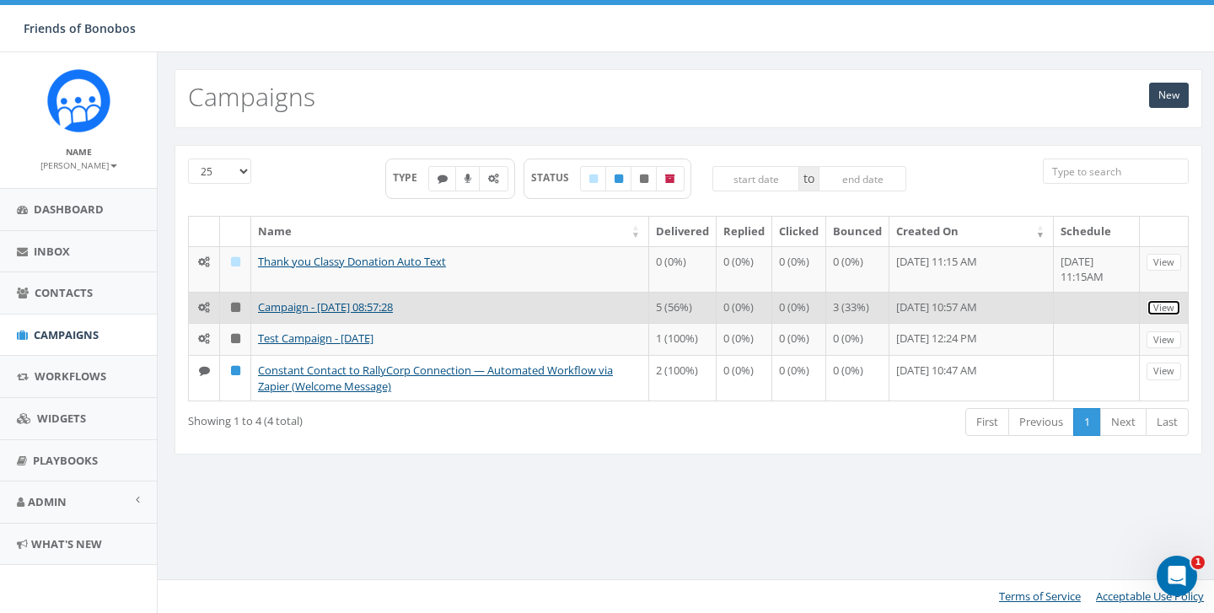
click at [1170, 315] on link "View" at bounding box center [1164, 308] width 35 height 18
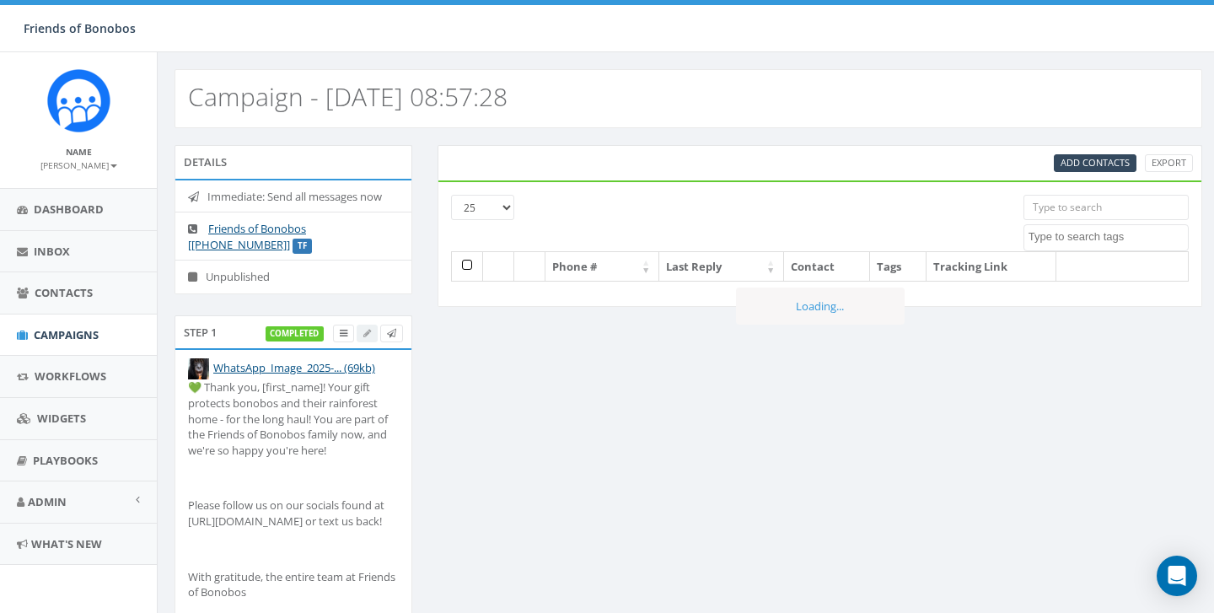
select select
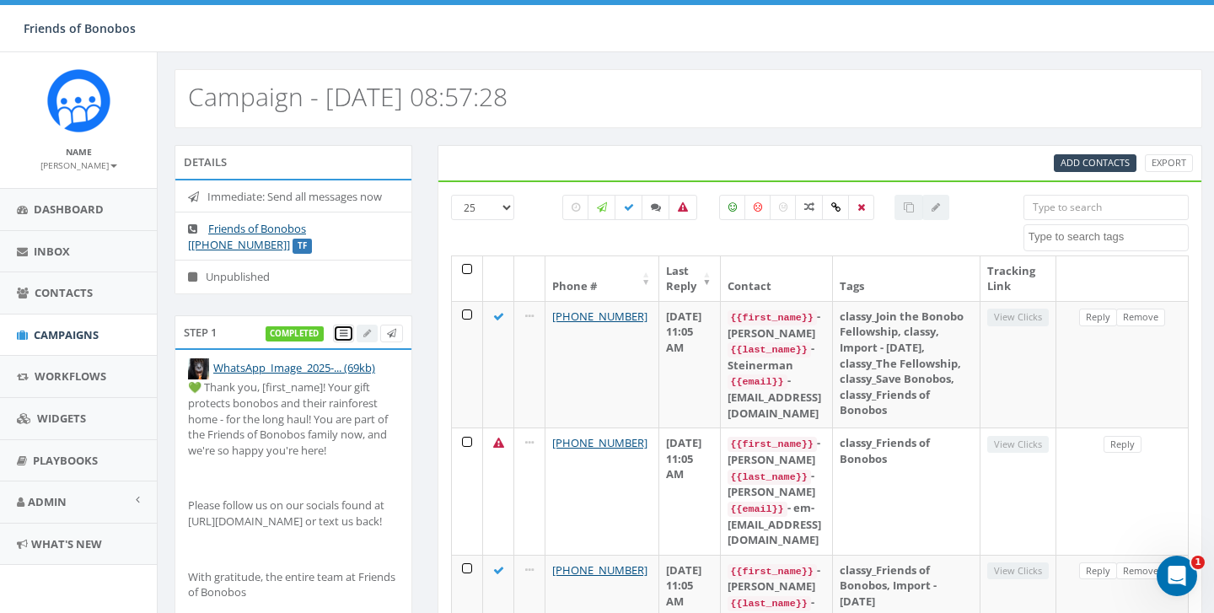
click at [340, 330] on icon at bounding box center [344, 333] width 8 height 9
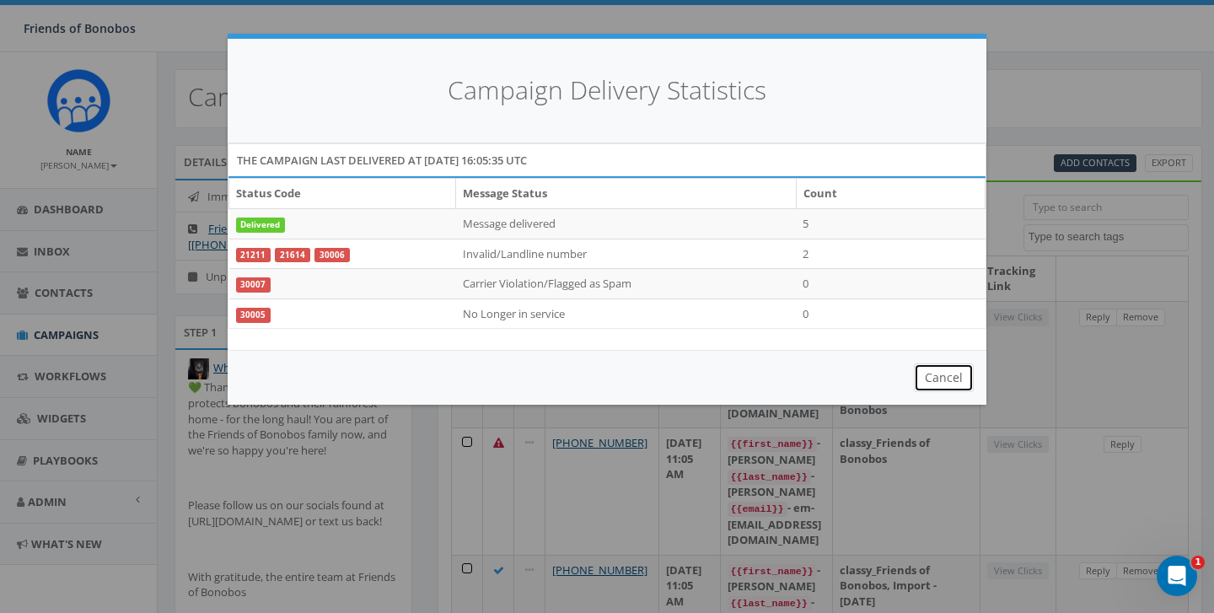
click at [930, 372] on button "Cancel" at bounding box center [944, 377] width 60 height 29
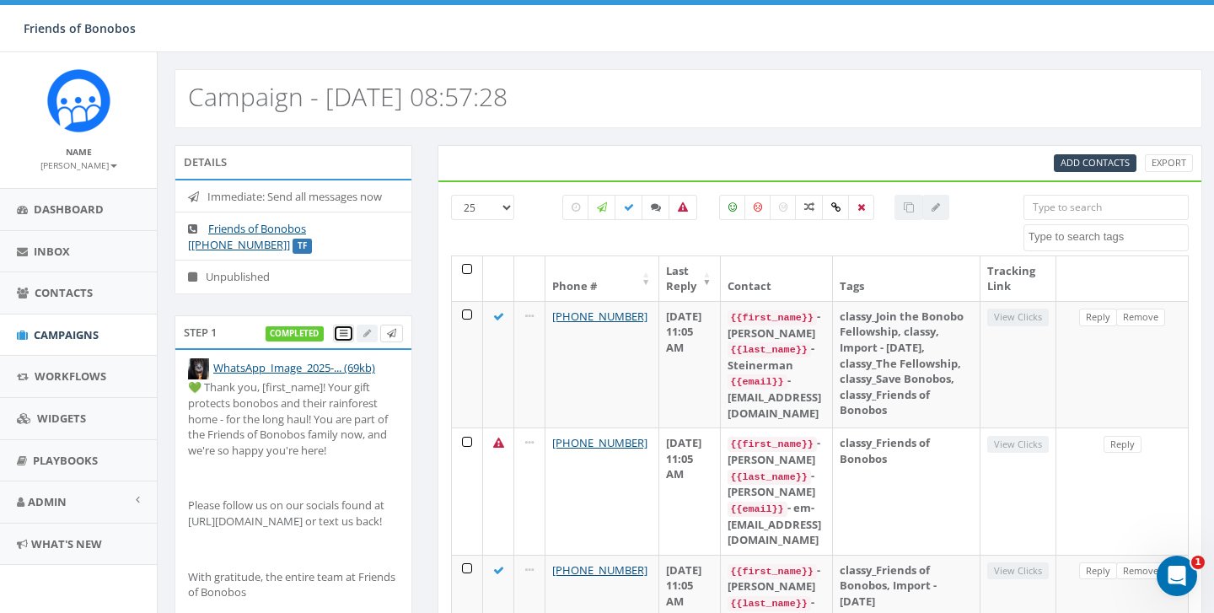
scroll to position [16, 0]
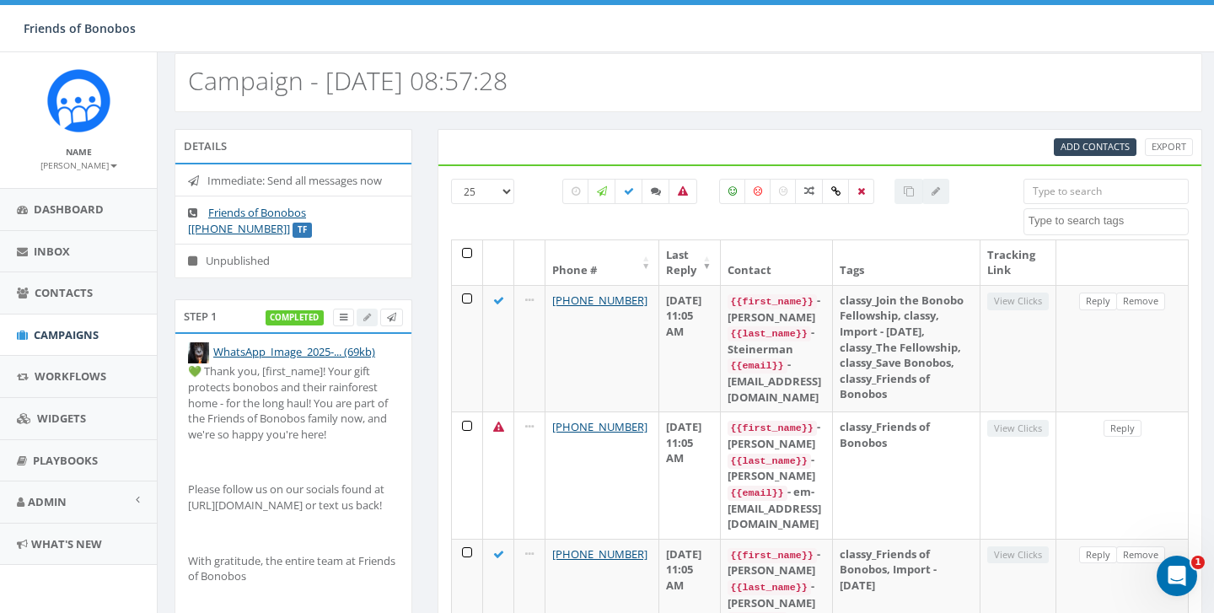
click at [207, 262] on li "Unpublished" at bounding box center [293, 261] width 236 height 34
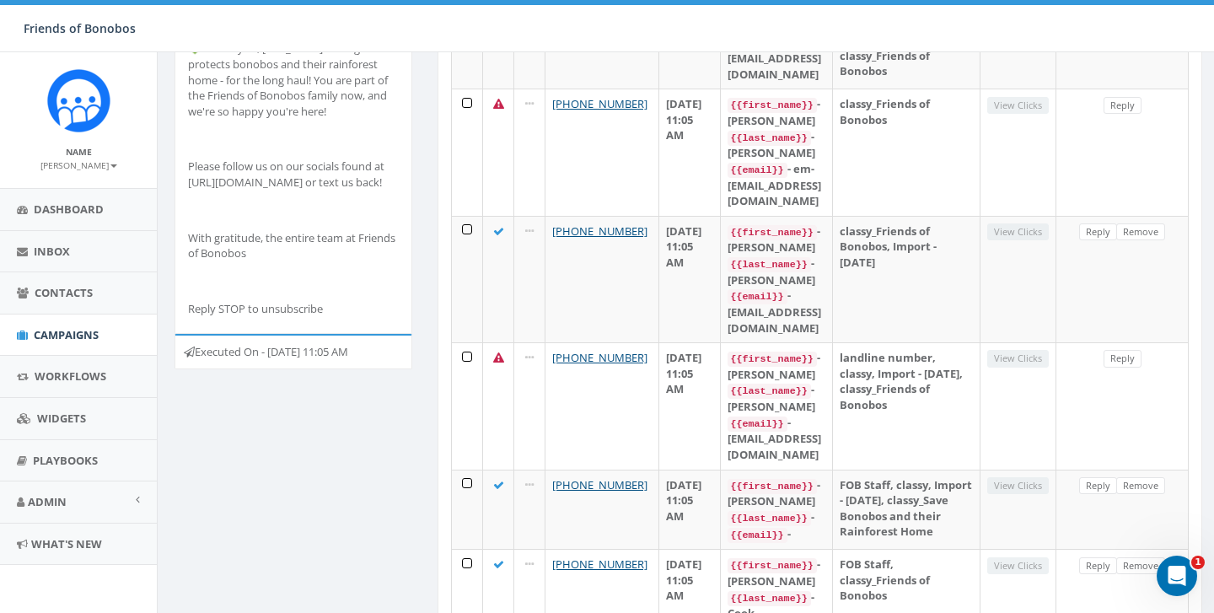
scroll to position [0, 0]
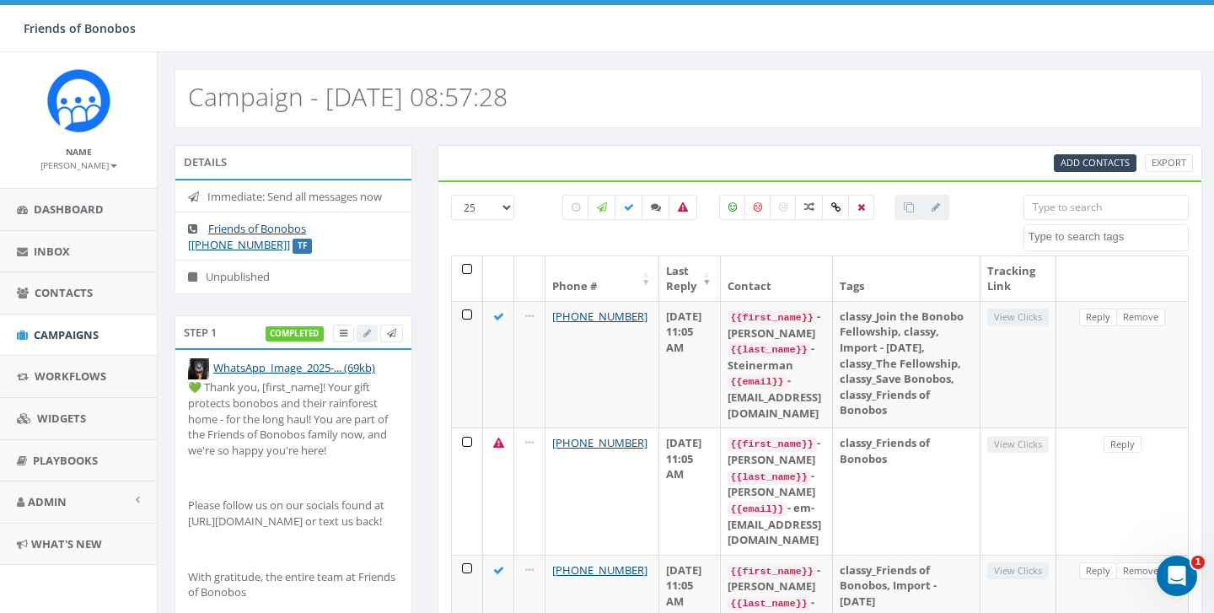
click at [943, 207] on div at bounding box center [935, 207] width 27 height 25
click at [910, 208] on div at bounding box center [909, 207] width 29 height 25
click at [867, 209] on label at bounding box center [861, 207] width 26 height 25
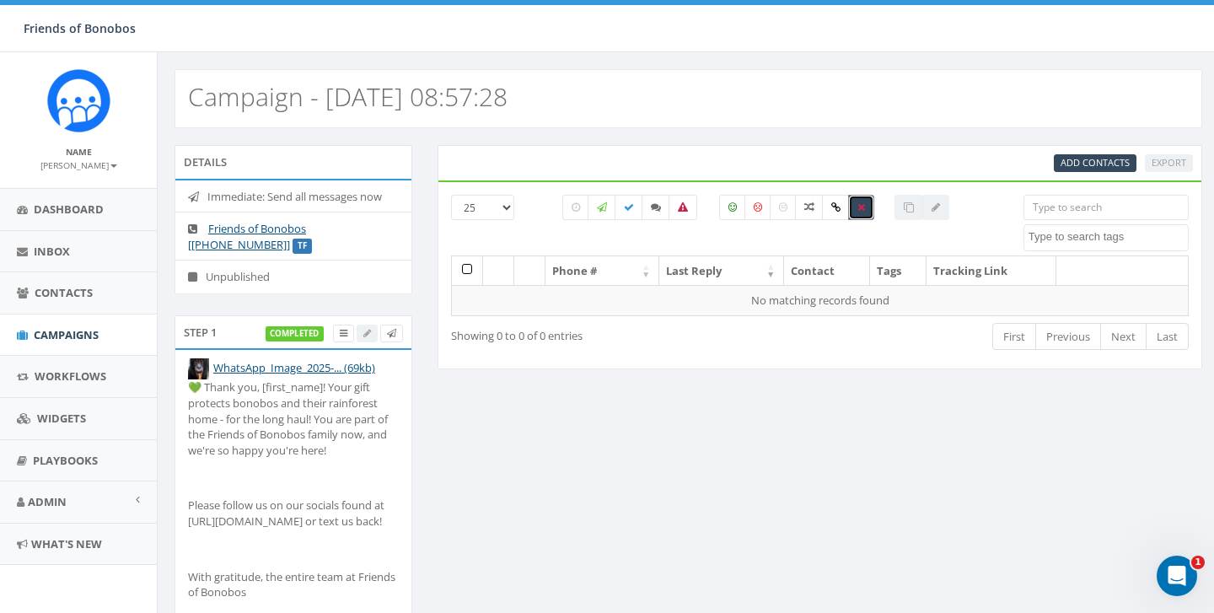
click at [867, 209] on label at bounding box center [861, 207] width 26 height 25
checkbox input "false"
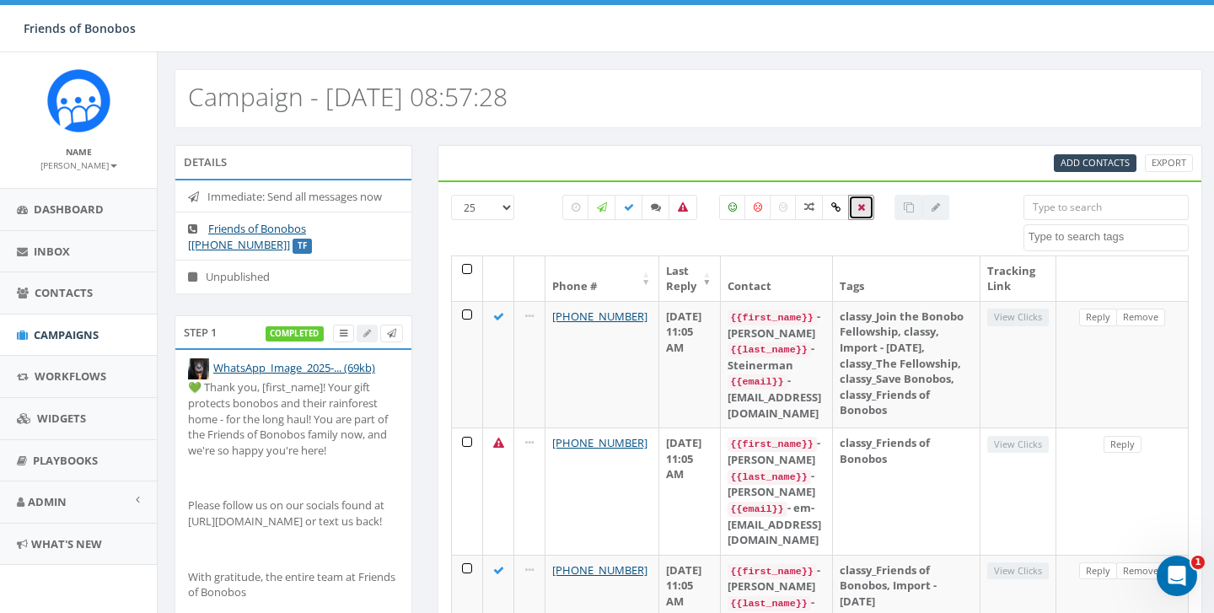
click at [270, 203] on li "Immediate: Send all messages now" at bounding box center [293, 196] width 236 height 33
click at [335, 102] on h2 "Campaign - [DATE] 08:57:28" at bounding box center [348, 97] width 320 height 28
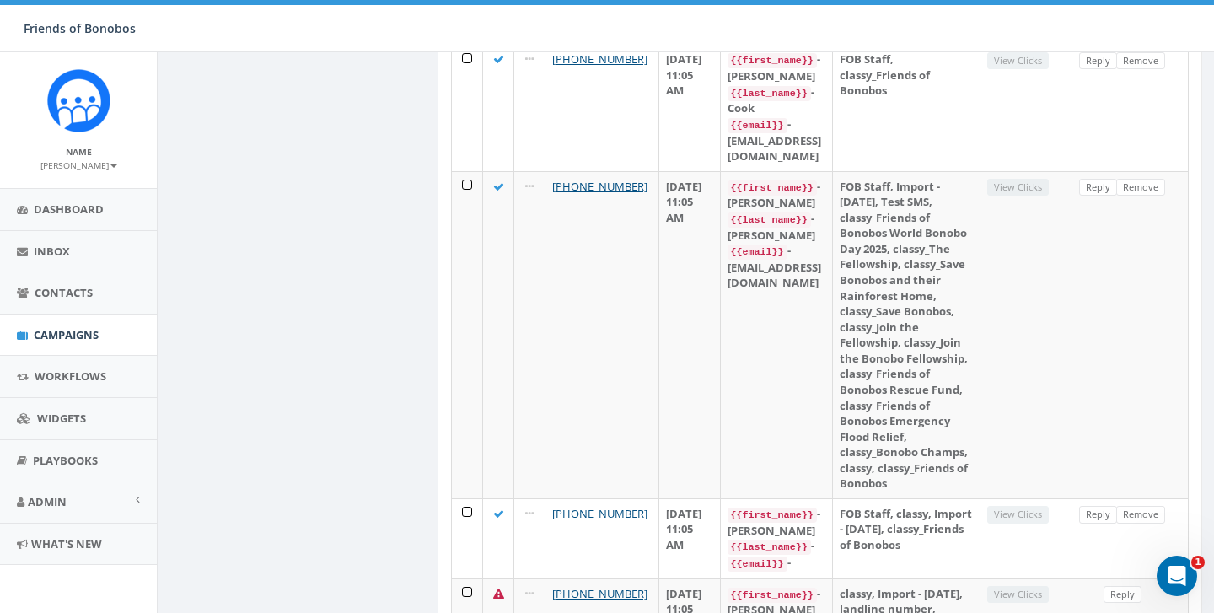
scroll to position [1225, 0]
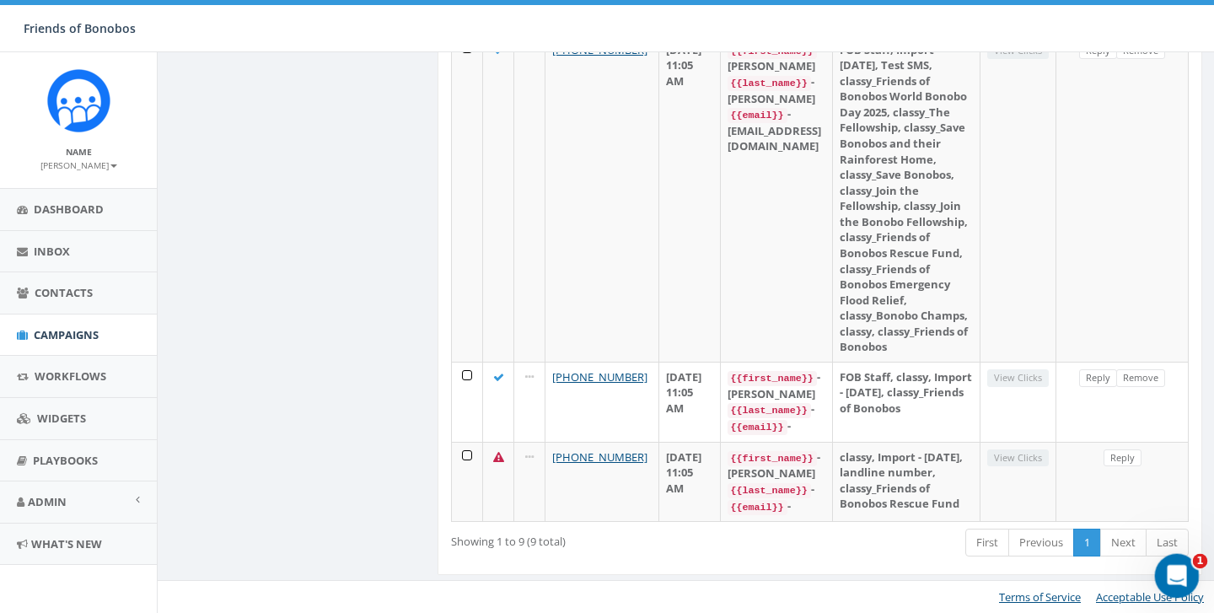
click at [1185, 573] on icon "Open Intercom Messenger" at bounding box center [1175, 574] width 28 height 28
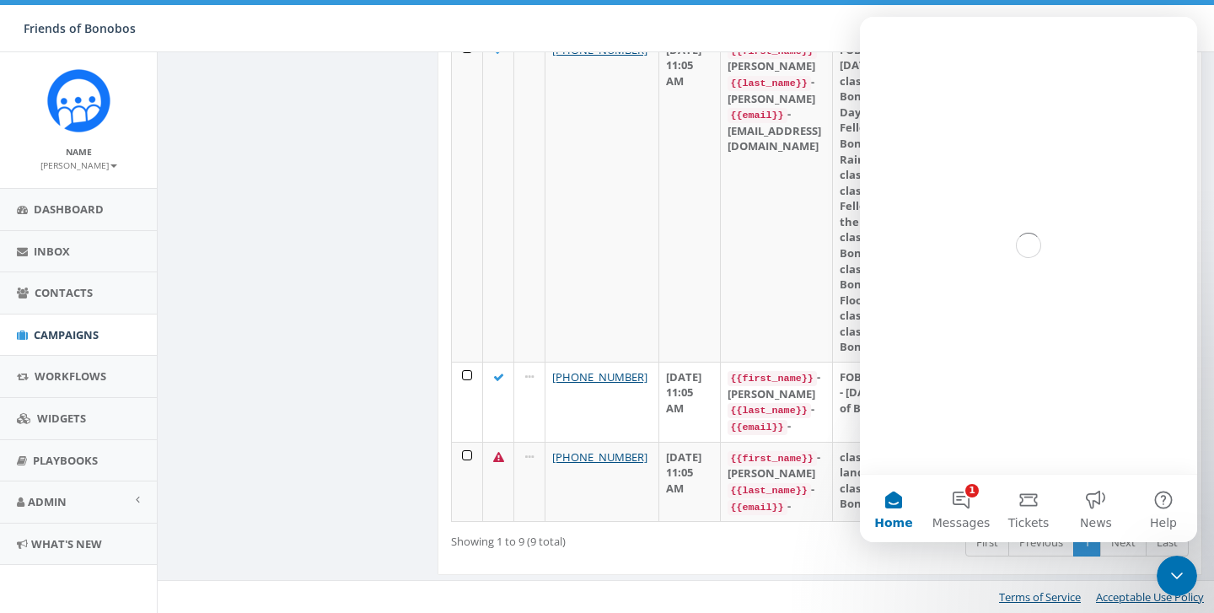
scroll to position [0, 0]
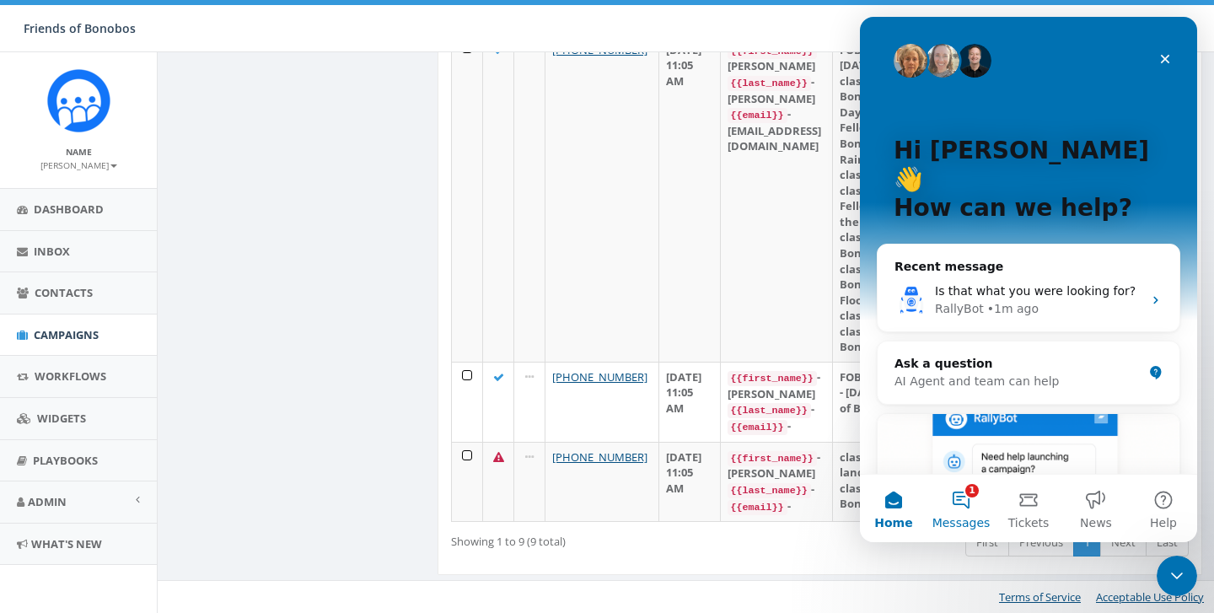
click at [961, 501] on button "1 Messages" at bounding box center [961, 508] width 67 height 67
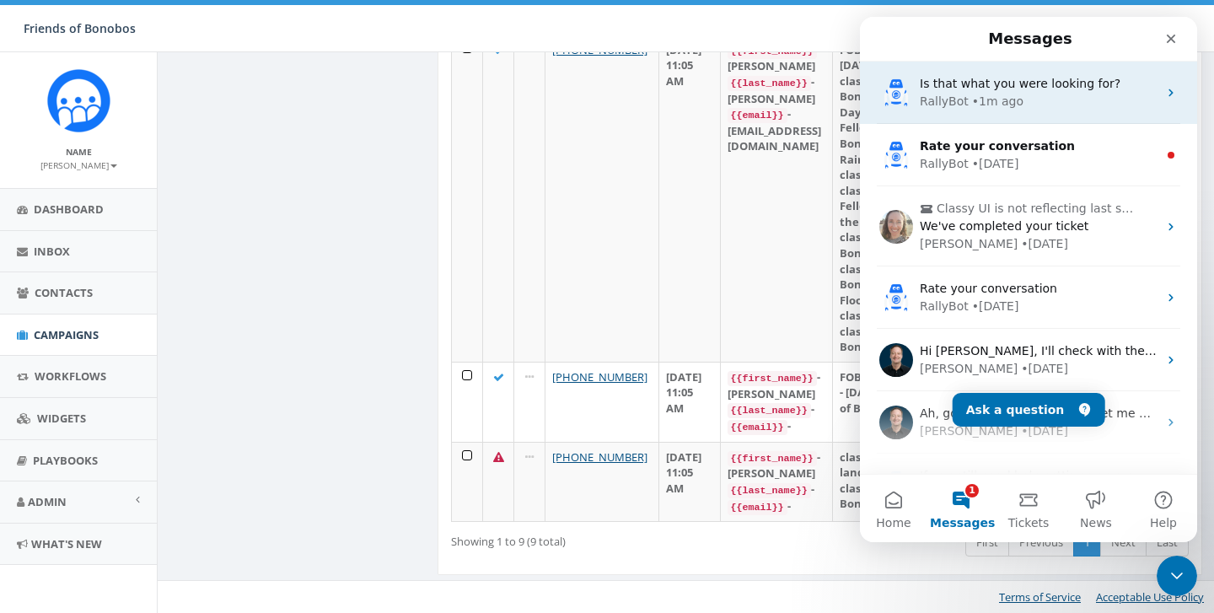
click at [980, 89] on span "Is that what you were looking for?" at bounding box center [1020, 83] width 201 height 13
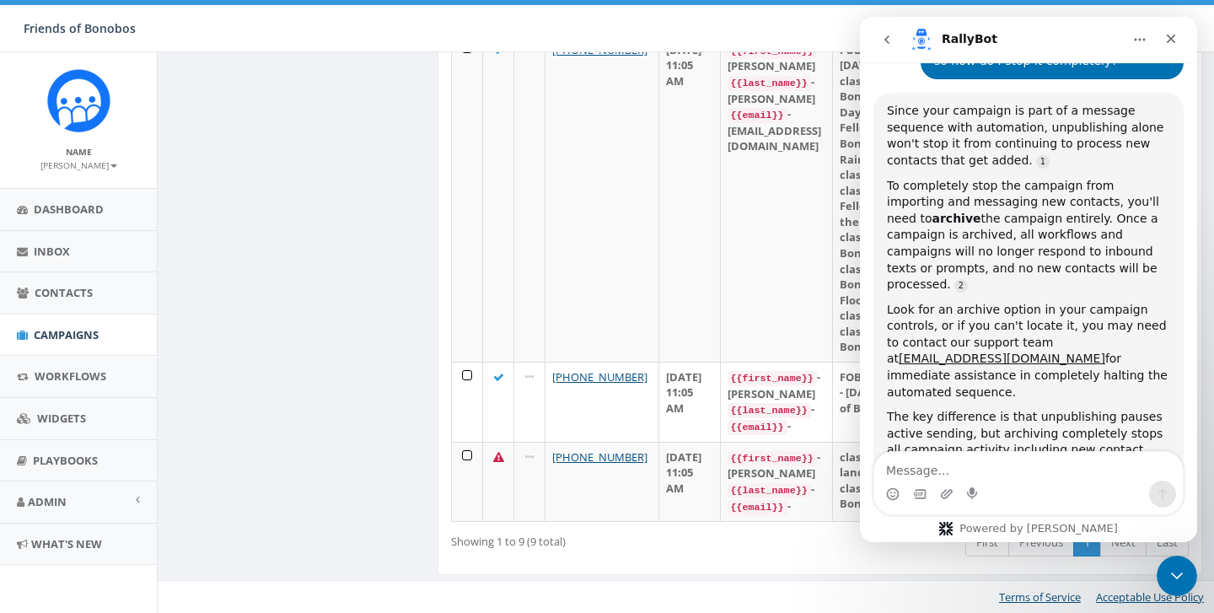
scroll to position [1573, 0]
click at [955, 481] on div "Intercom messenger" at bounding box center [1028, 494] width 309 height 27
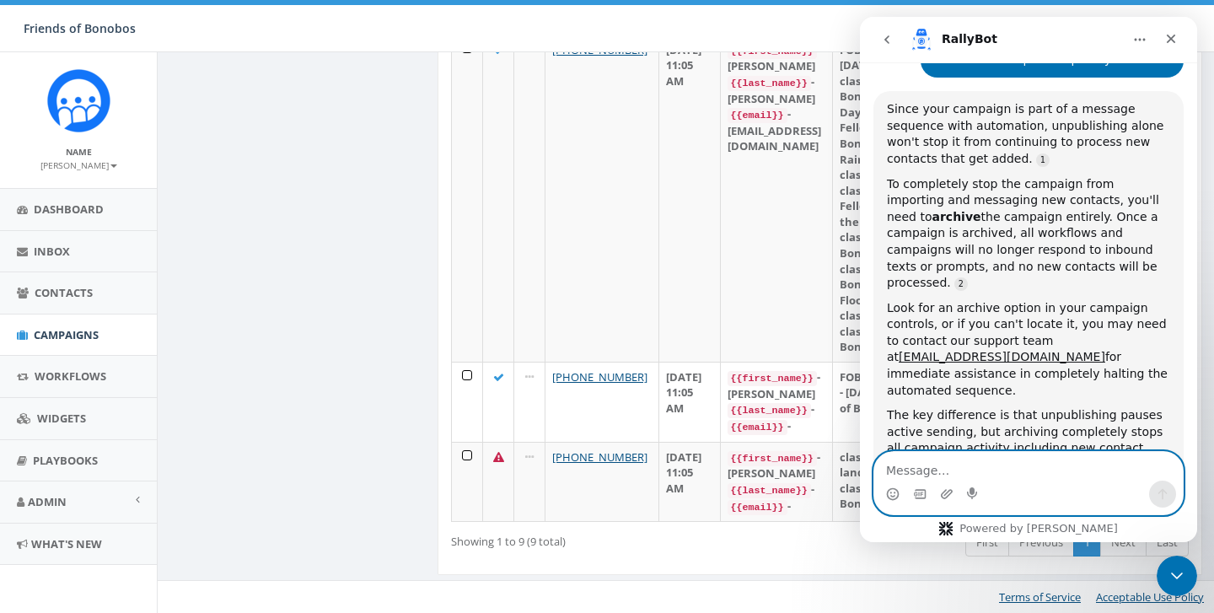
click at [951, 464] on textarea "Message…" at bounding box center [1028, 466] width 309 height 29
type textarea "there is not an archive option"
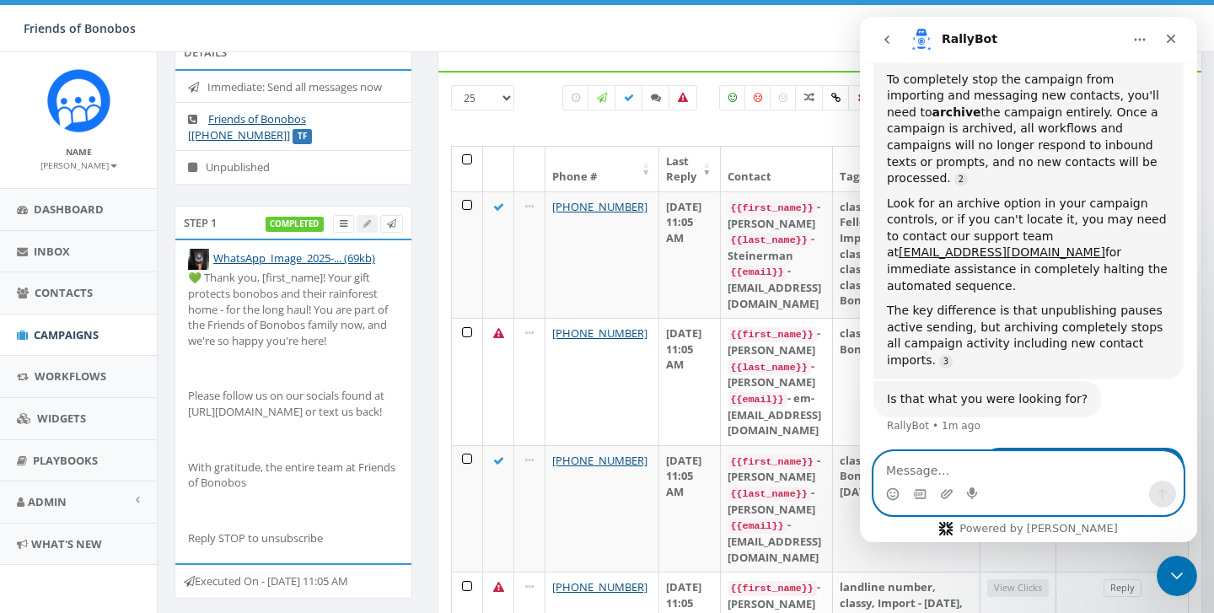
scroll to position [87, 0]
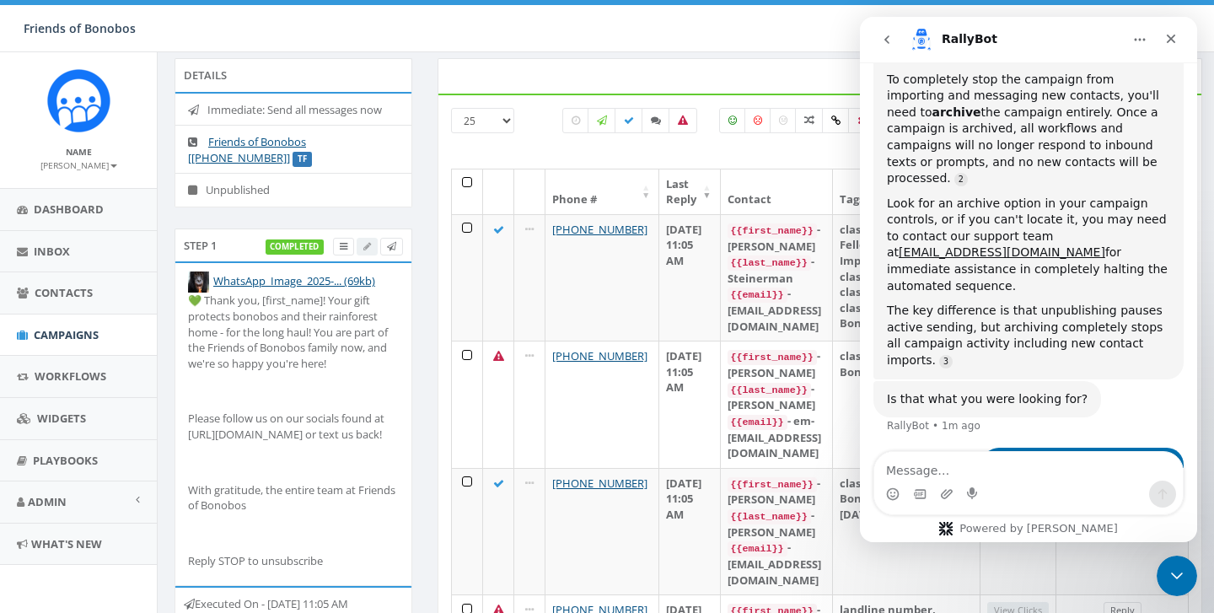
click at [258, 187] on li "Unpublished" at bounding box center [293, 190] width 236 height 34
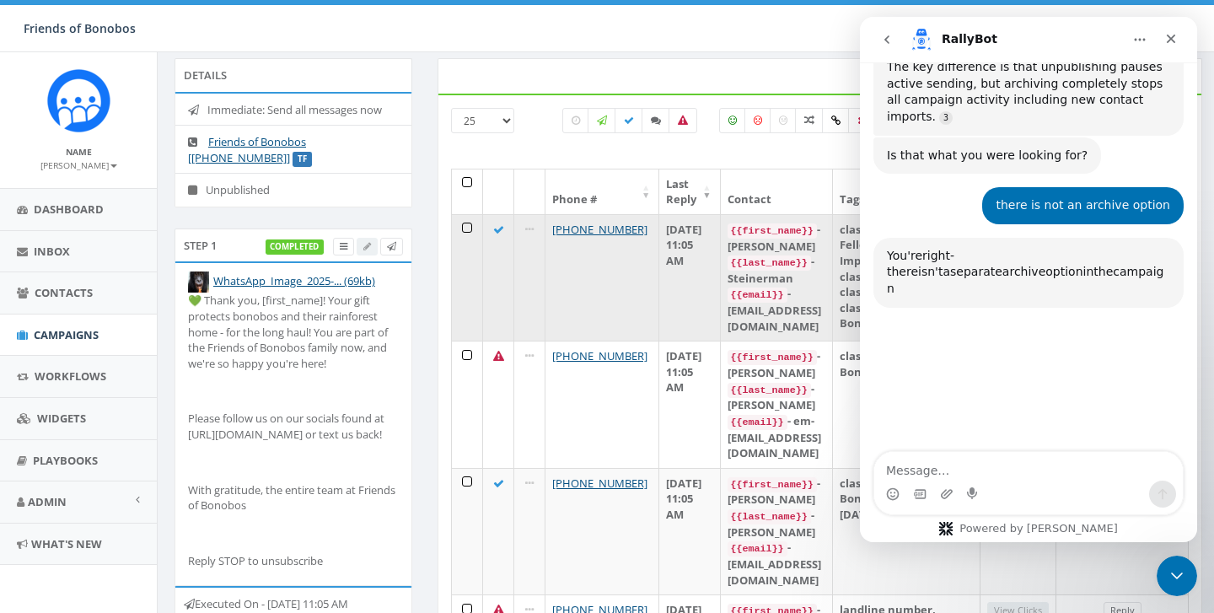
scroll to position [1945, 0]
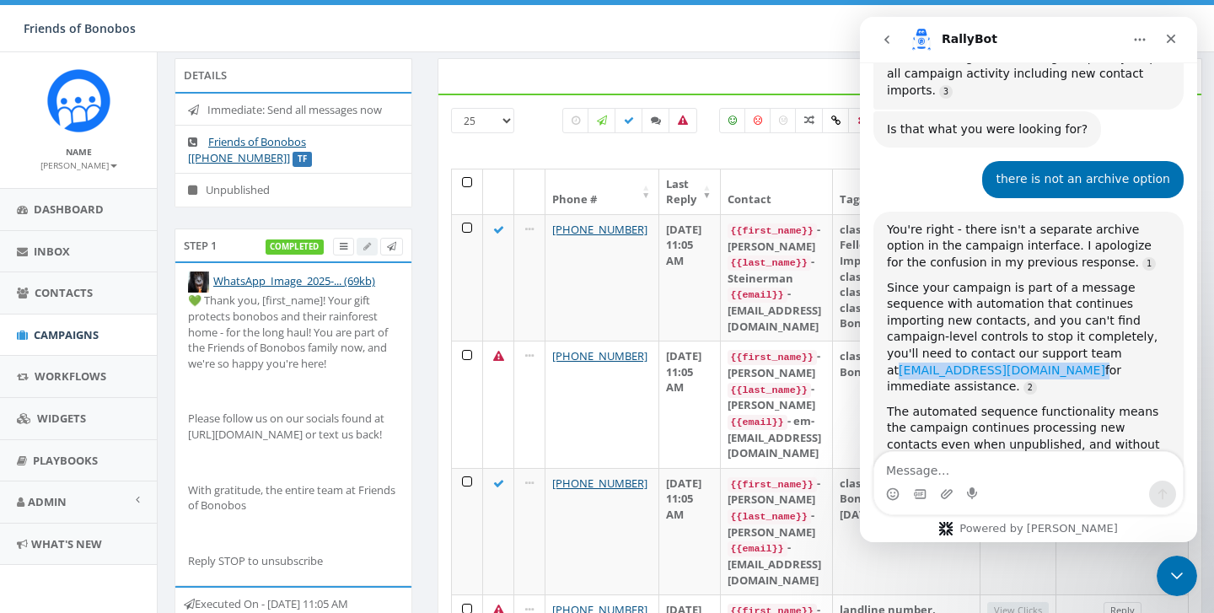
drag, startPoint x: 1127, startPoint y: 249, endPoint x: 999, endPoint y: 250, distance: 127.3
click at [999, 280] on div "Since your campaign is part of a message sequence with automation that continue…" at bounding box center [1028, 338] width 283 height 116
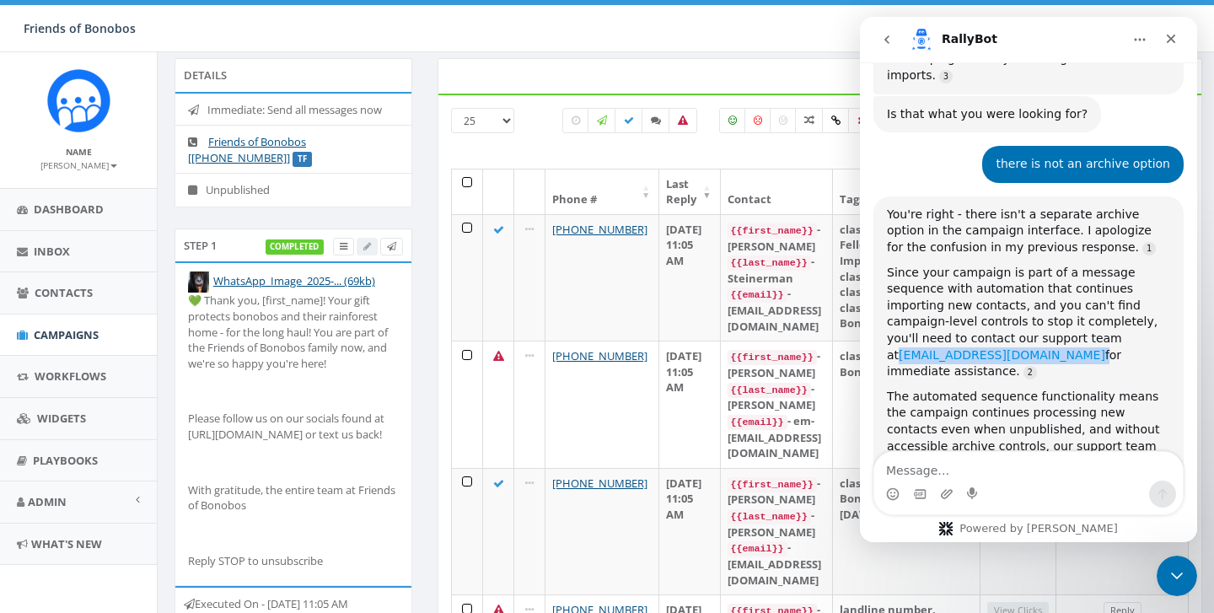
copy div "[EMAIL_ADDRESS][DOMAIN_NAME]"
